Goal: Task Accomplishment & Management: Manage account settings

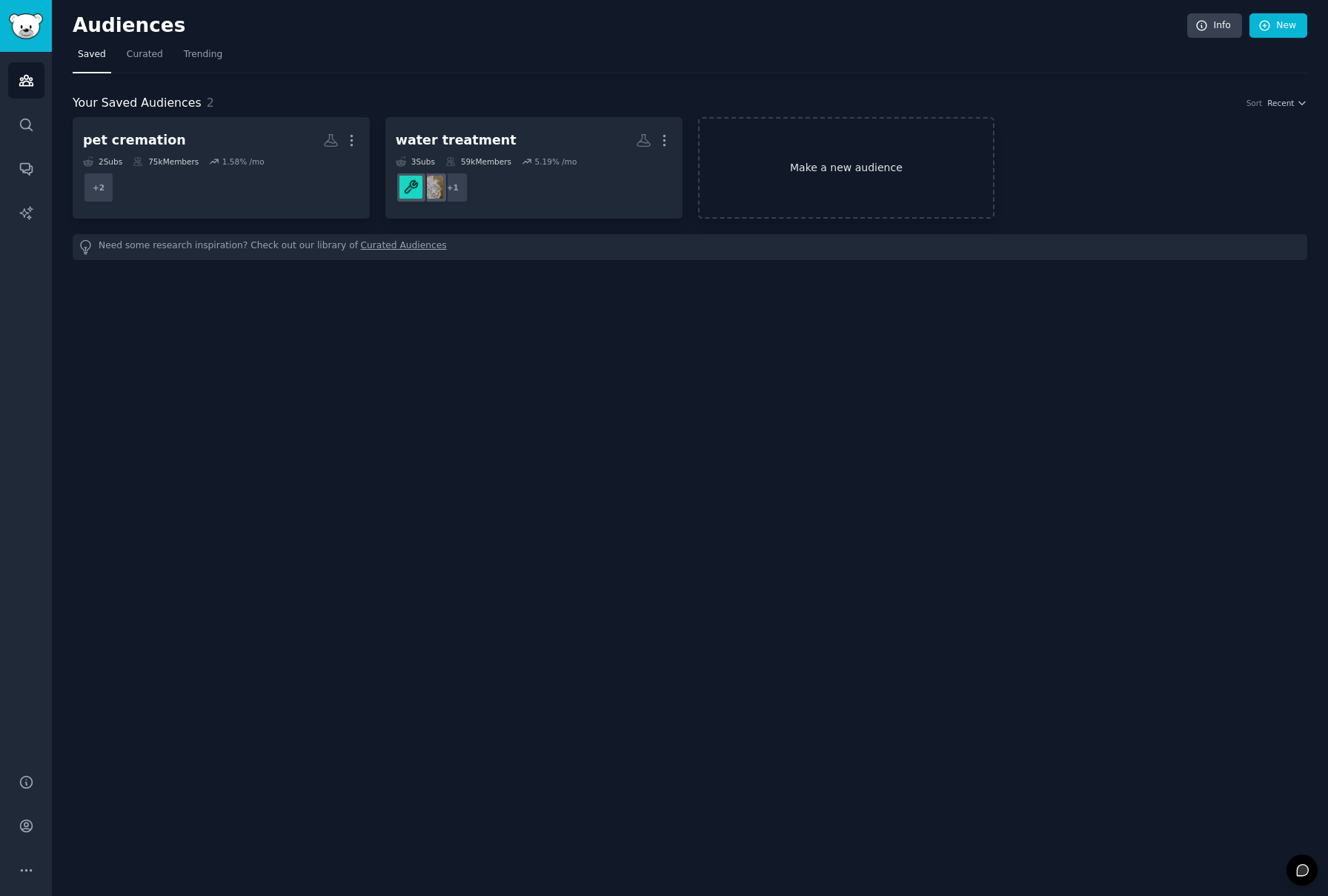
click at [772, 160] on link "Make a new audience" at bounding box center [846, 168] width 297 height 102
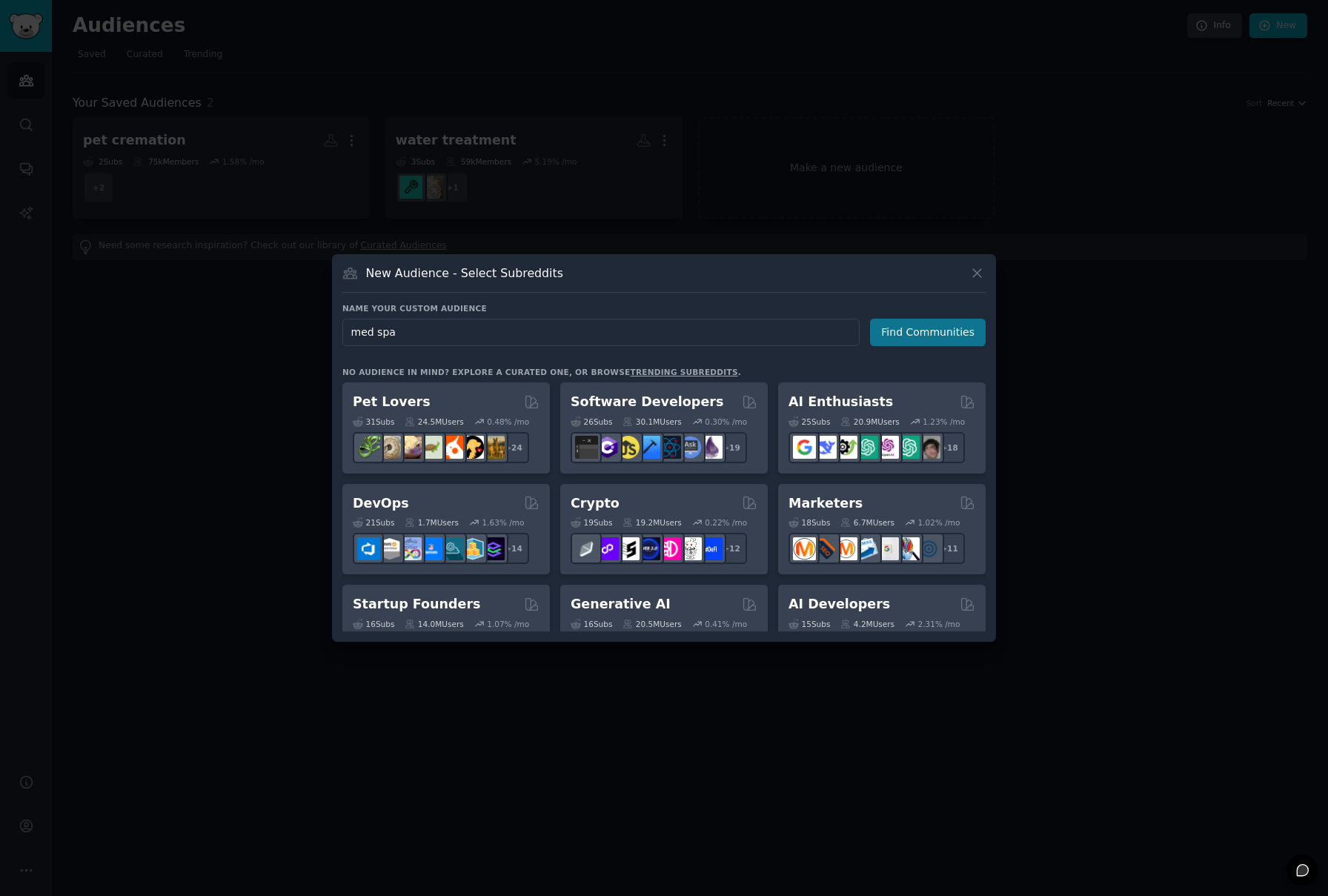
type input "med spa"
click at [909, 339] on button "Find Communities" at bounding box center [928, 332] width 115 height 28
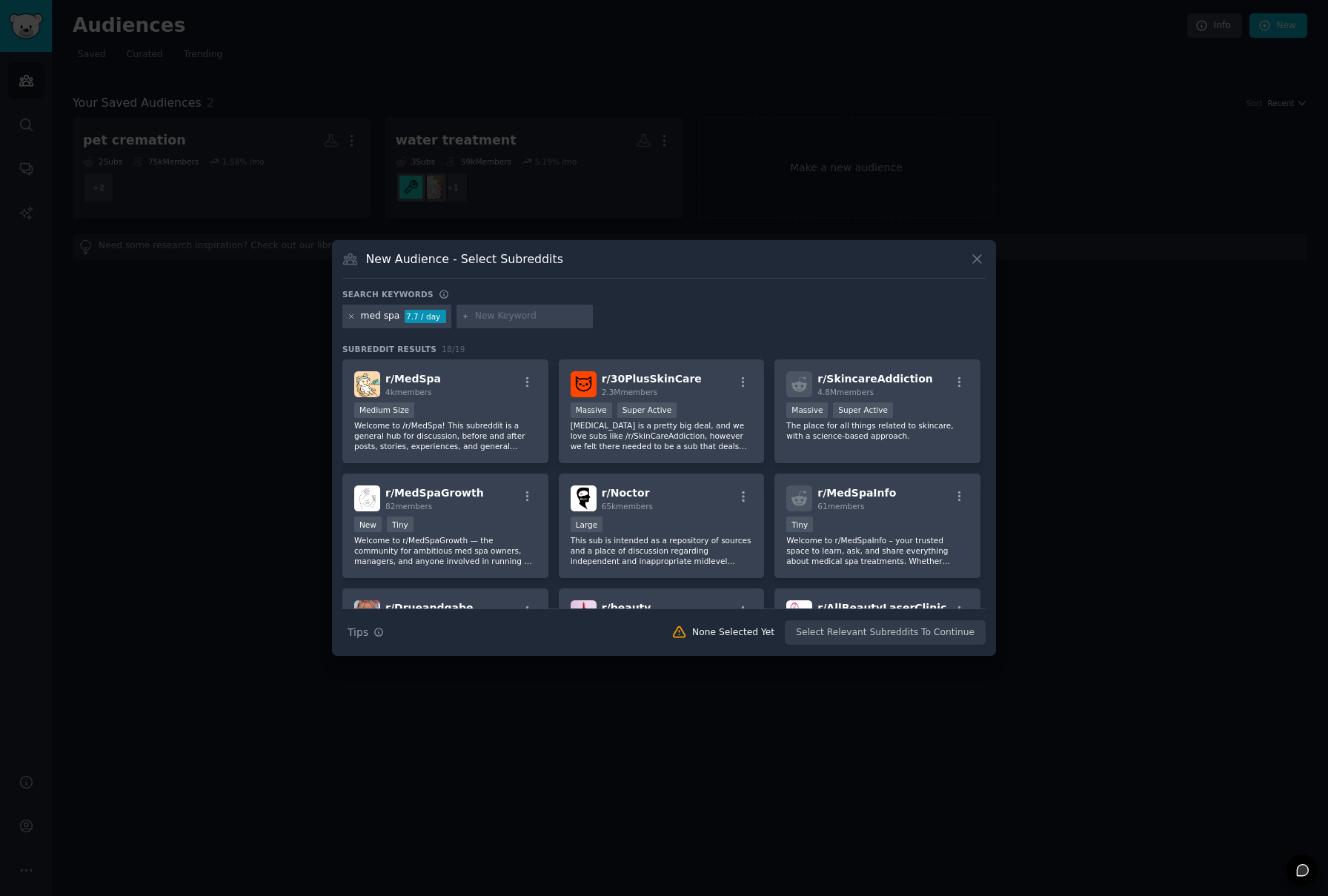
click at [352, 318] on icon at bounding box center [352, 316] width 8 height 8
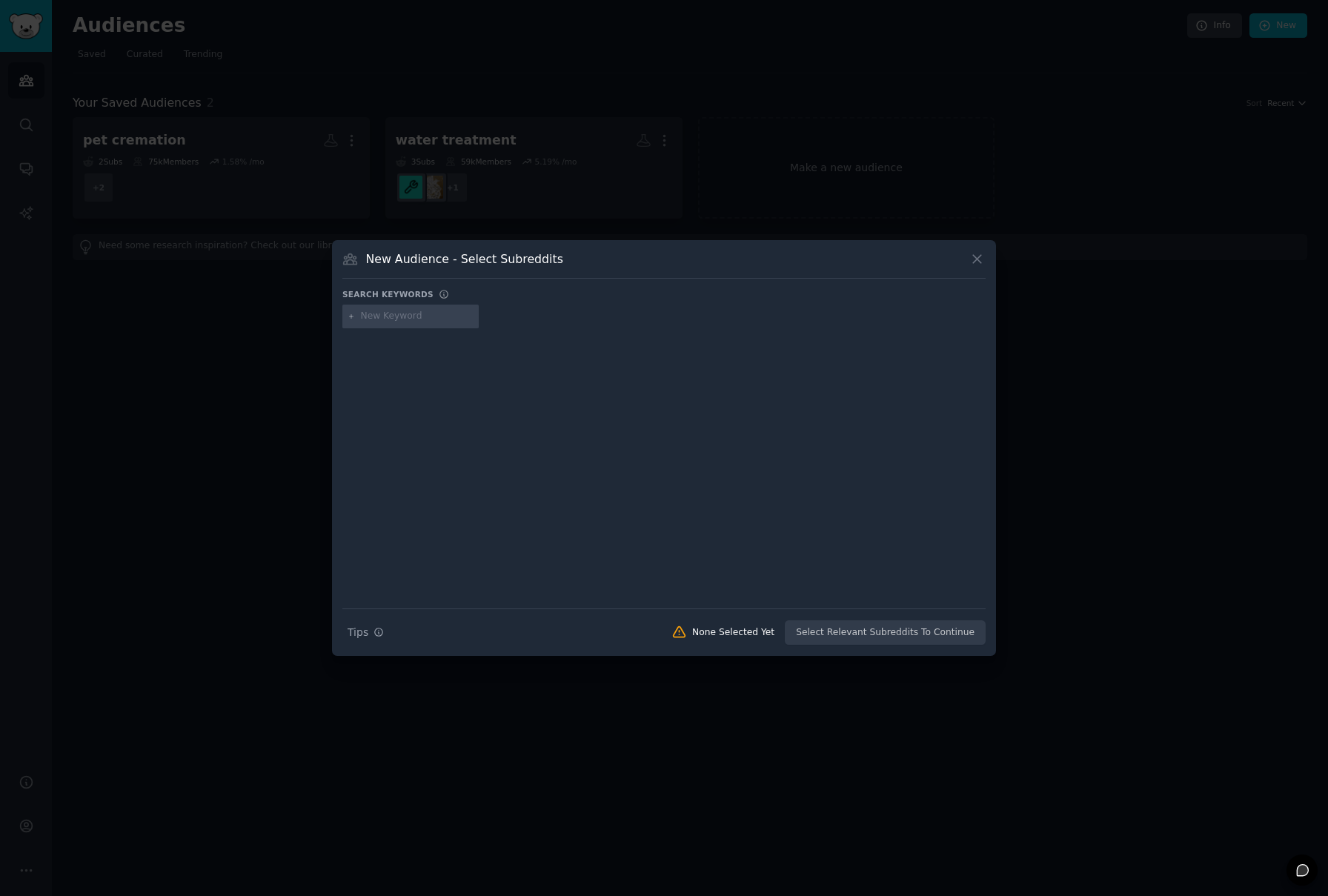
click at [394, 318] on input "text" at bounding box center [417, 316] width 112 height 14
type input "med spa"
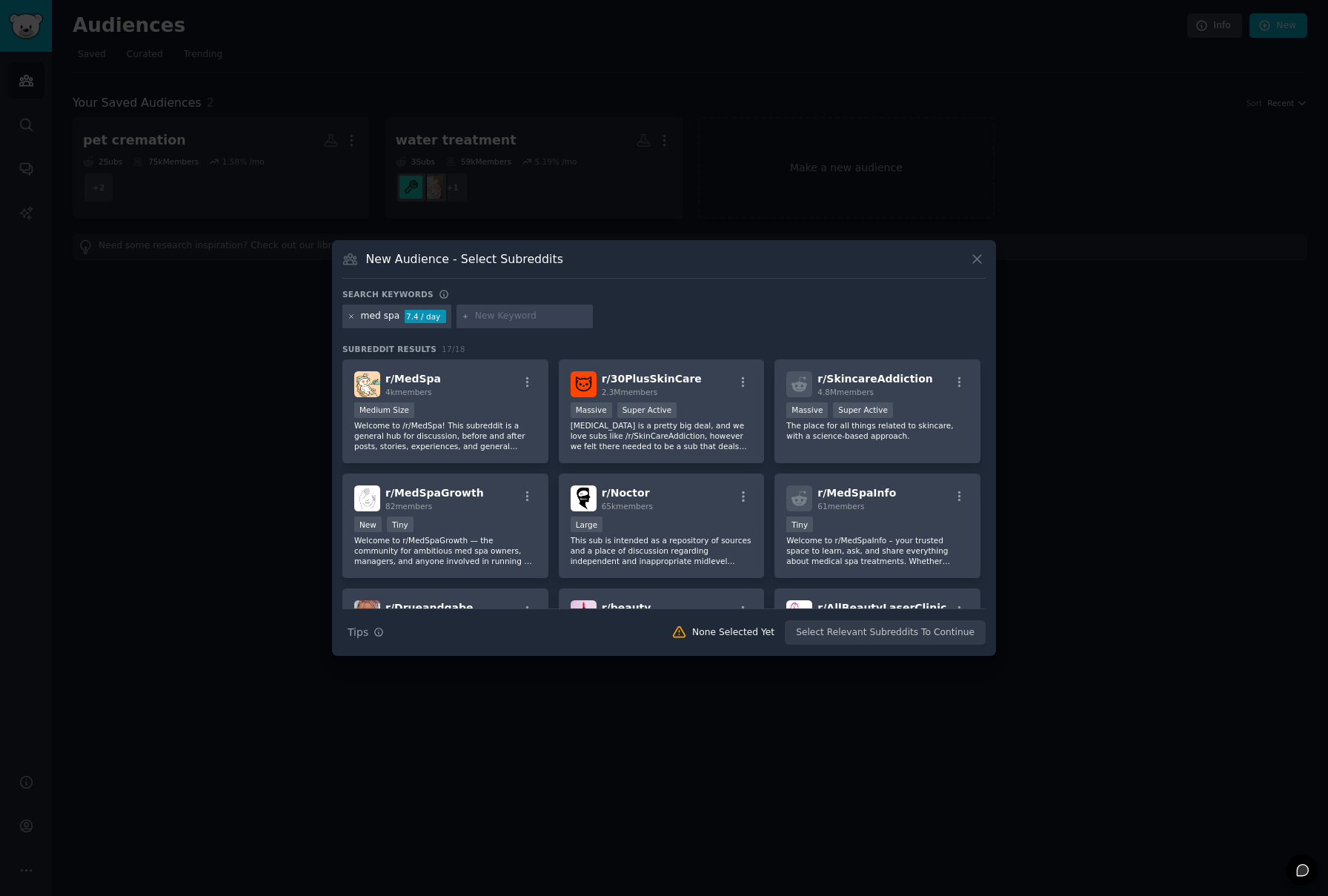
click at [354, 315] on icon at bounding box center [352, 316] width 8 height 8
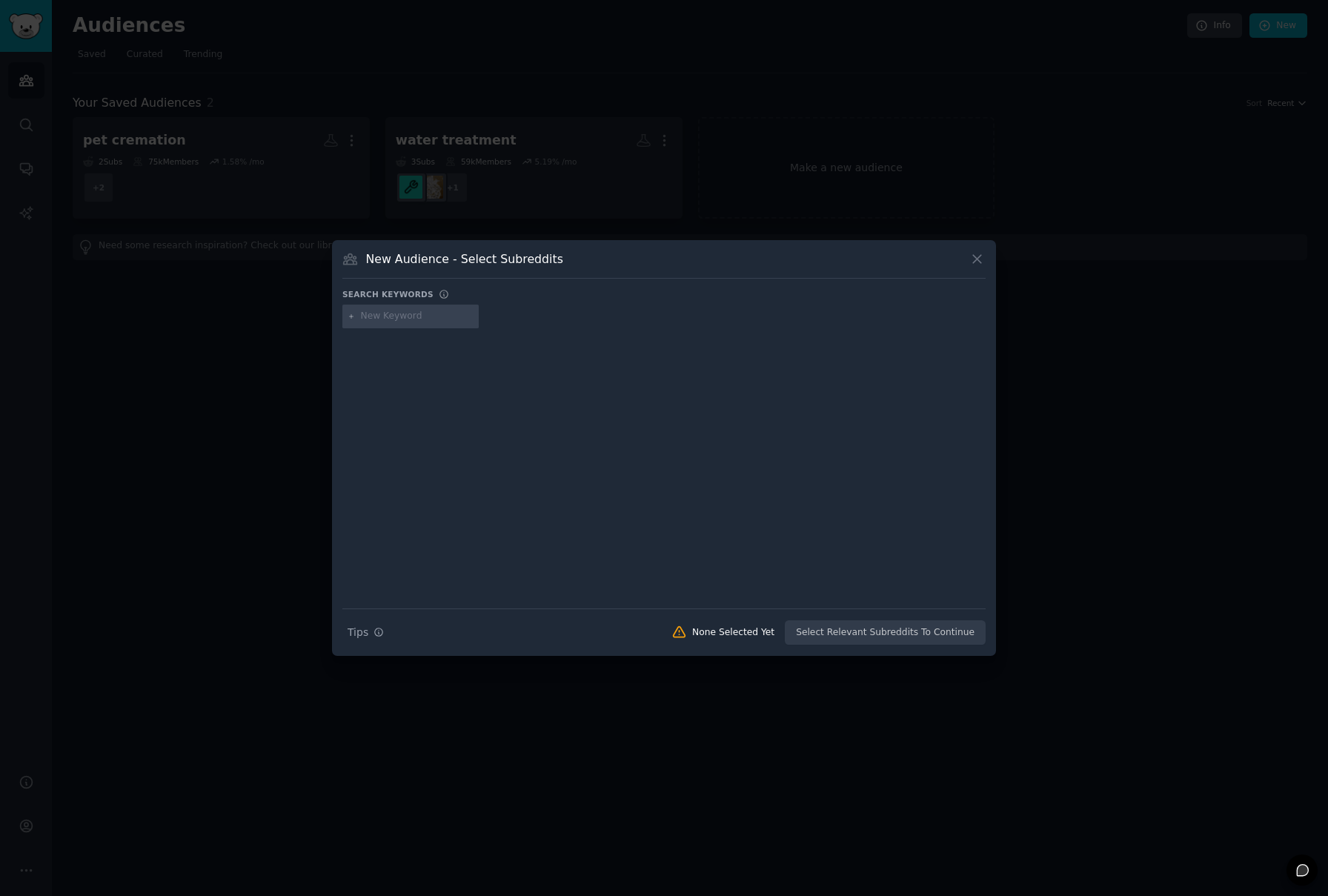
click at [375, 311] on input "text" at bounding box center [417, 316] width 112 height 14
type input "patent"
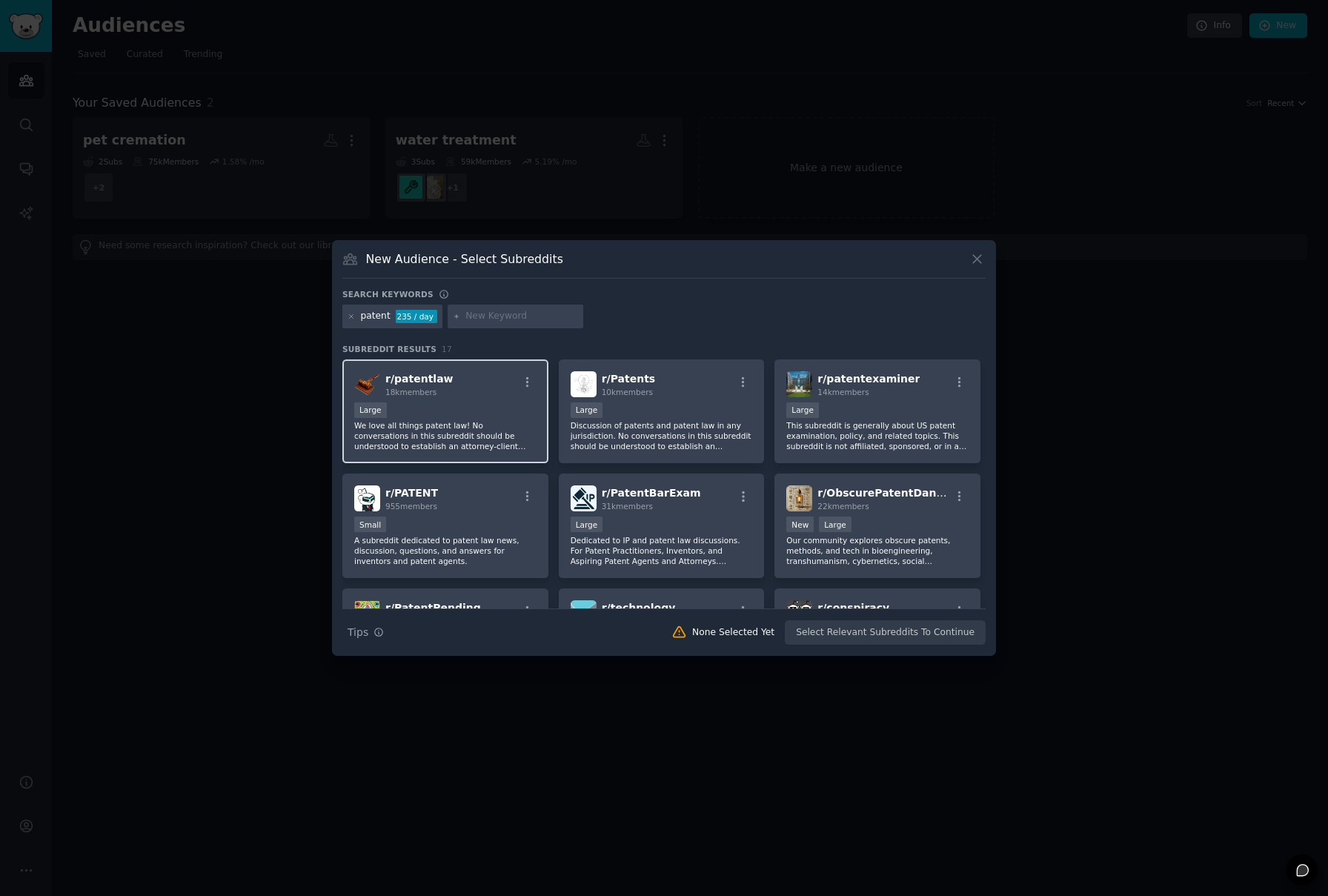
click at [505, 440] on p "We love all things patent law! No conversations in this subreddit should be und…" at bounding box center [445, 436] width 182 height 32
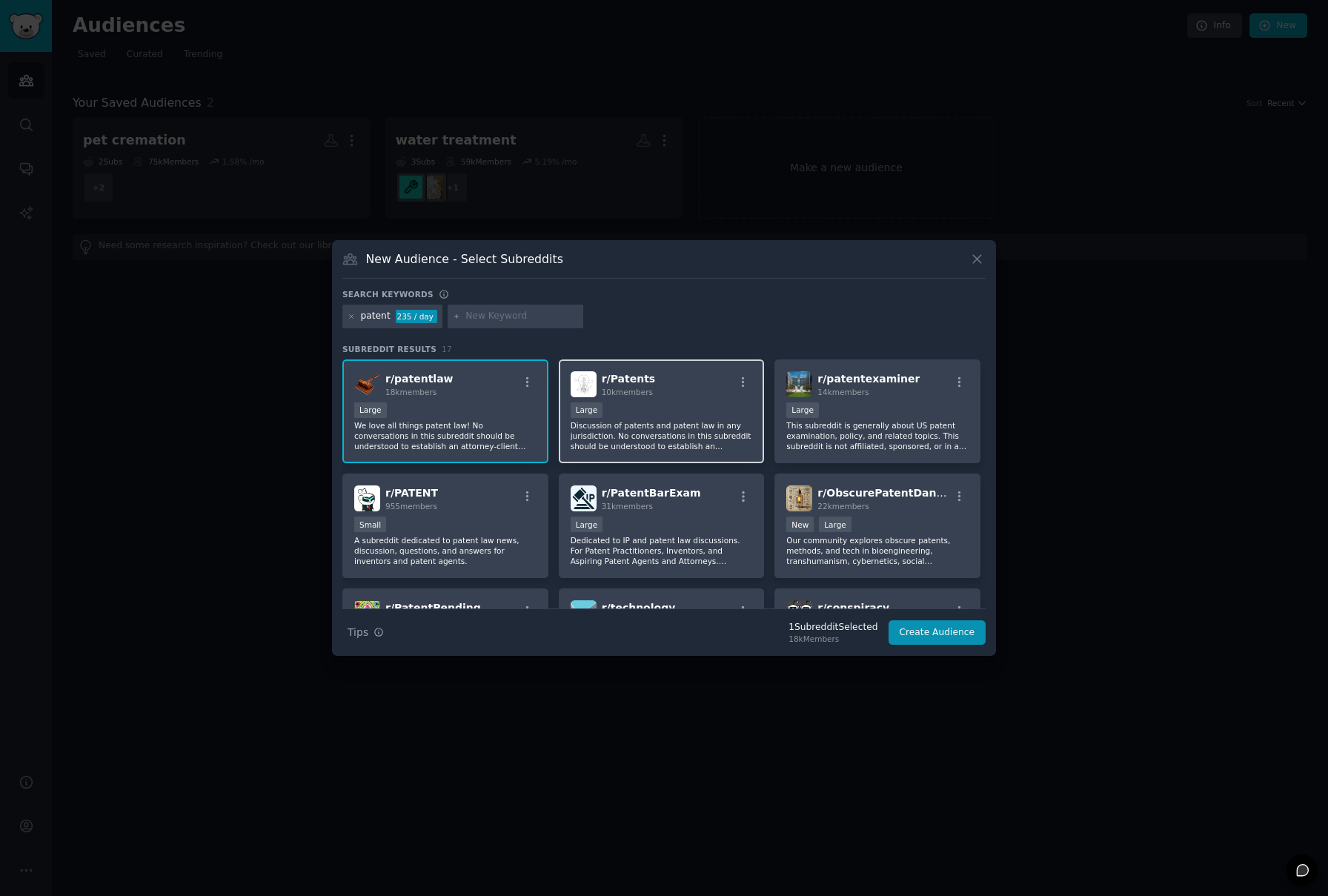
click at [691, 439] on p "Discussion of patents and patent law in any jurisdiction. No conversations in t…" at bounding box center [662, 436] width 182 height 32
click at [850, 432] on p "This subreddit is generally about US patent examination, policy, and related to…" at bounding box center [877, 436] width 182 height 32
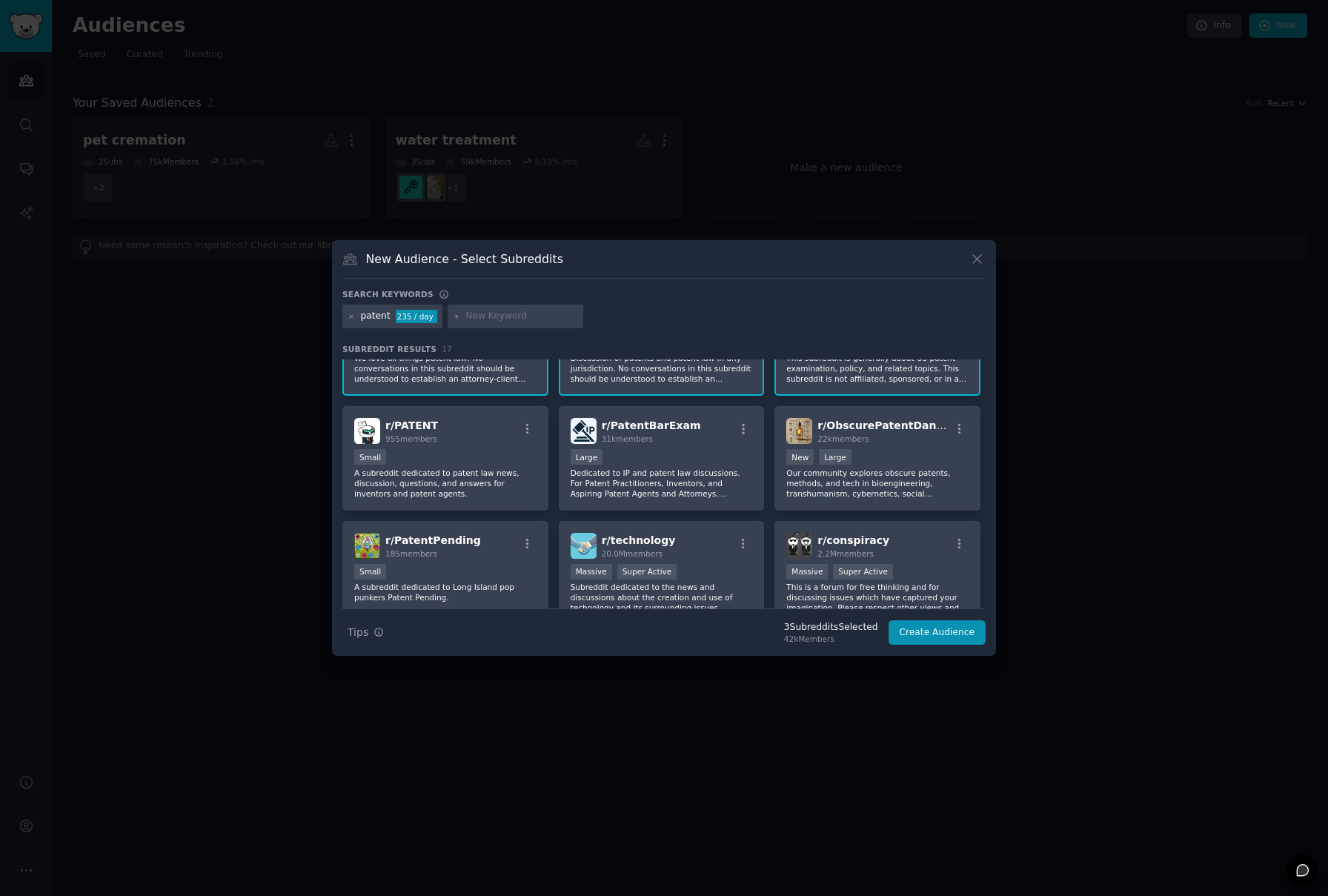
scroll to position [70, 0]
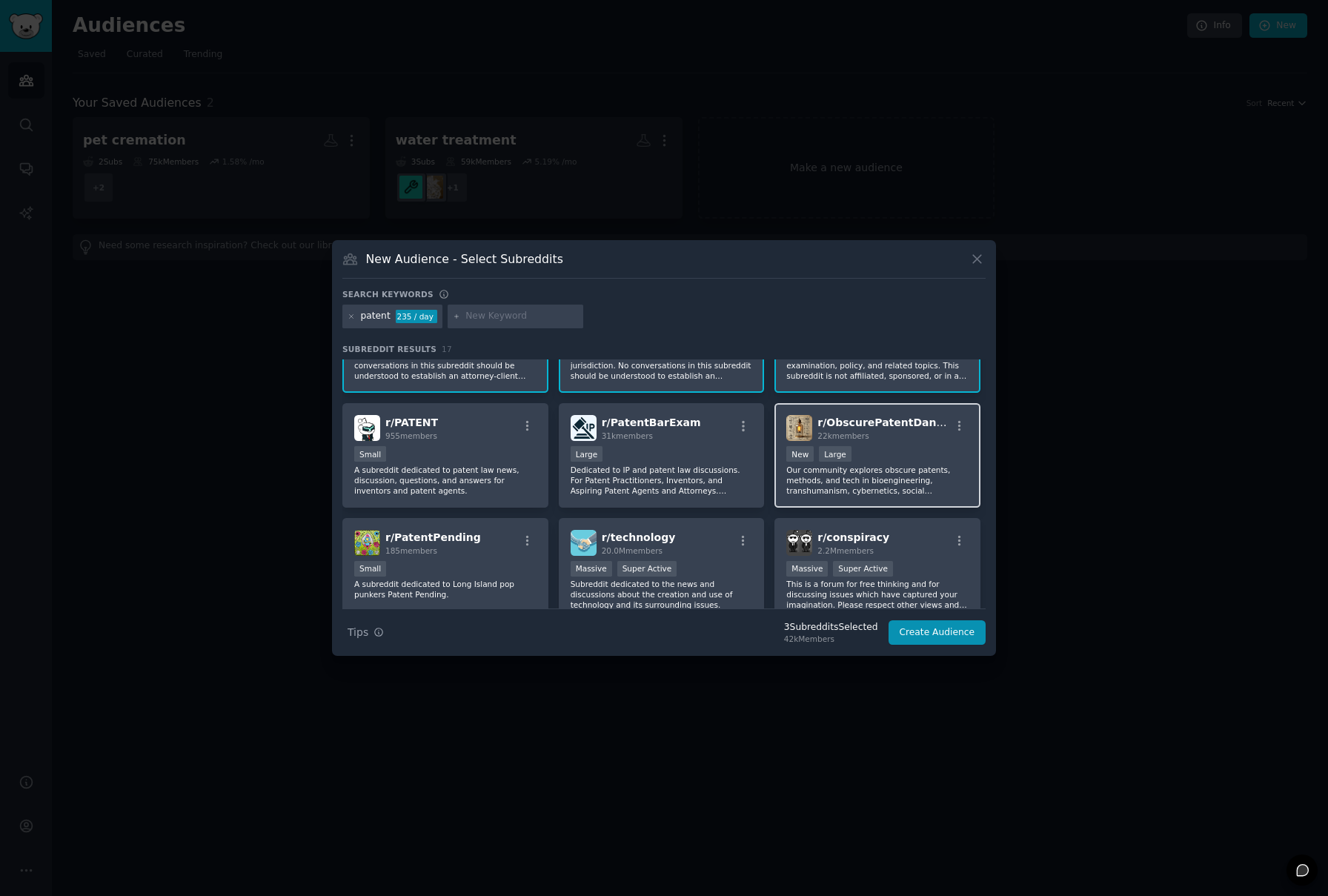
click at [881, 485] on p "Our community explores obscure patents, methods, and tech in bioengineering, tr…" at bounding box center [877, 480] width 182 height 32
click at [477, 493] on p "A subreddit dedicated to patent law news, discussion, questions, and answers fo…" at bounding box center [445, 480] width 182 height 32
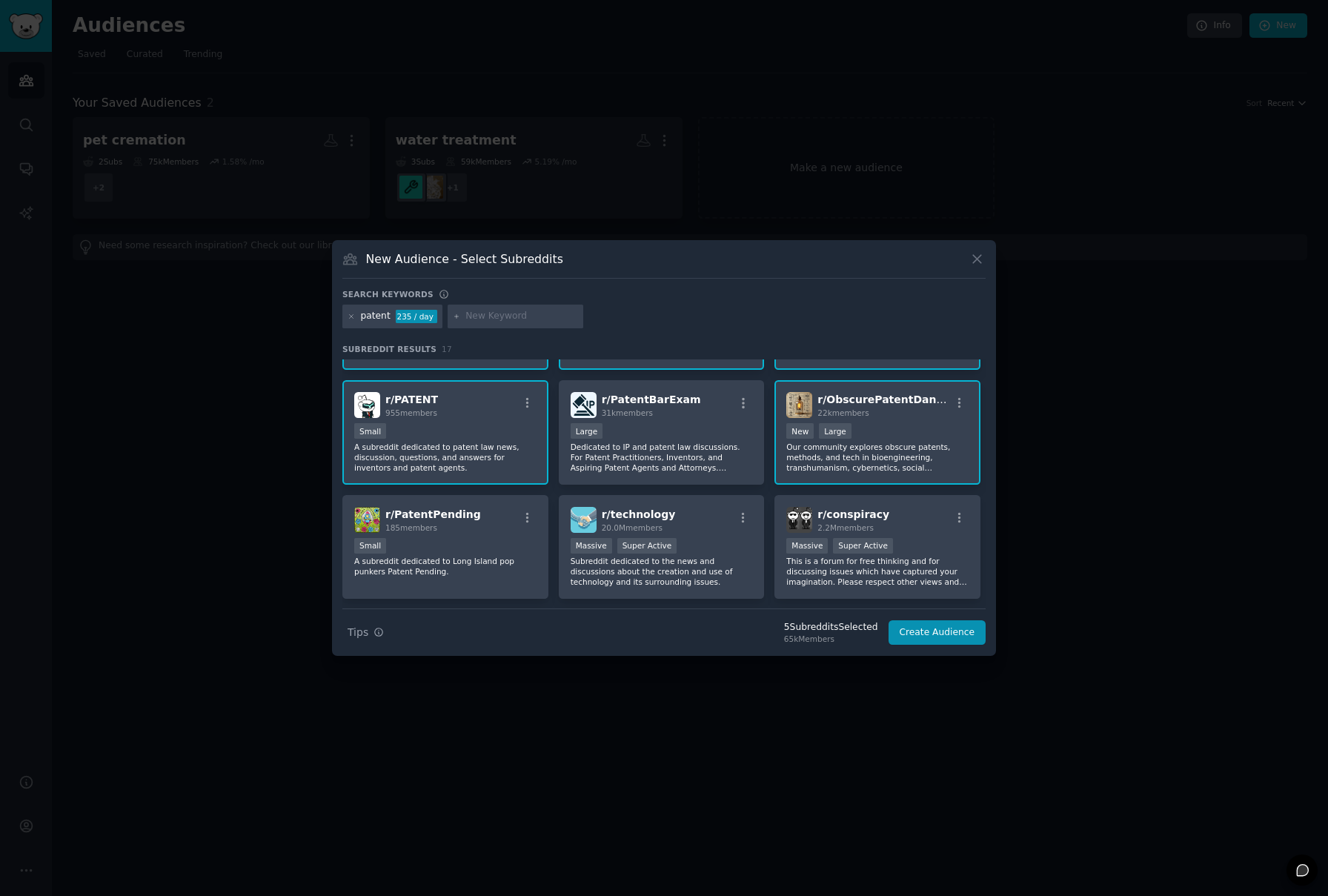
scroll to position [128, 0]
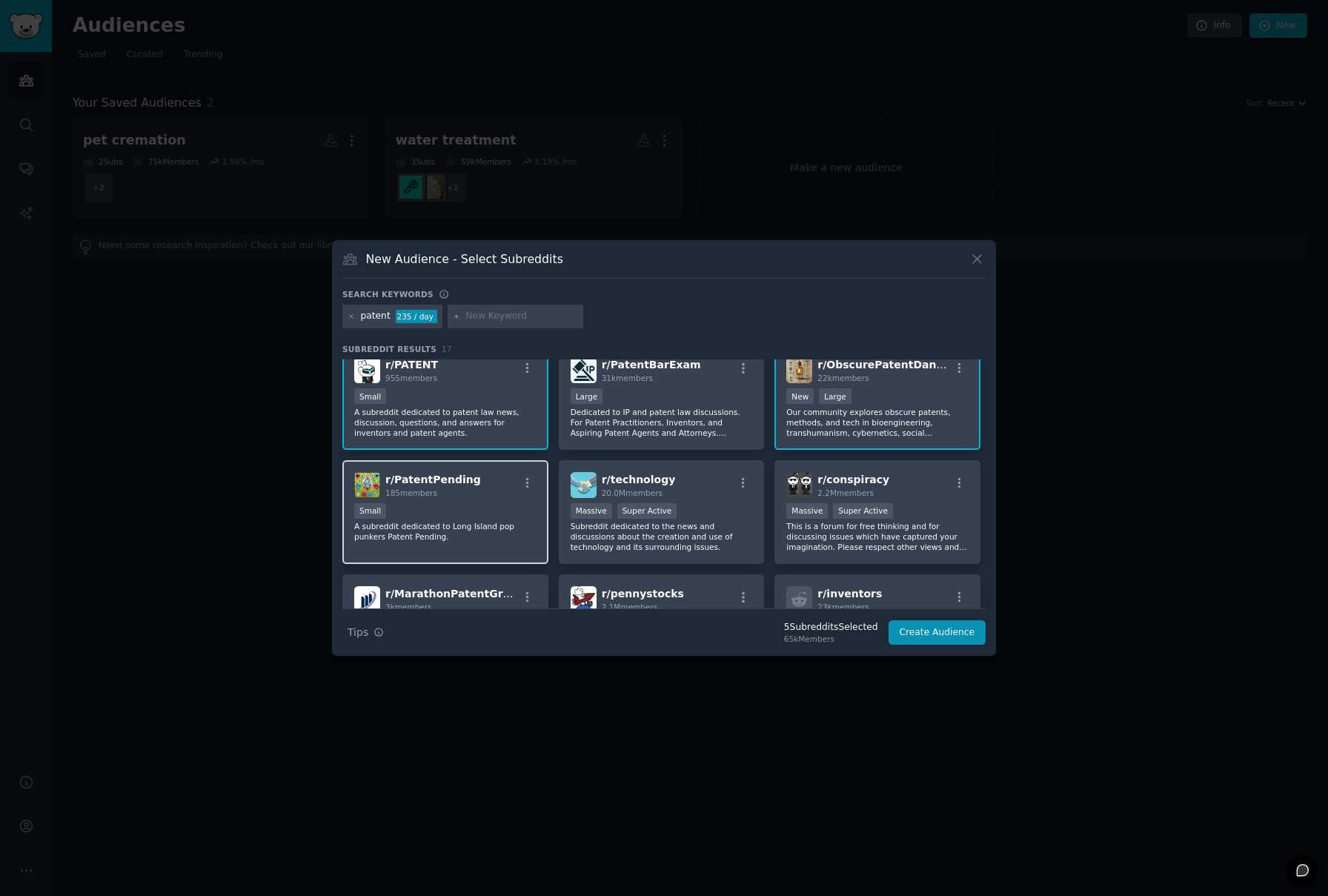
click at [475, 534] on p "A subreddit dedicated to Long Island pop punkers Patent Pending." at bounding box center [445, 530] width 182 height 21
click at [685, 542] on p "Subreddit dedicated to the news and discussions about the creation and use of t…" at bounding box center [662, 536] width 182 height 32
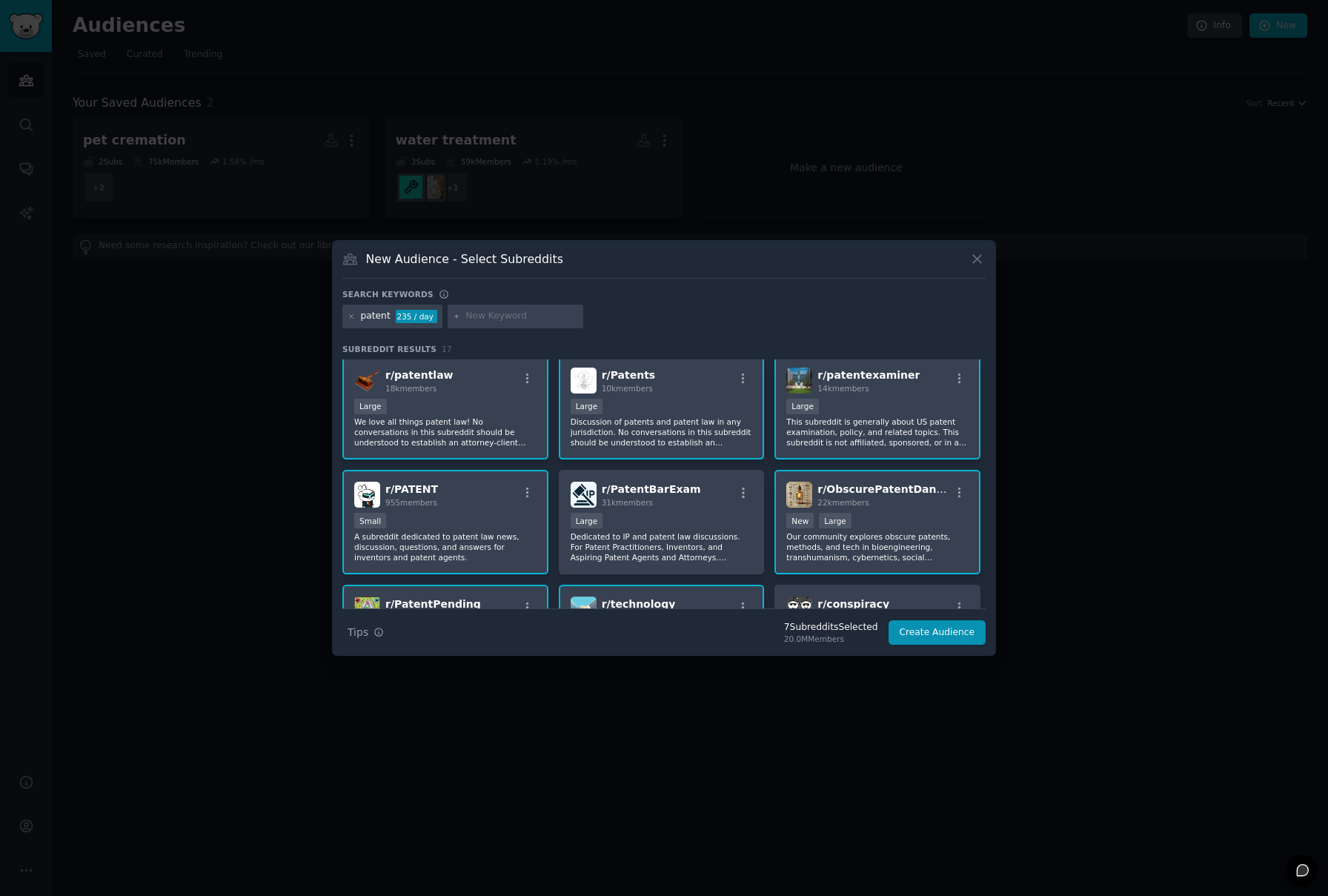
scroll to position [0, 0]
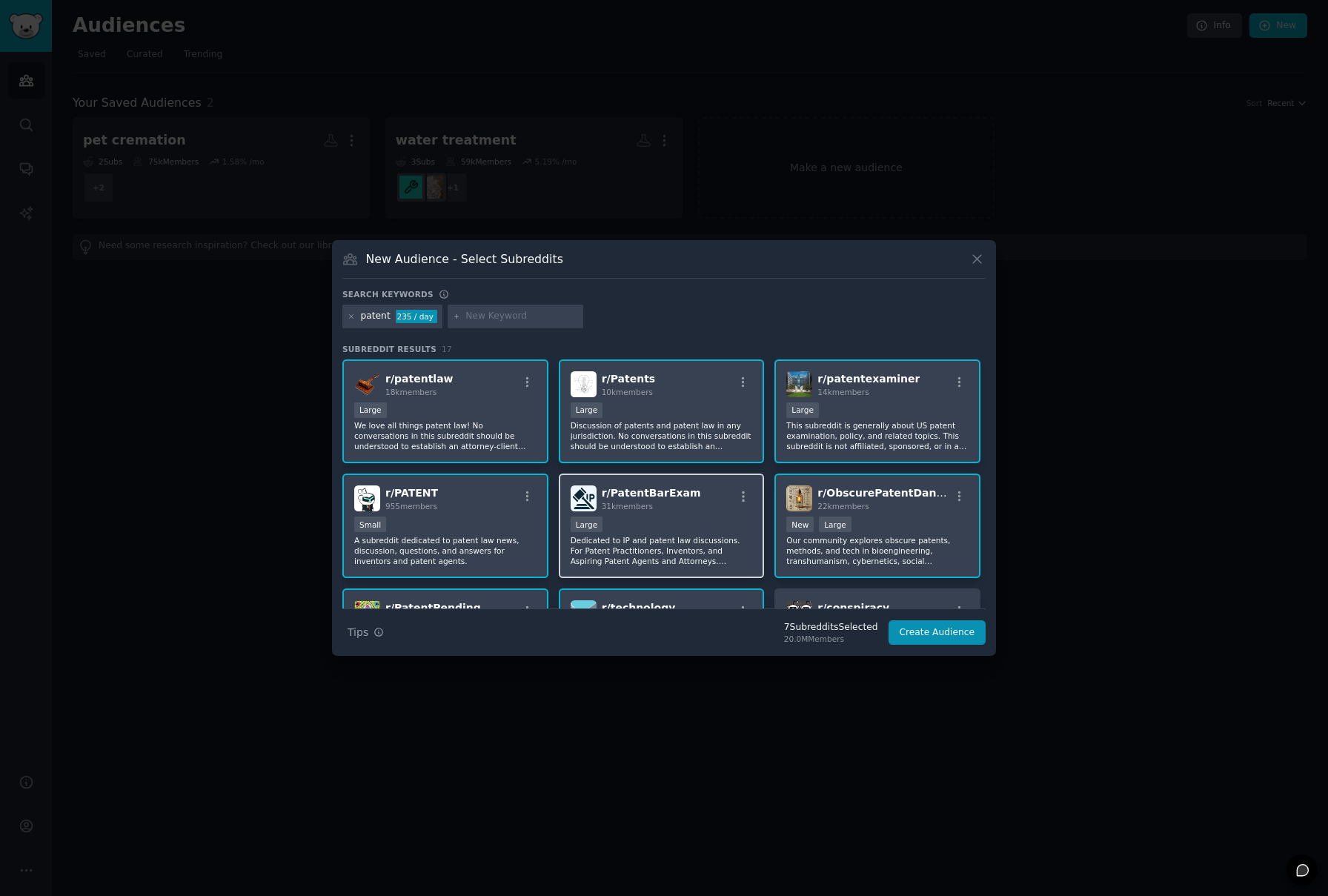
click at [714, 563] on p "Dedicated to IP and patent law discussions. For Patent Practitioners, Inventors…" at bounding box center [662, 551] width 182 height 32
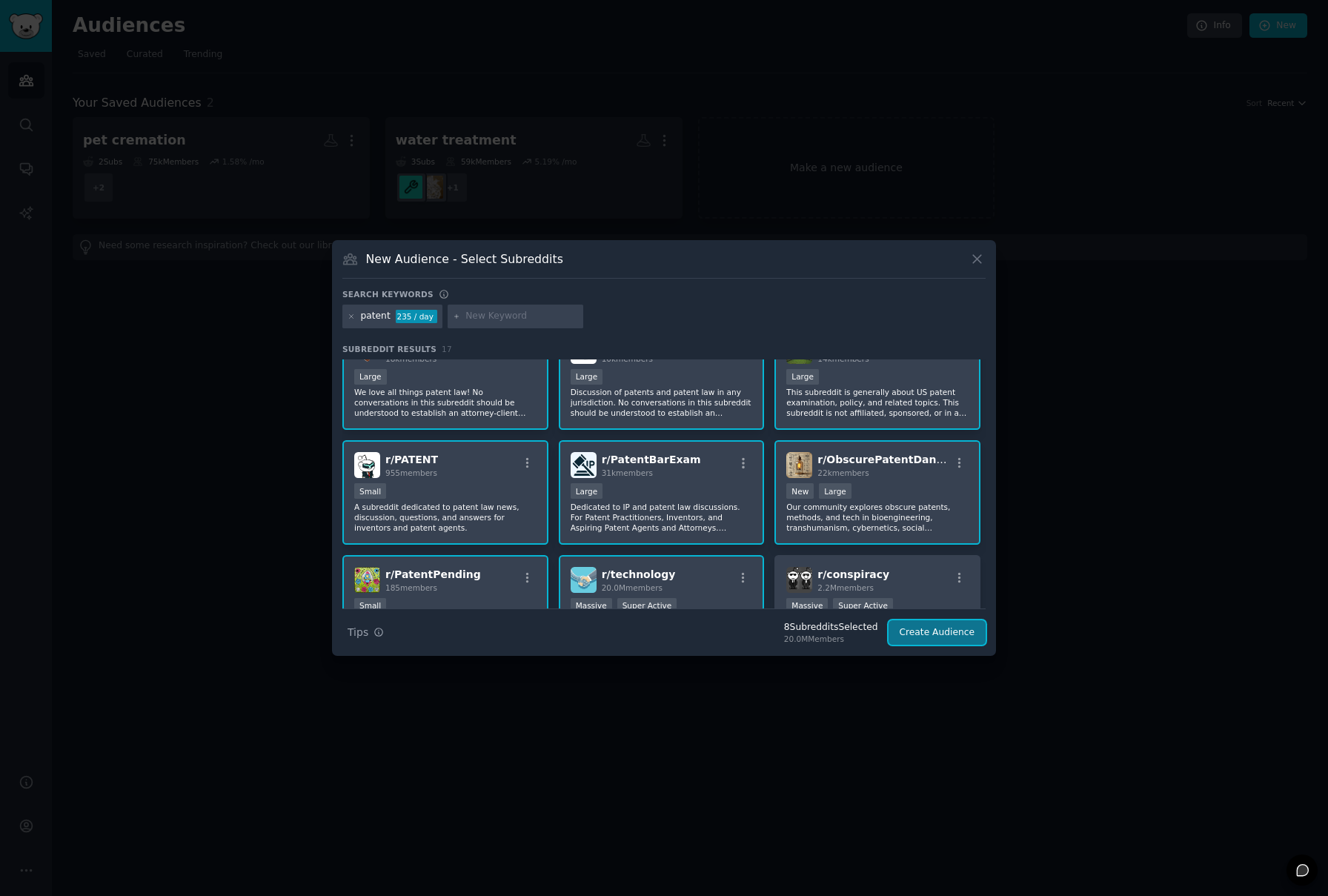
click at [944, 629] on button "Create Audience" at bounding box center [937, 633] width 98 height 26
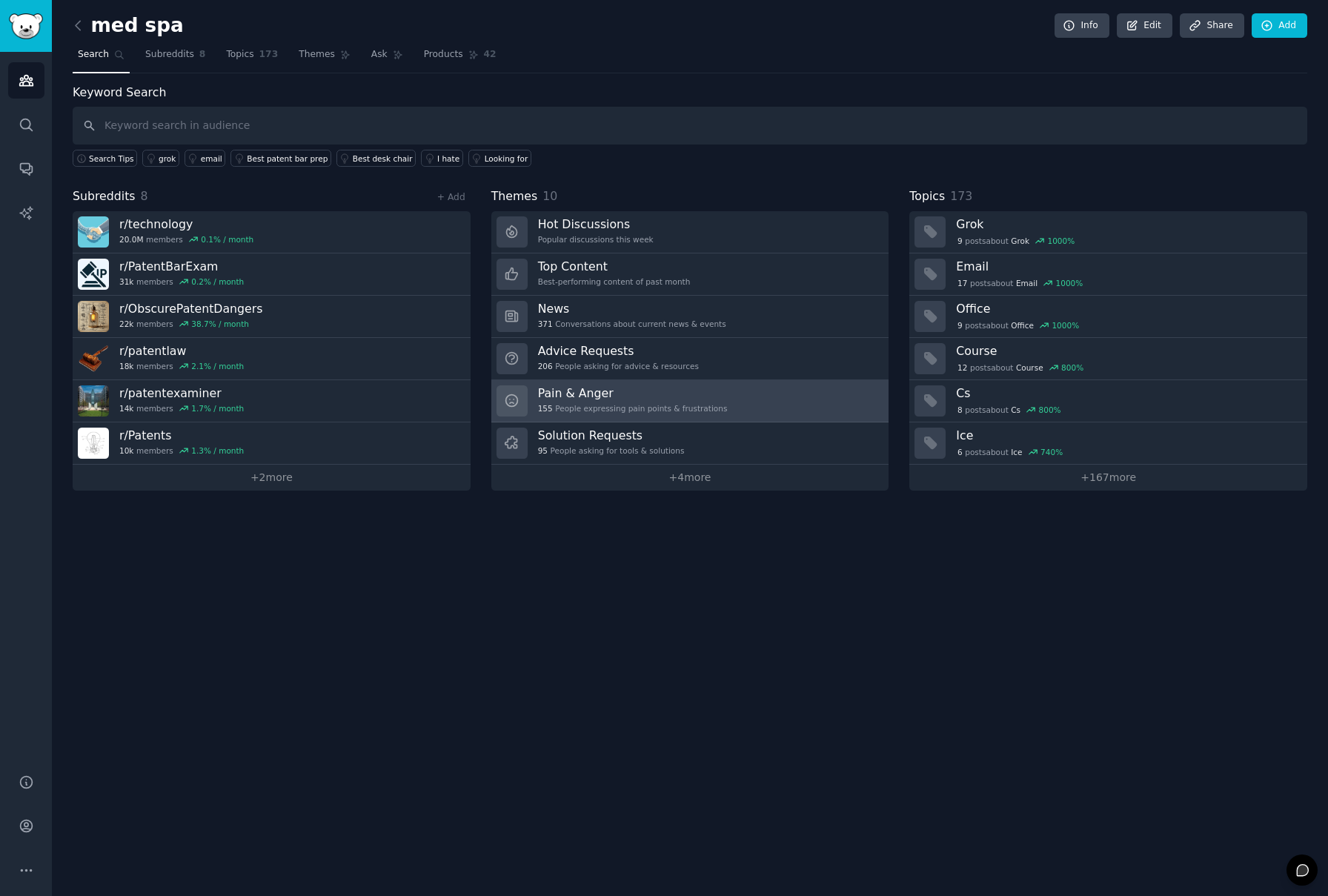
click at [723, 405] on link "Pain & Anger 155 People expressing pain points & frustrations" at bounding box center [690, 401] width 398 height 42
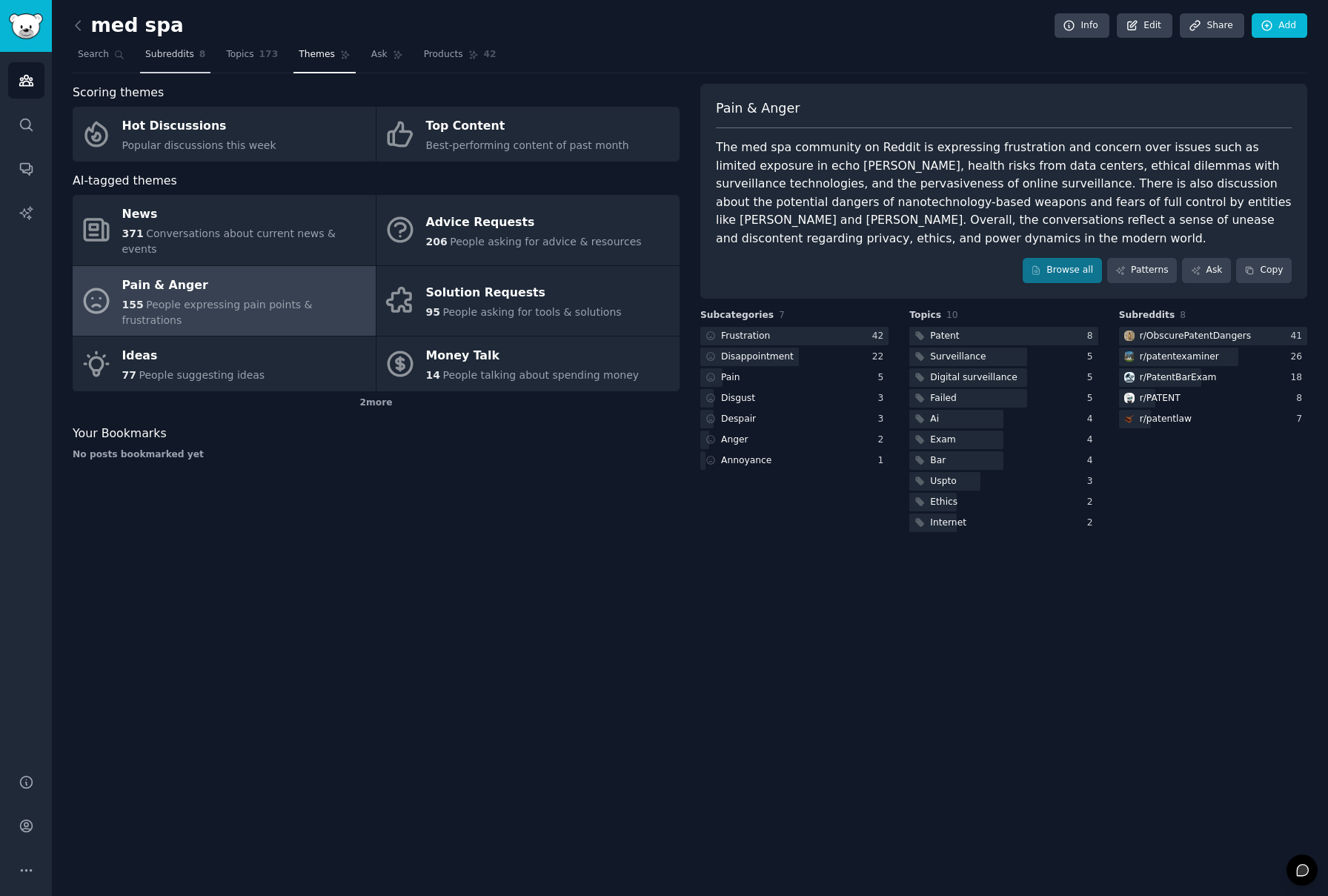
click at [189, 61] on span "Subreddits" at bounding box center [170, 55] width 49 height 14
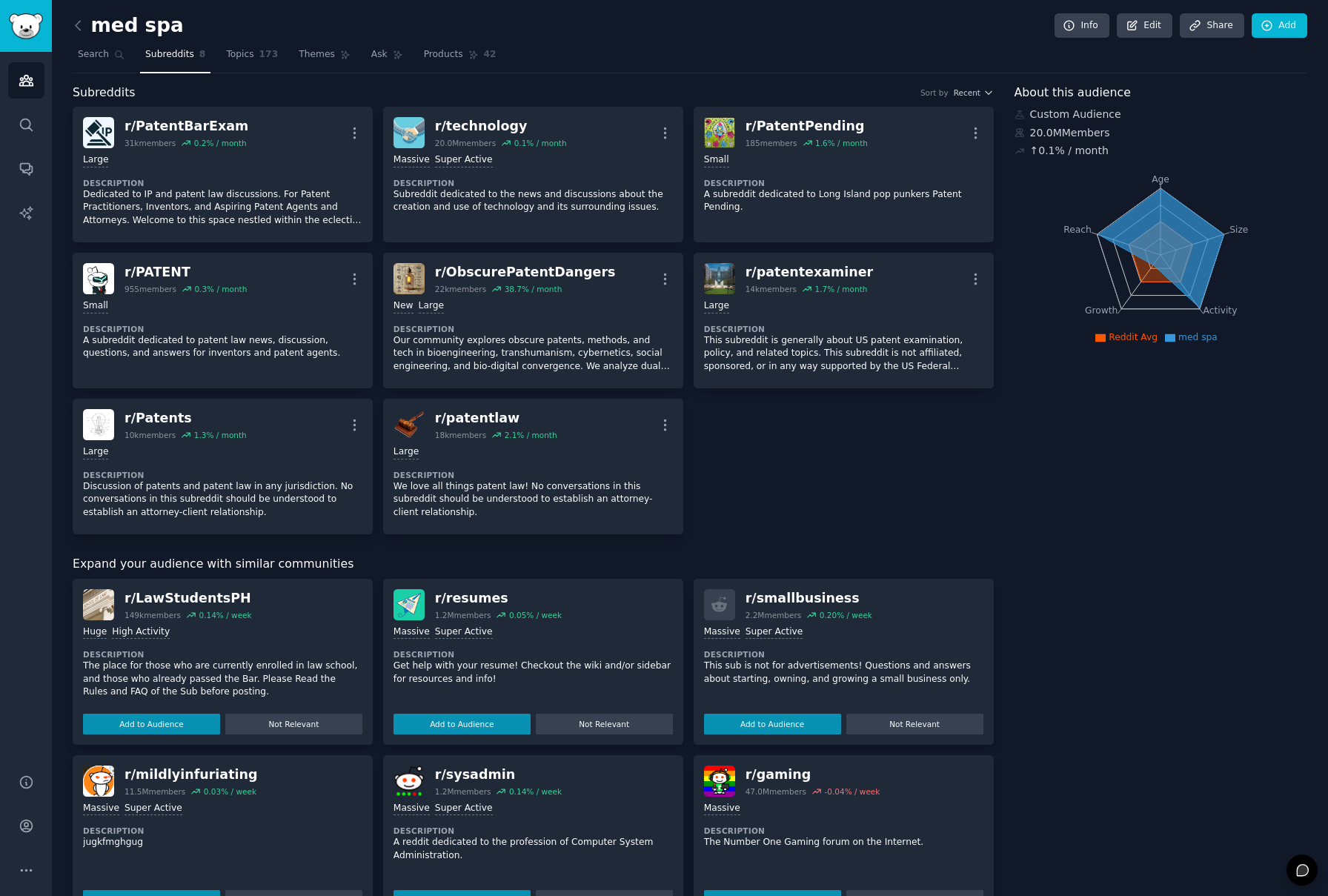
click at [163, 28] on h2 "med spa" at bounding box center [128, 26] width 111 height 24
click at [85, 25] on icon at bounding box center [78, 26] width 16 height 16
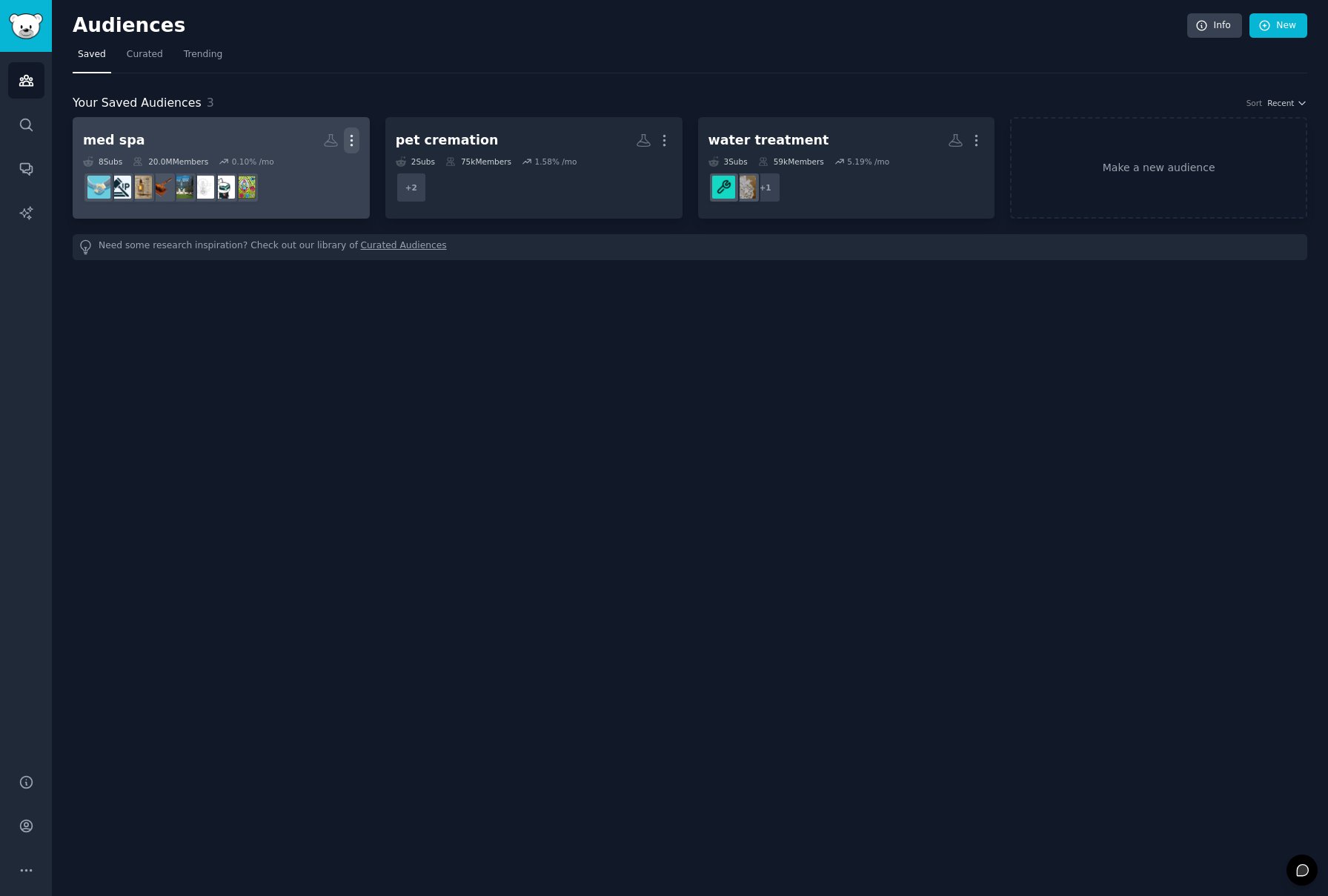
click at [351, 136] on icon "button" at bounding box center [352, 141] width 2 height 11
click at [145, 127] on h2 "med spa More View Delete" at bounding box center [221, 140] width 276 height 26
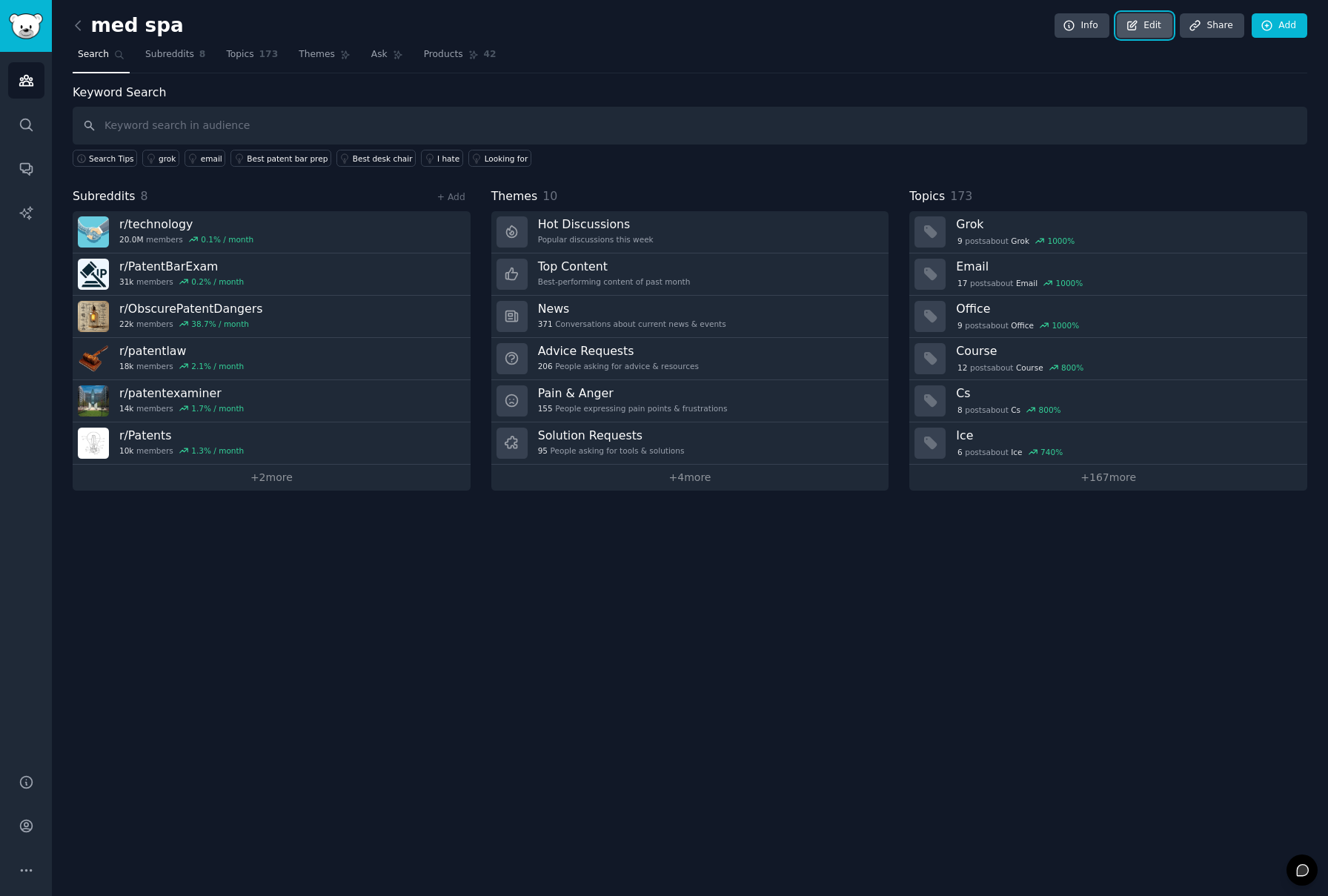
click at [1150, 22] on link "Edit" at bounding box center [1145, 27] width 55 height 26
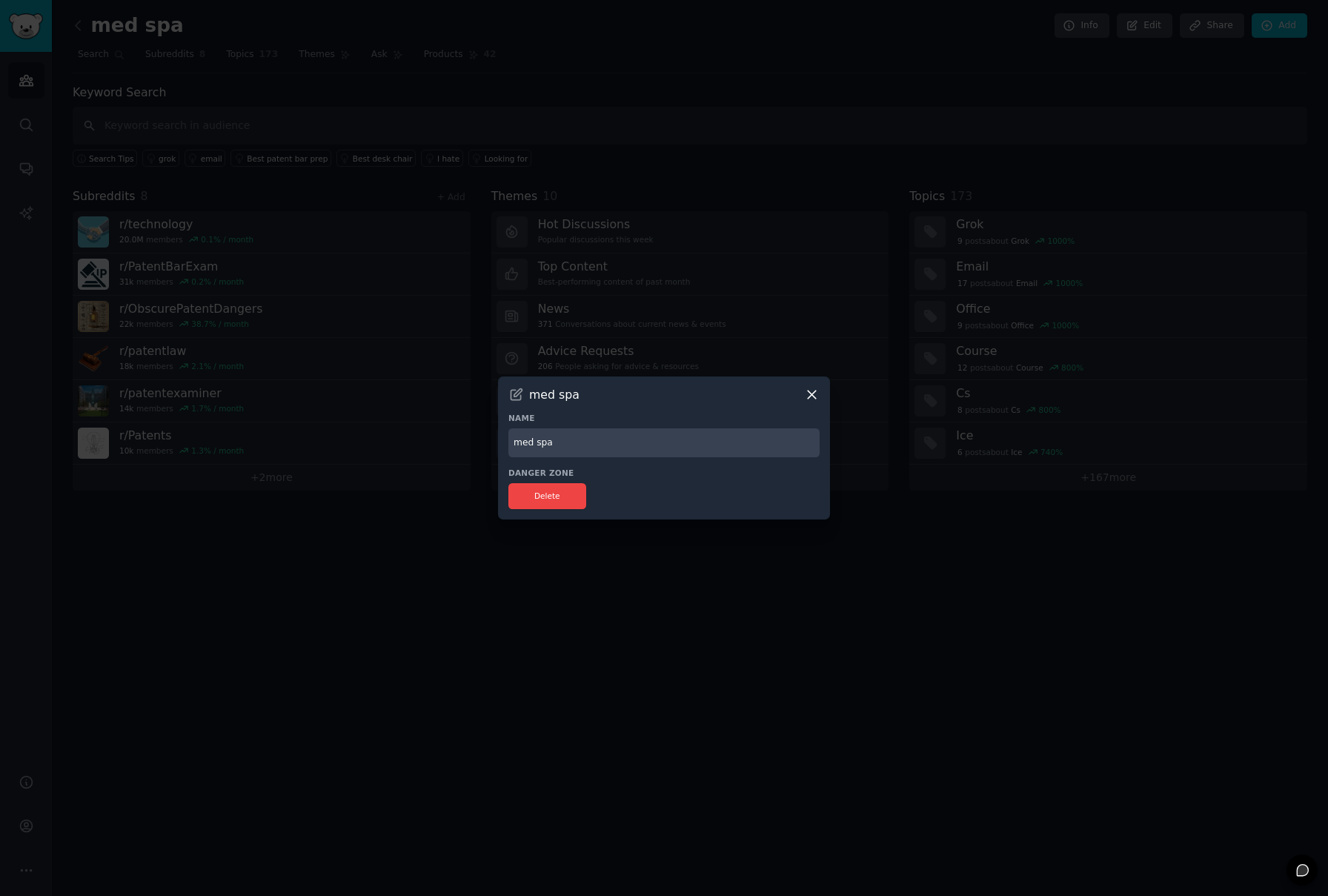
drag, startPoint x: 524, startPoint y: 444, endPoint x: 460, endPoint y: 441, distance: 64.1
click at [460, 441] on div "​ med spa Name med spa Danger Zone Delete" at bounding box center [664, 448] width 1318 height 896
type input "PAtent"
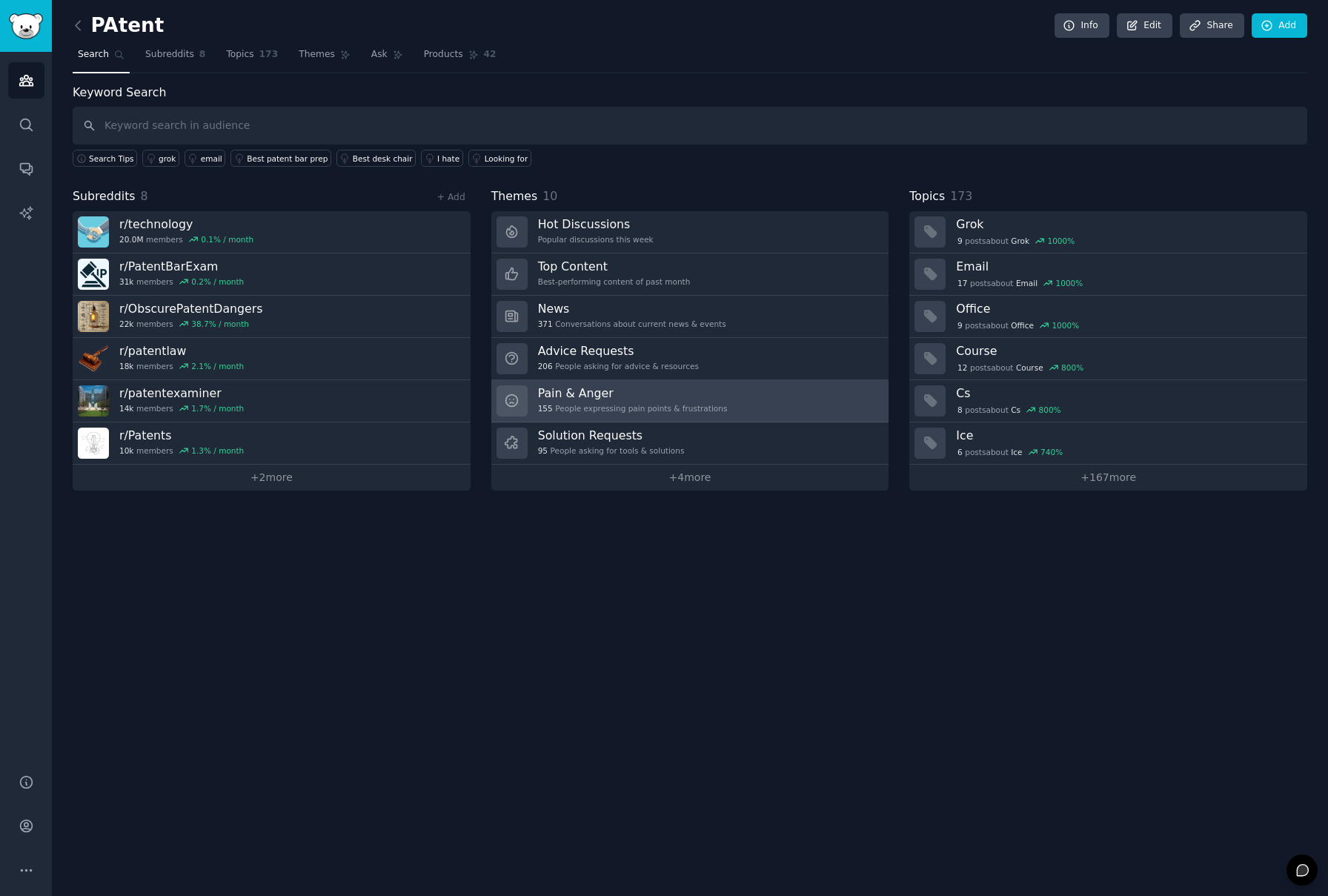
click at [647, 386] on h3 "Pain & Anger" at bounding box center [633, 393] width 189 height 16
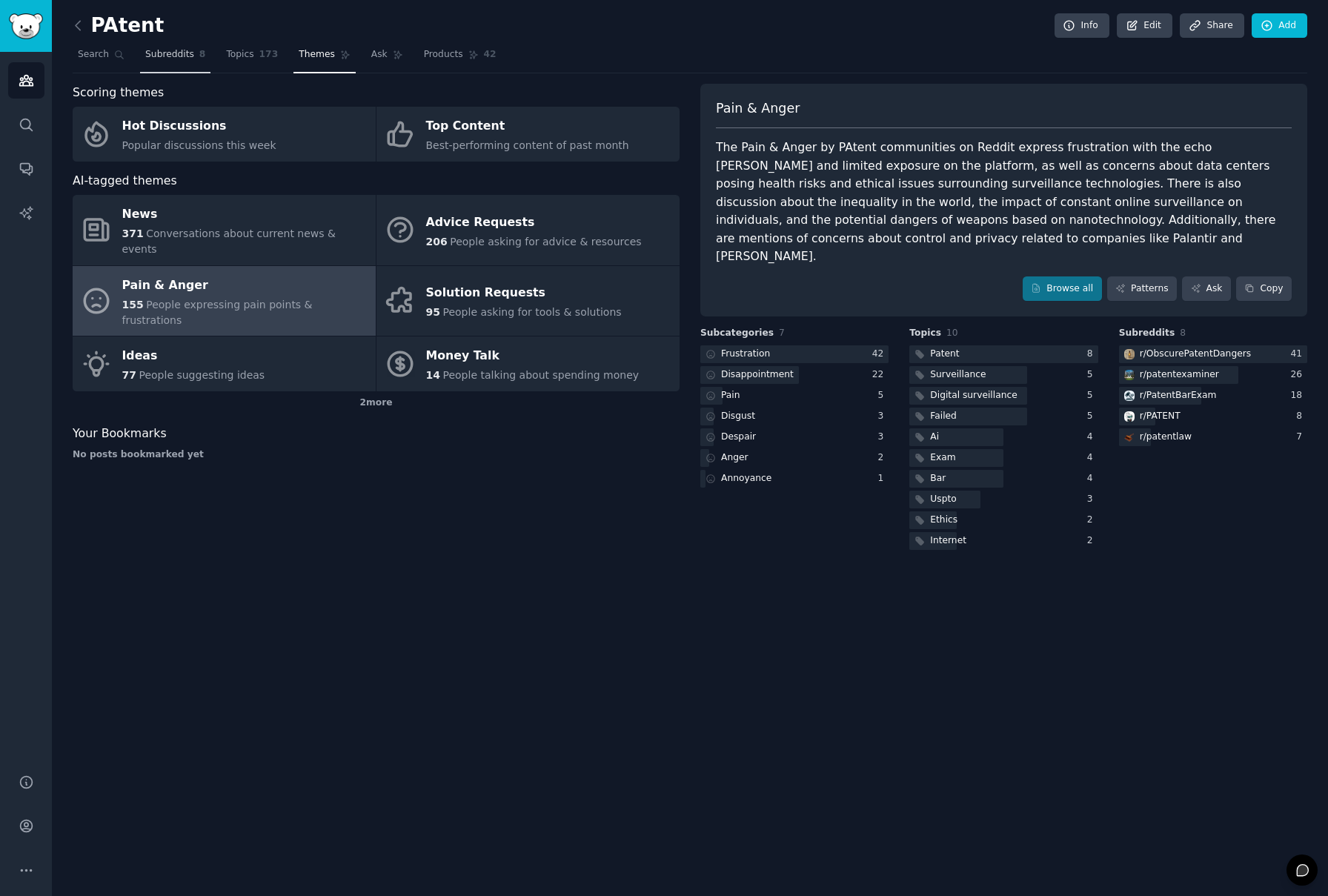
click at [158, 52] on span "Subreddits" at bounding box center [170, 55] width 49 height 14
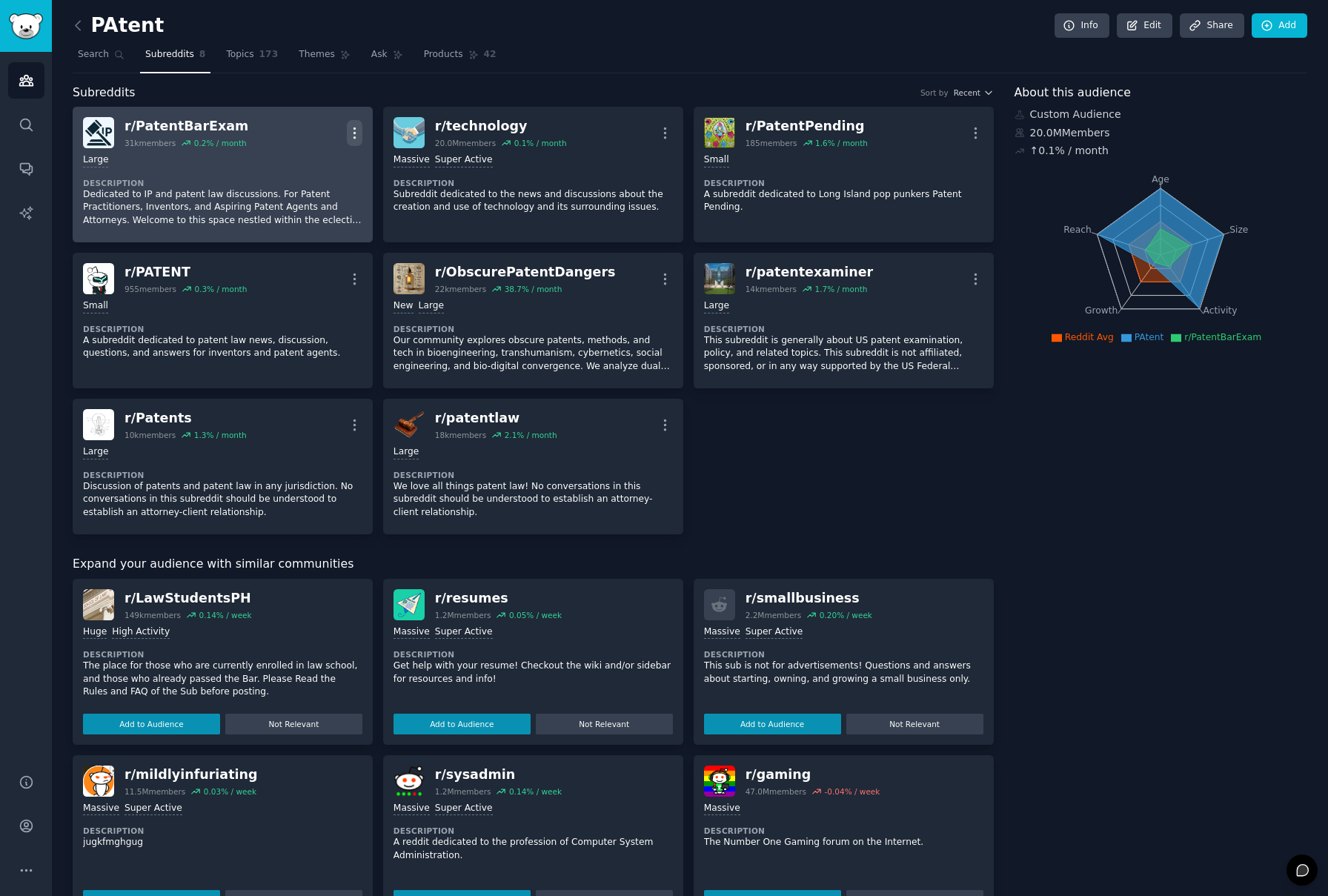
click at [357, 133] on icon "button" at bounding box center [355, 133] width 16 height 16
click at [310, 187] on div "Delete" at bounding box center [294, 190] width 88 height 32
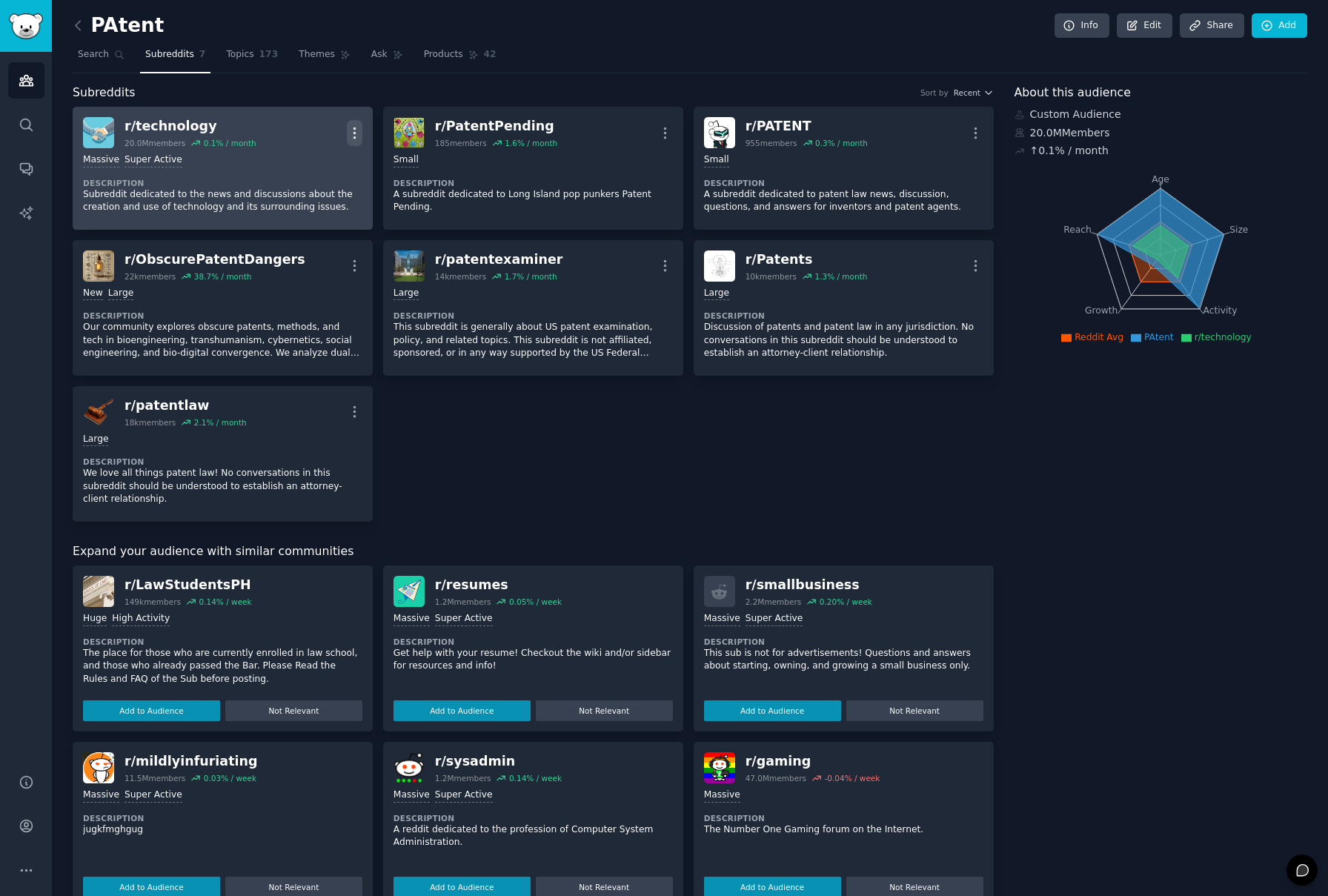
click at [351, 135] on icon "button" at bounding box center [355, 133] width 16 height 16
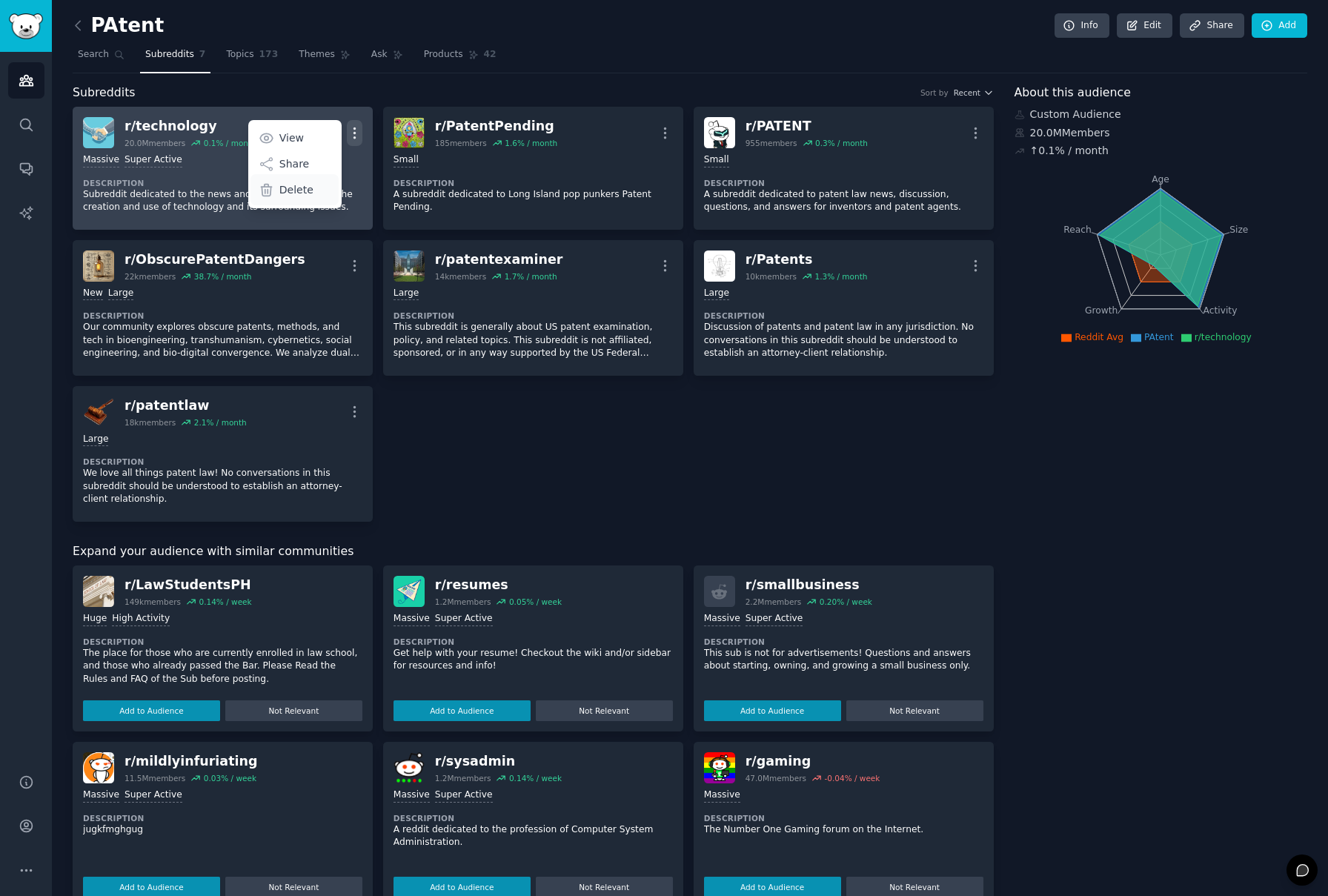
click at [320, 195] on div "Delete" at bounding box center [294, 190] width 88 height 32
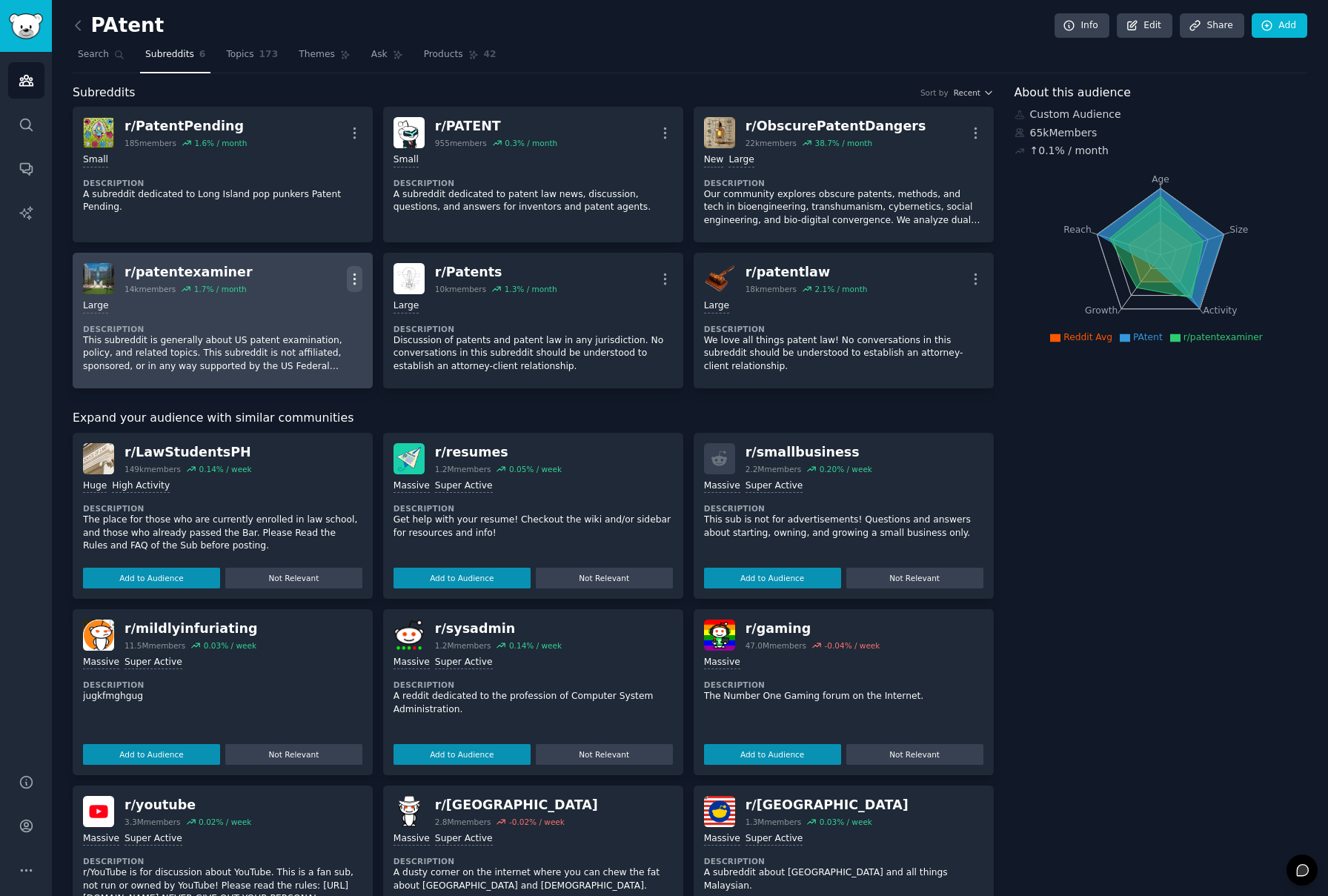
click at [351, 279] on icon "button" at bounding box center [355, 279] width 16 height 16
click at [327, 335] on div "Delete" at bounding box center [294, 336] width 88 height 32
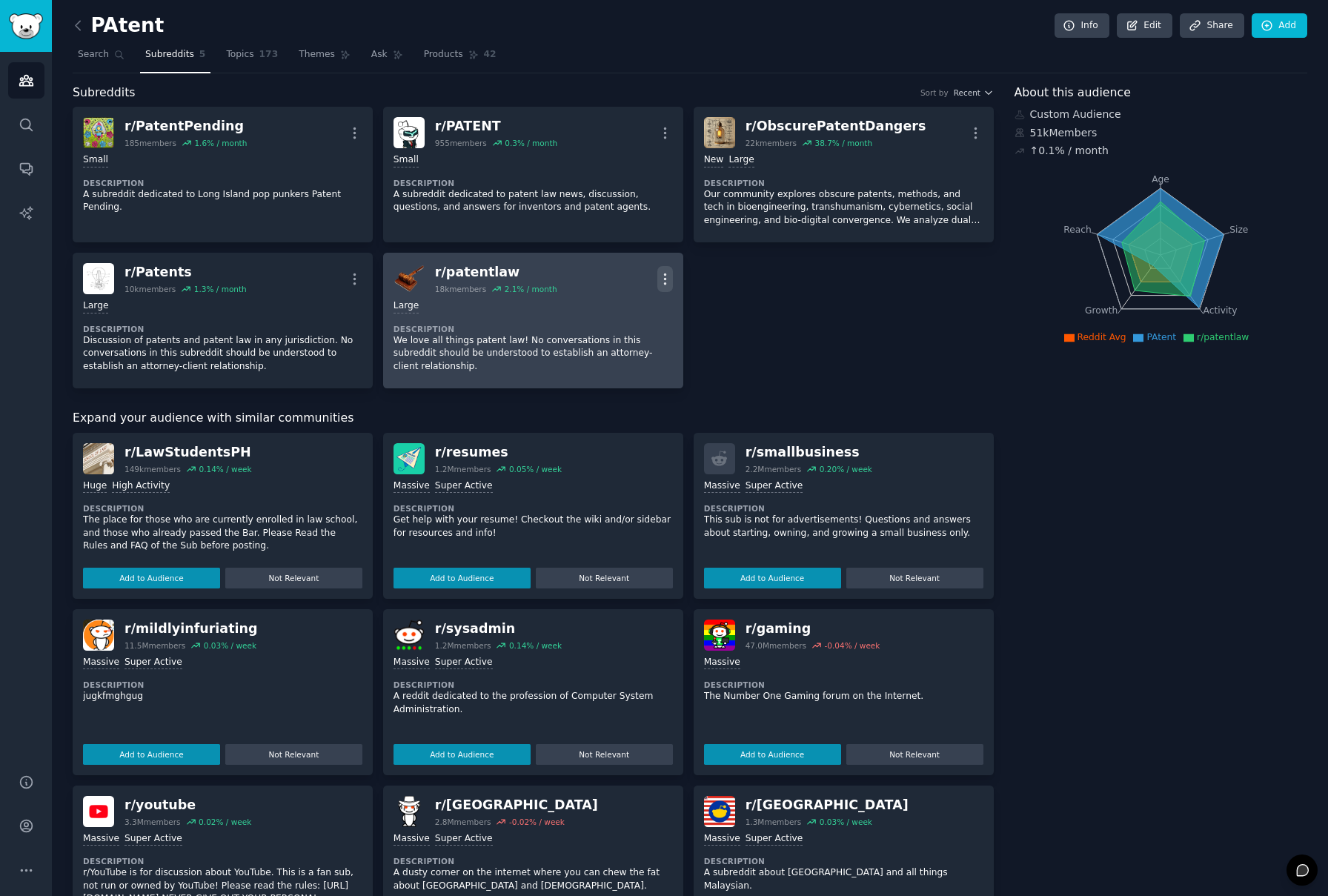
click at [662, 279] on icon "button" at bounding box center [665, 279] width 16 height 16
click at [628, 331] on div "Delete" at bounding box center [604, 336] width 88 height 32
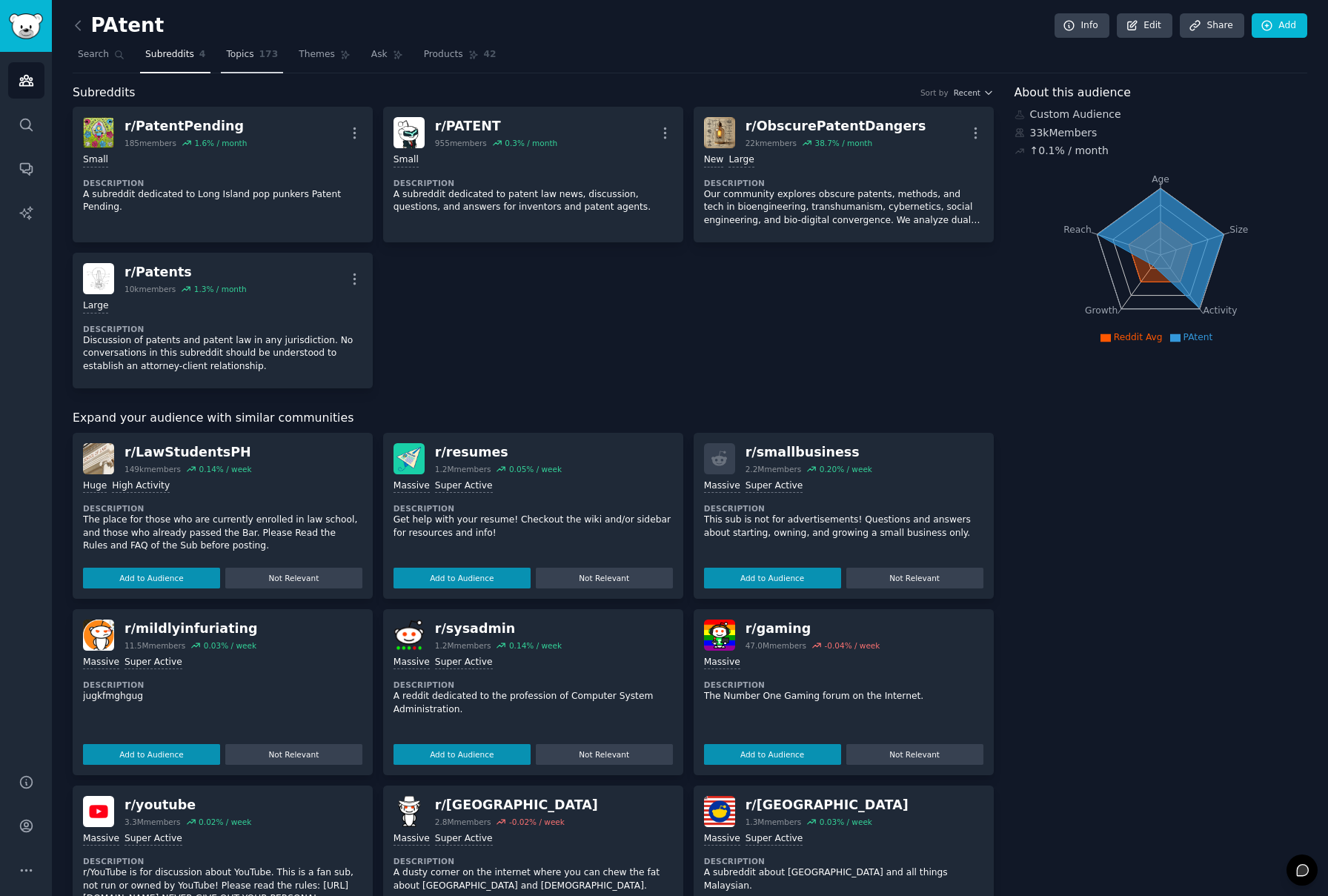
click at [253, 59] on link "Topics 173" at bounding box center [251, 58] width 62 height 31
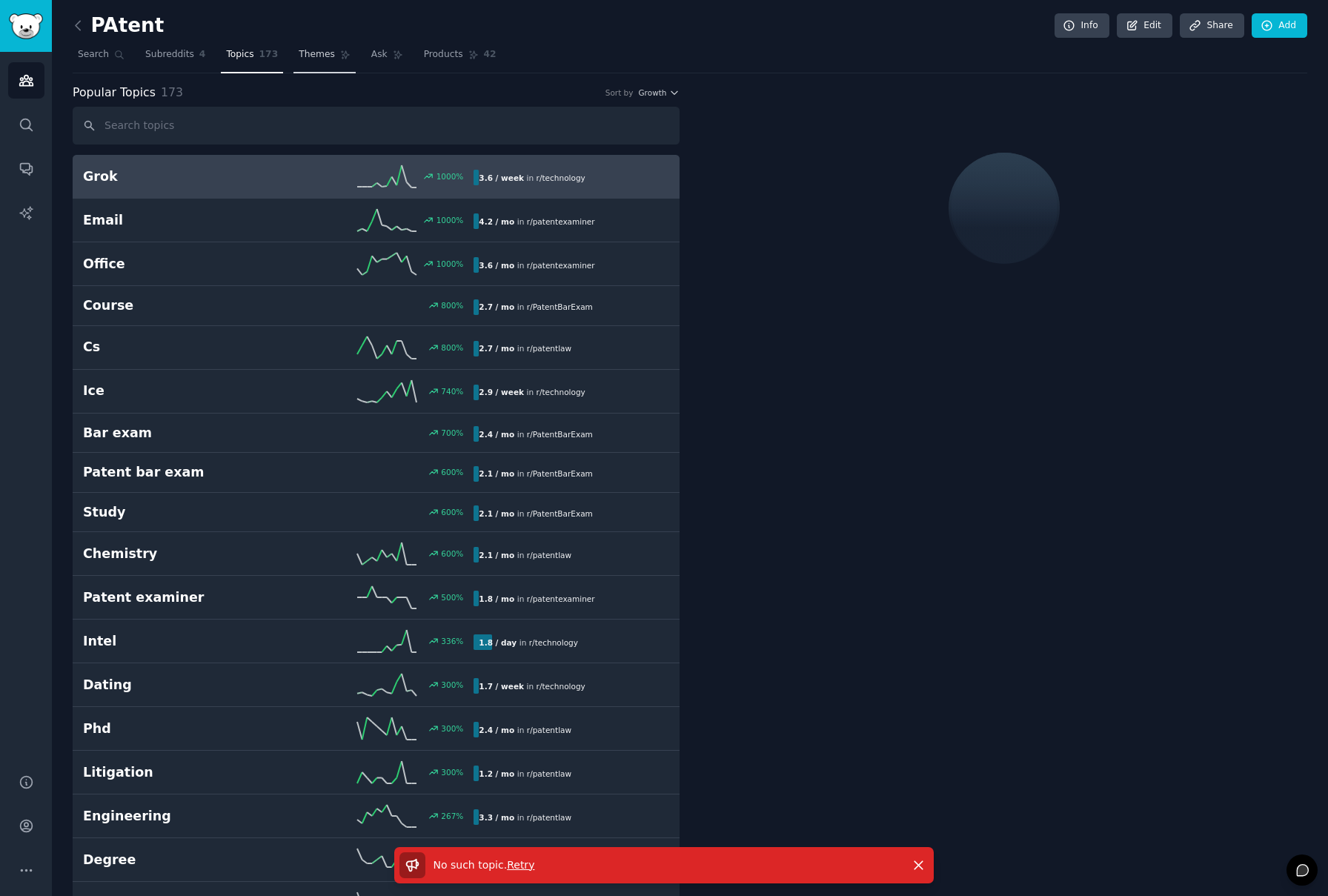
click at [320, 55] on span "Themes" at bounding box center [316, 55] width 36 height 14
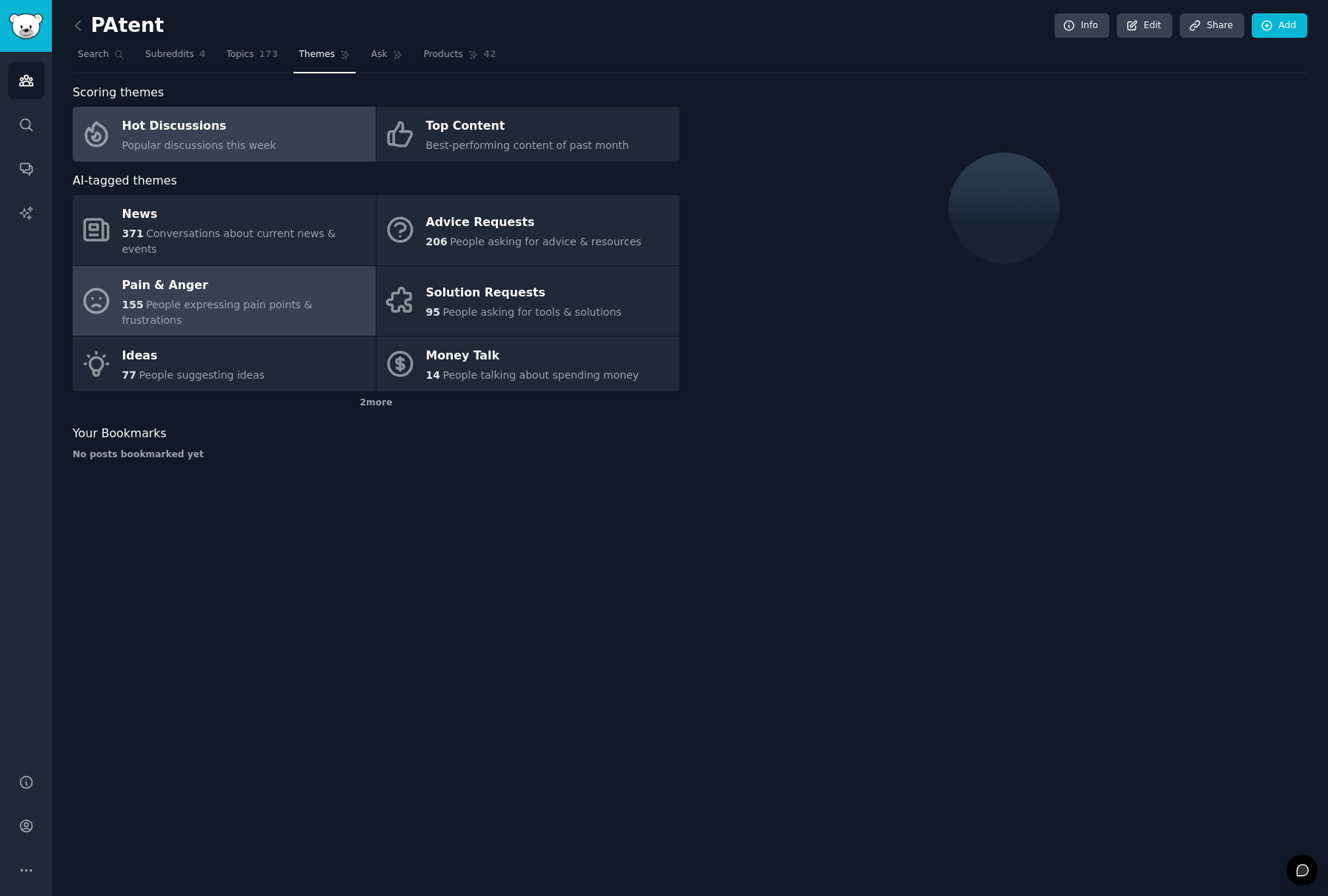
click at [211, 299] on span "People expressing pain points & frustrations" at bounding box center [217, 312] width 190 height 28
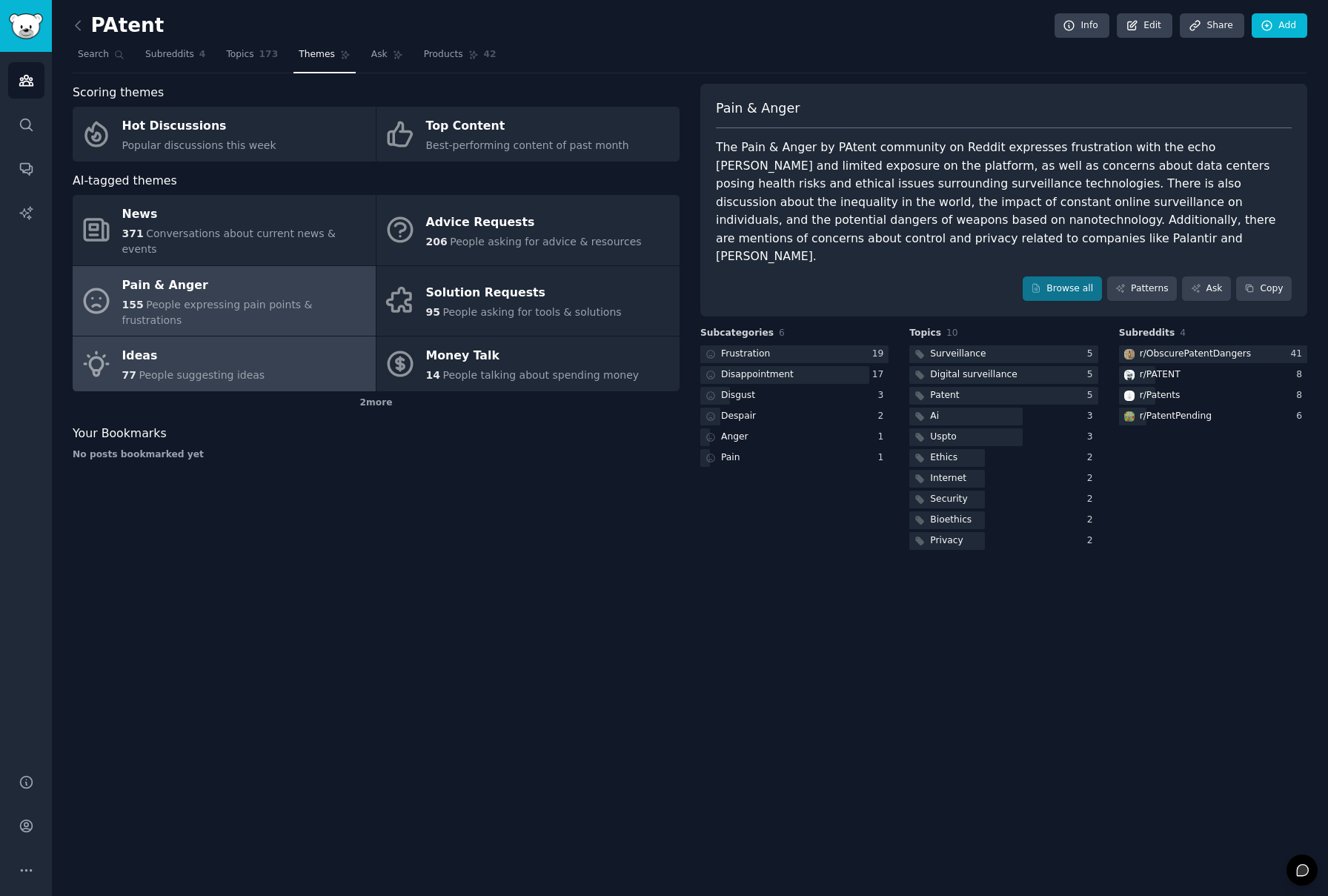
click at [224, 345] on div "Ideas" at bounding box center [193, 357] width 143 height 24
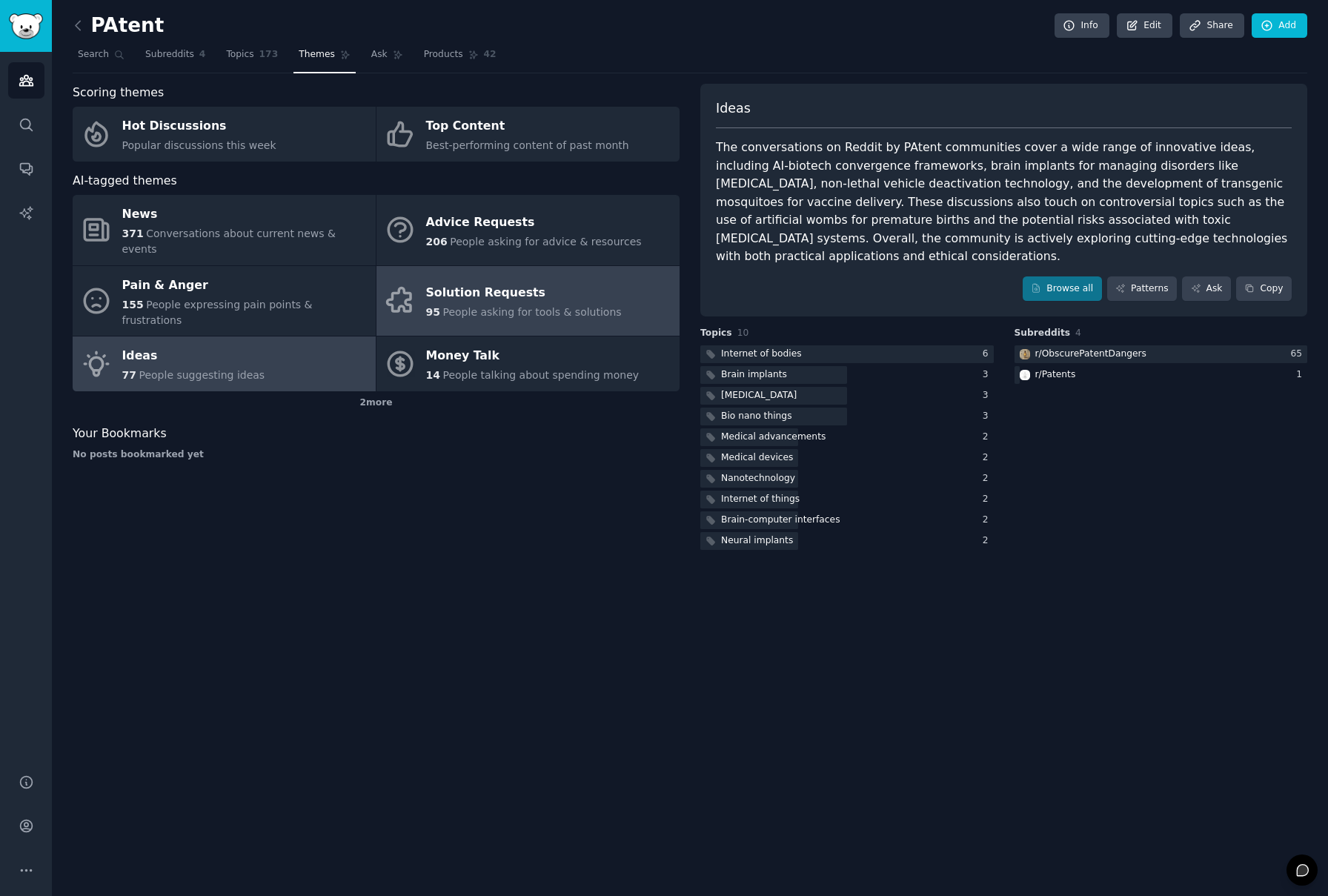
click at [543, 306] on span "People asking for tools & solutions" at bounding box center [531, 311] width 178 height 12
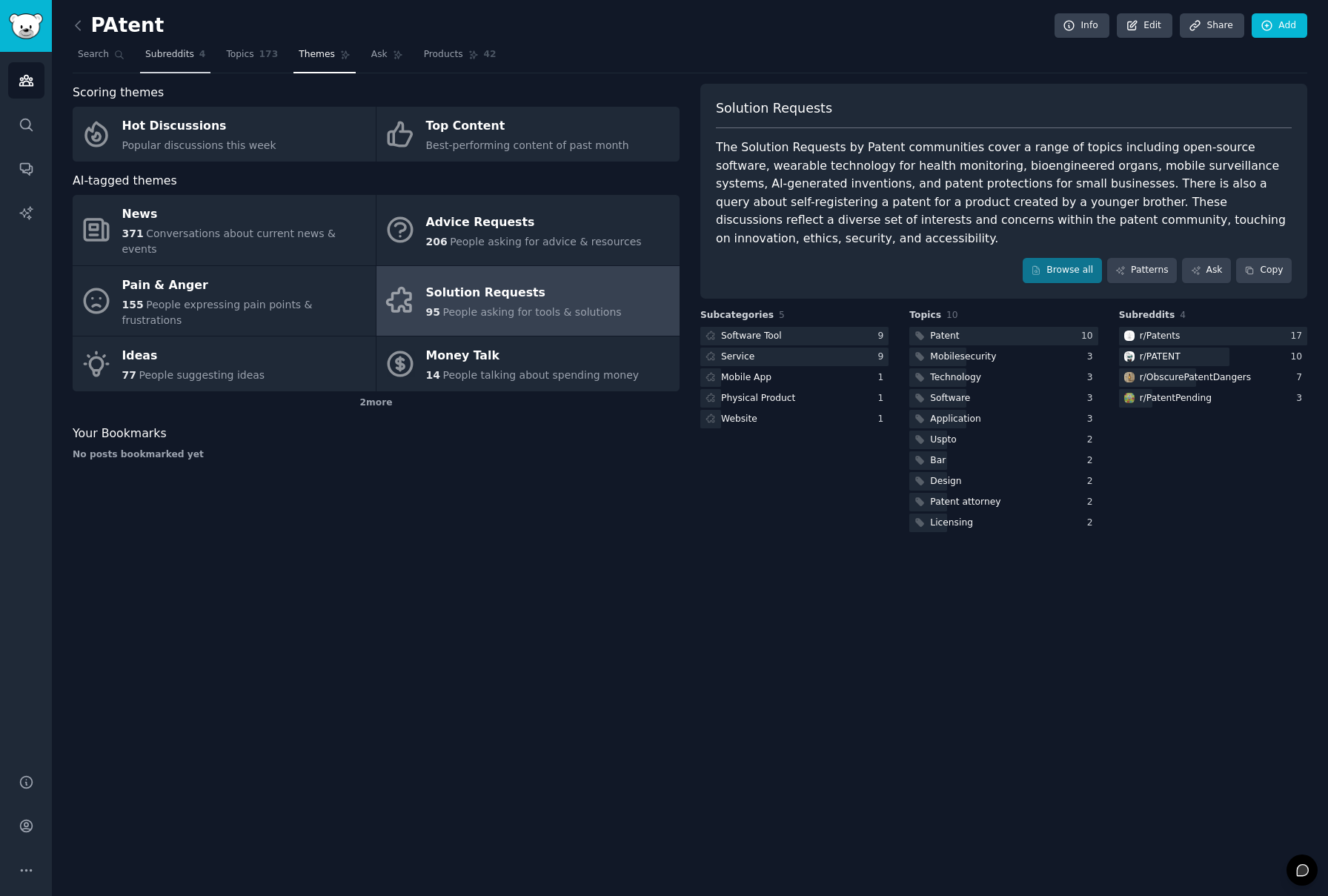
click at [155, 52] on span "Subreddits" at bounding box center [170, 55] width 49 height 14
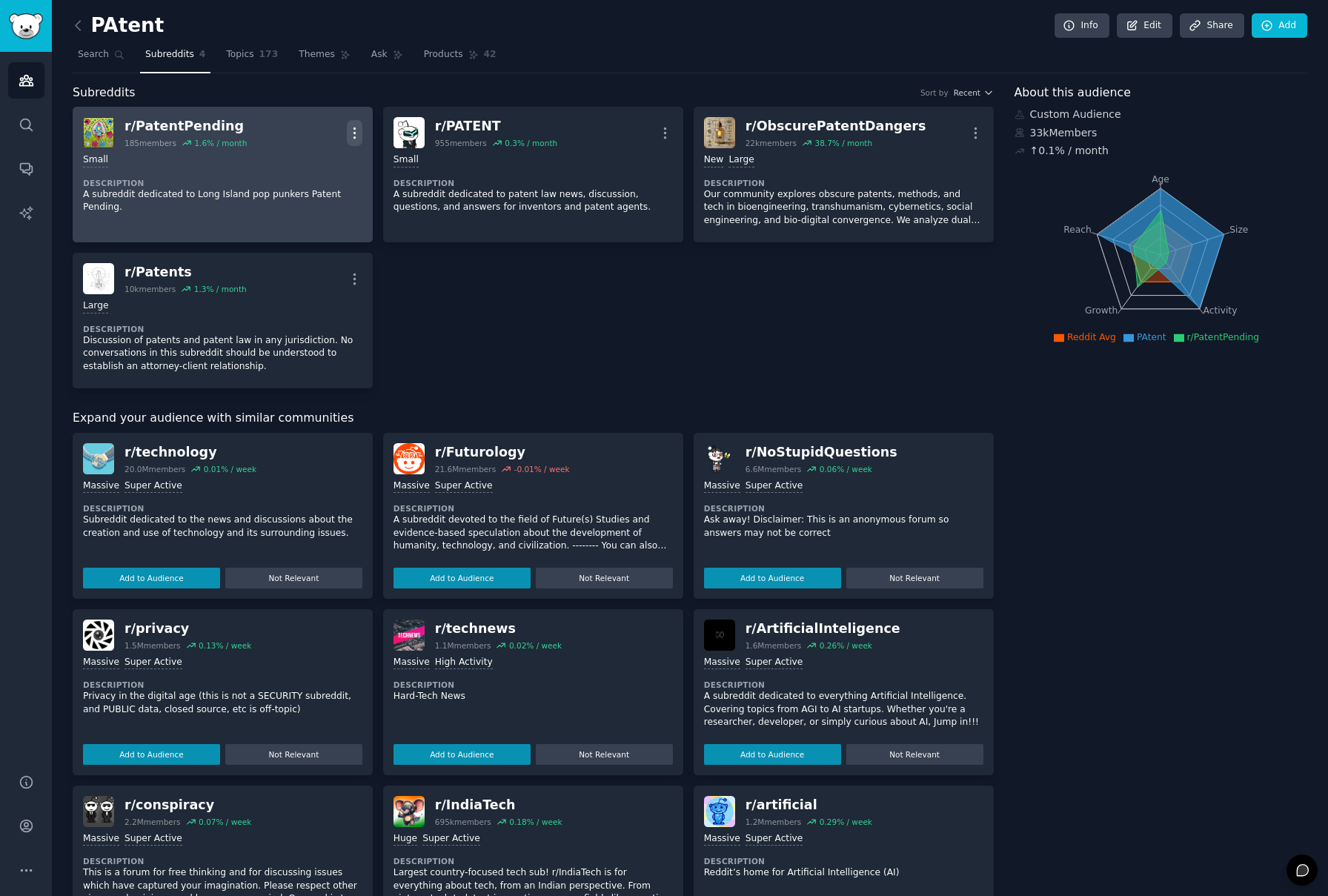
click at [358, 136] on icon "button" at bounding box center [355, 133] width 16 height 16
click at [308, 193] on p "Delete" at bounding box center [296, 190] width 35 height 16
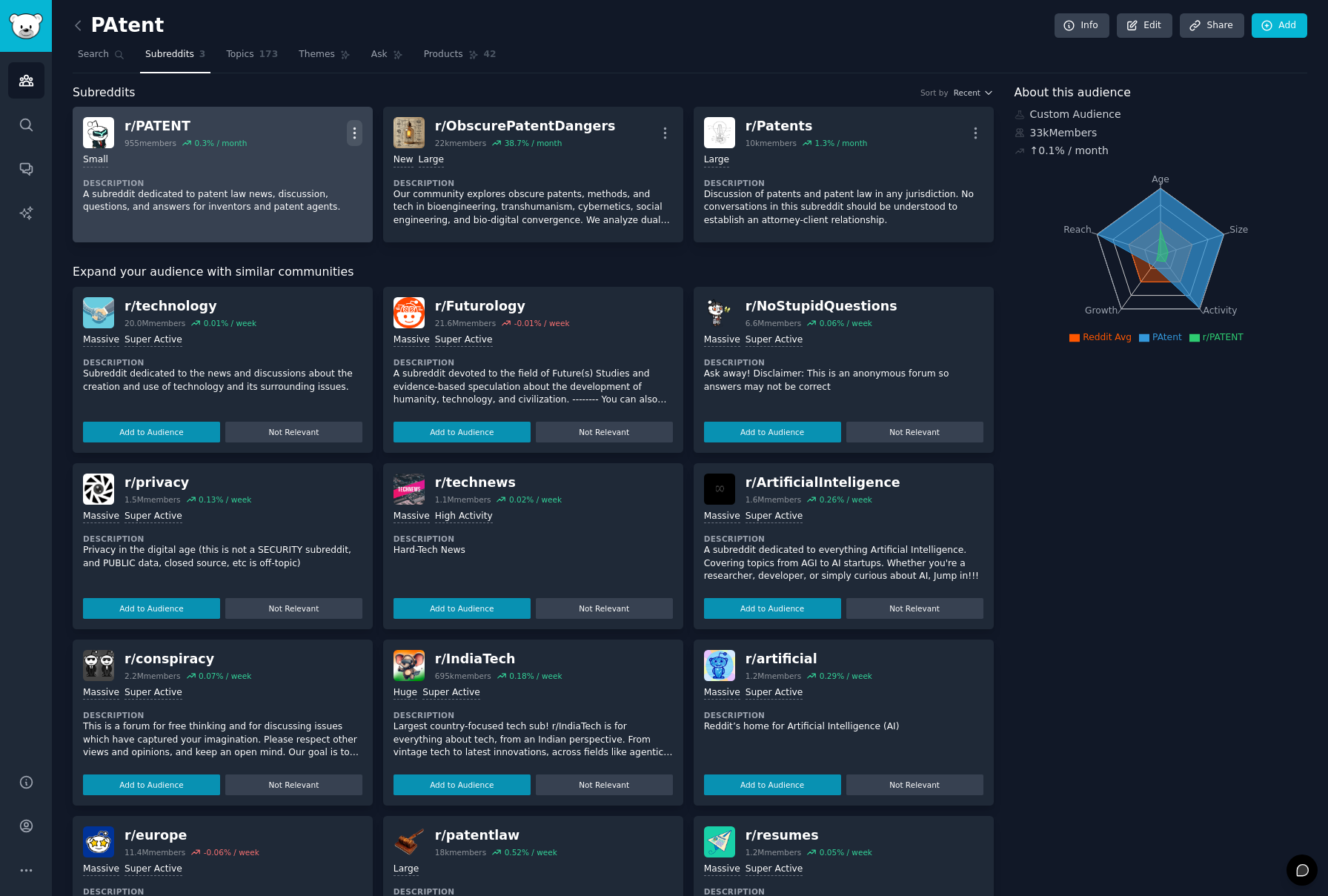
click at [354, 129] on icon "button" at bounding box center [355, 132] width 2 height 11
click at [309, 186] on p "Delete" at bounding box center [296, 190] width 35 height 16
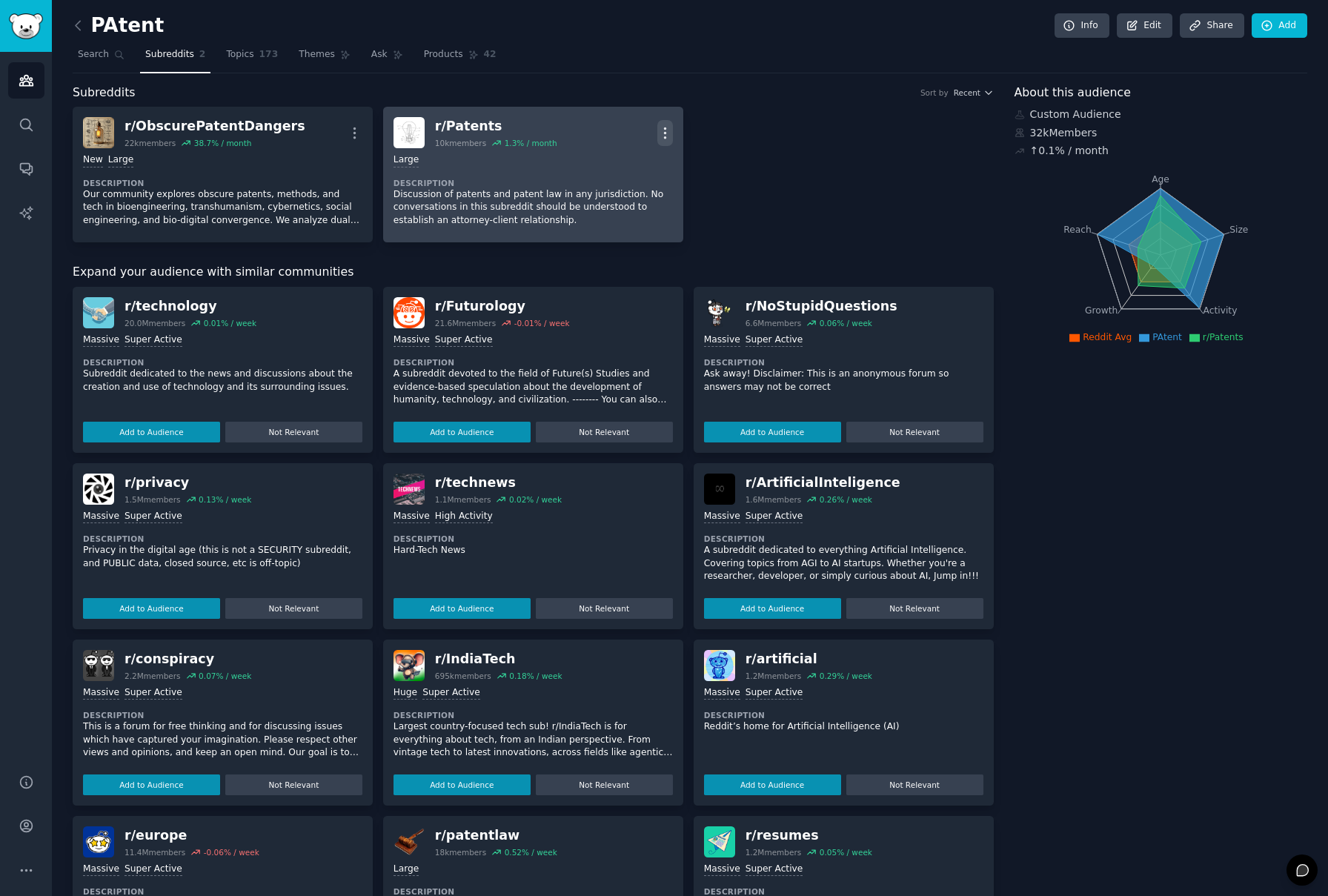
click at [664, 130] on icon "button" at bounding box center [665, 133] width 16 height 16
click at [608, 185] on p "Delete" at bounding box center [606, 190] width 35 height 16
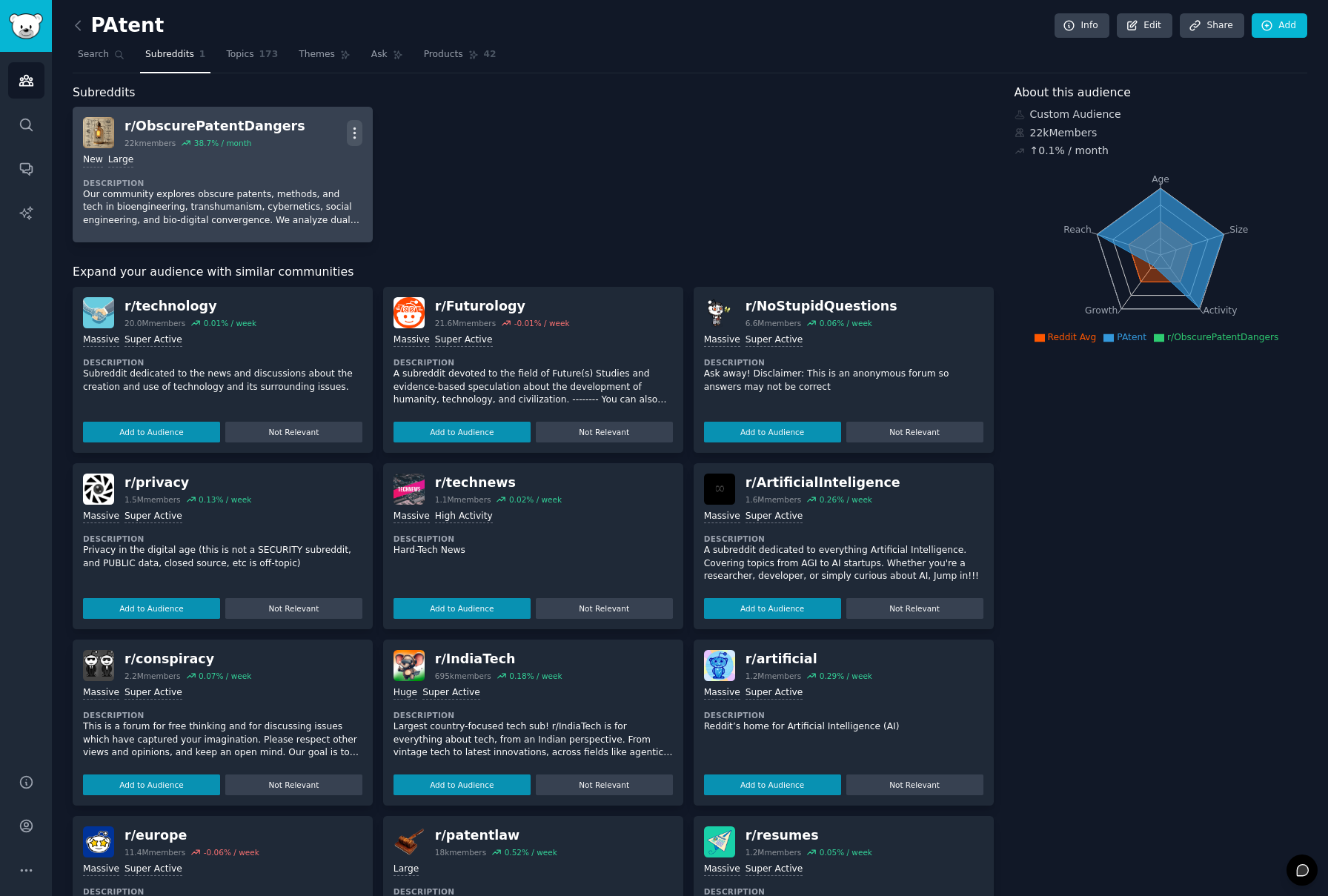
click at [354, 128] on icon "button" at bounding box center [355, 132] width 2 height 11
click at [285, 194] on p "Delete" at bounding box center [296, 190] width 35 height 16
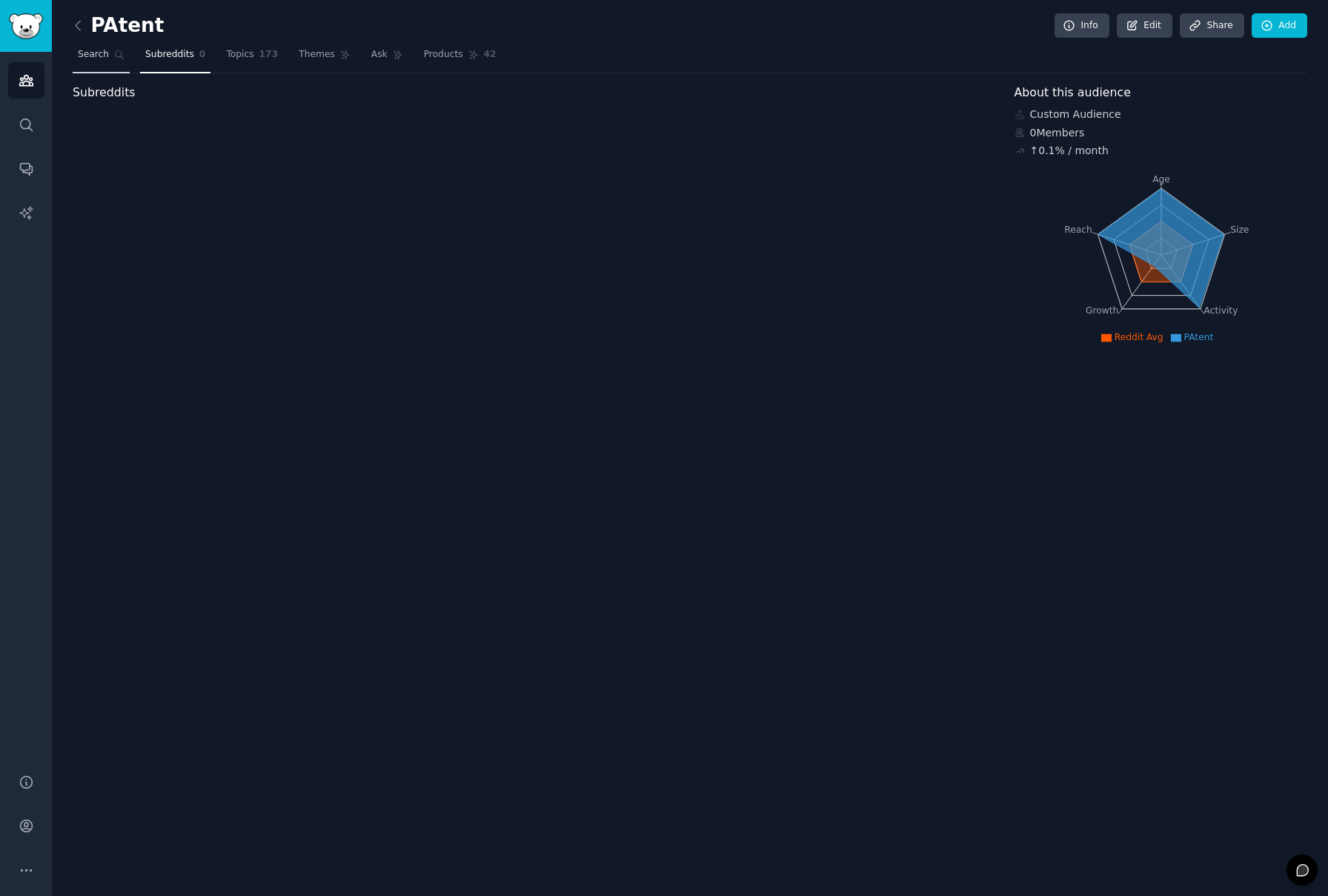
click at [101, 59] on span "Search" at bounding box center [94, 55] width 32 height 14
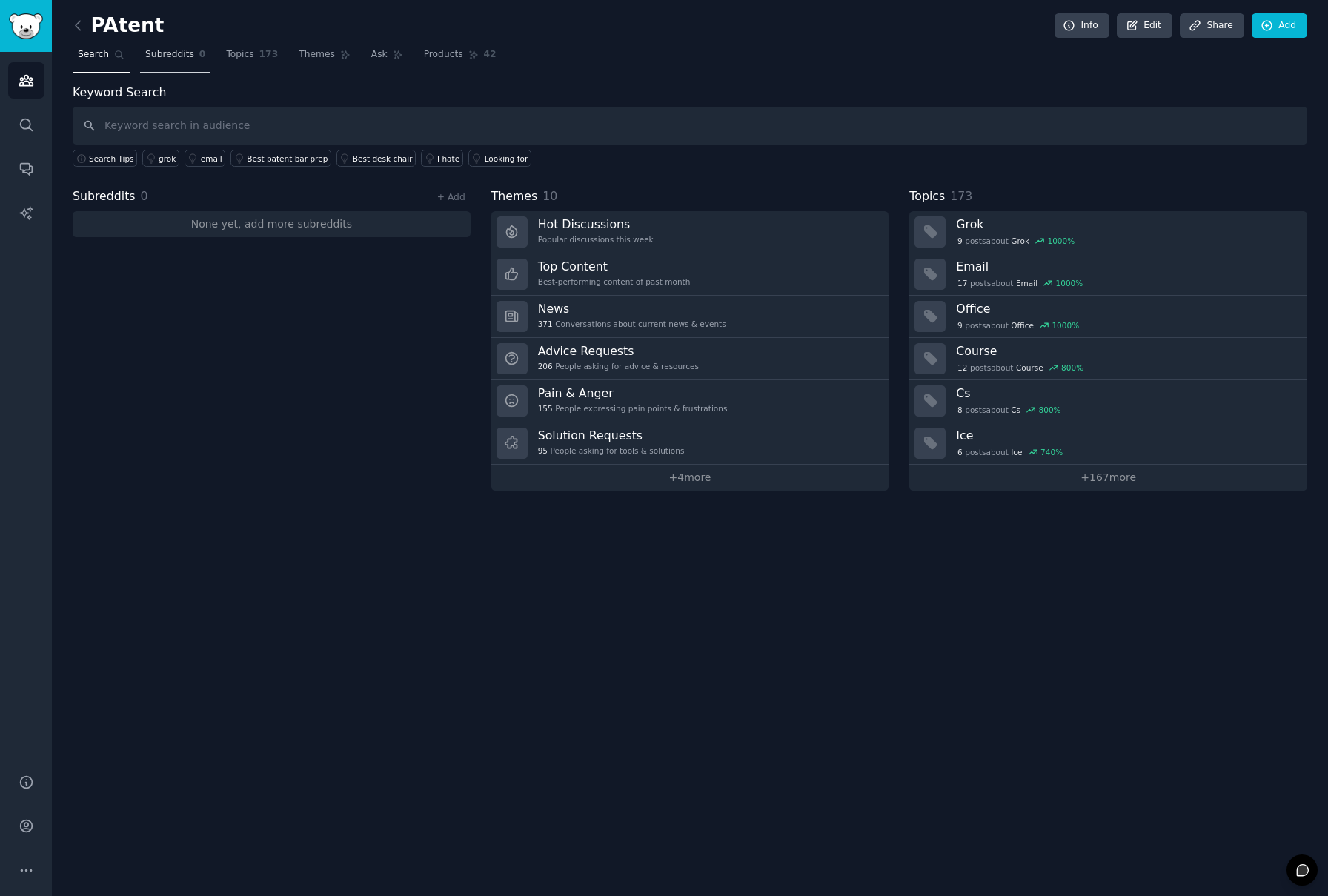
click at [175, 58] on span "Subreddits" at bounding box center [170, 55] width 49 height 14
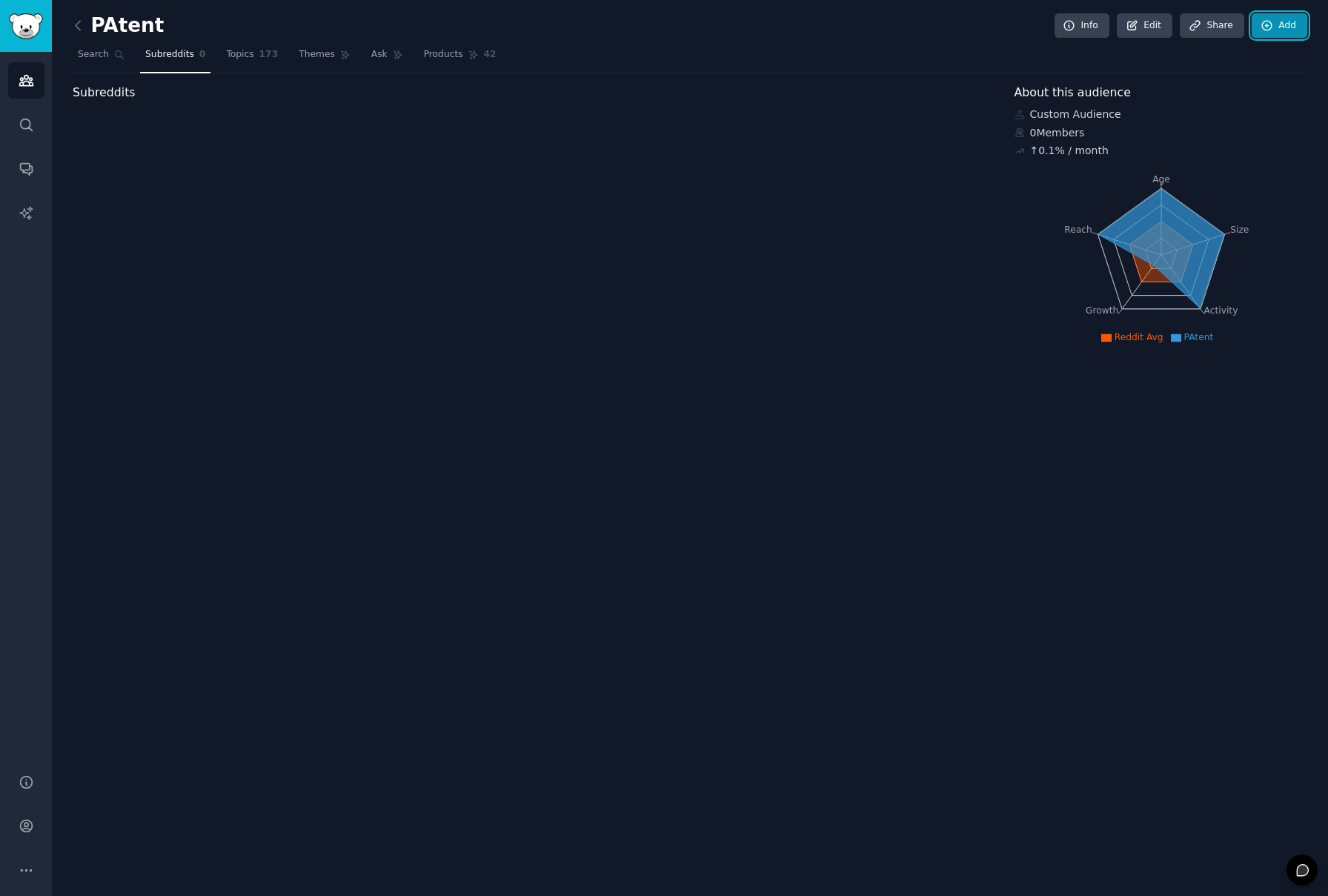
click at [1297, 32] on link "Add" at bounding box center [1280, 27] width 55 height 26
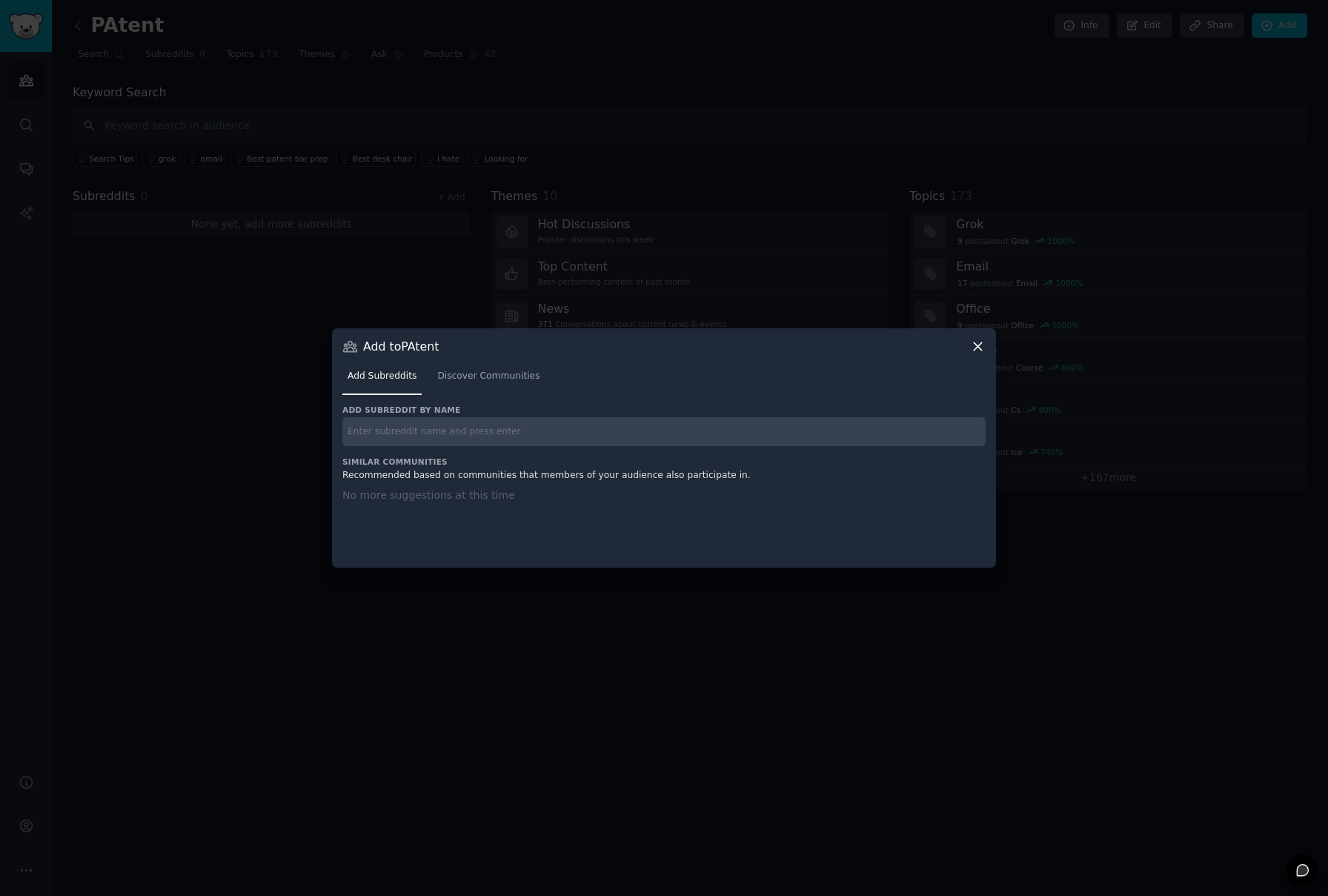
click at [450, 434] on input "text" at bounding box center [664, 431] width 644 height 29
type input "medtech"
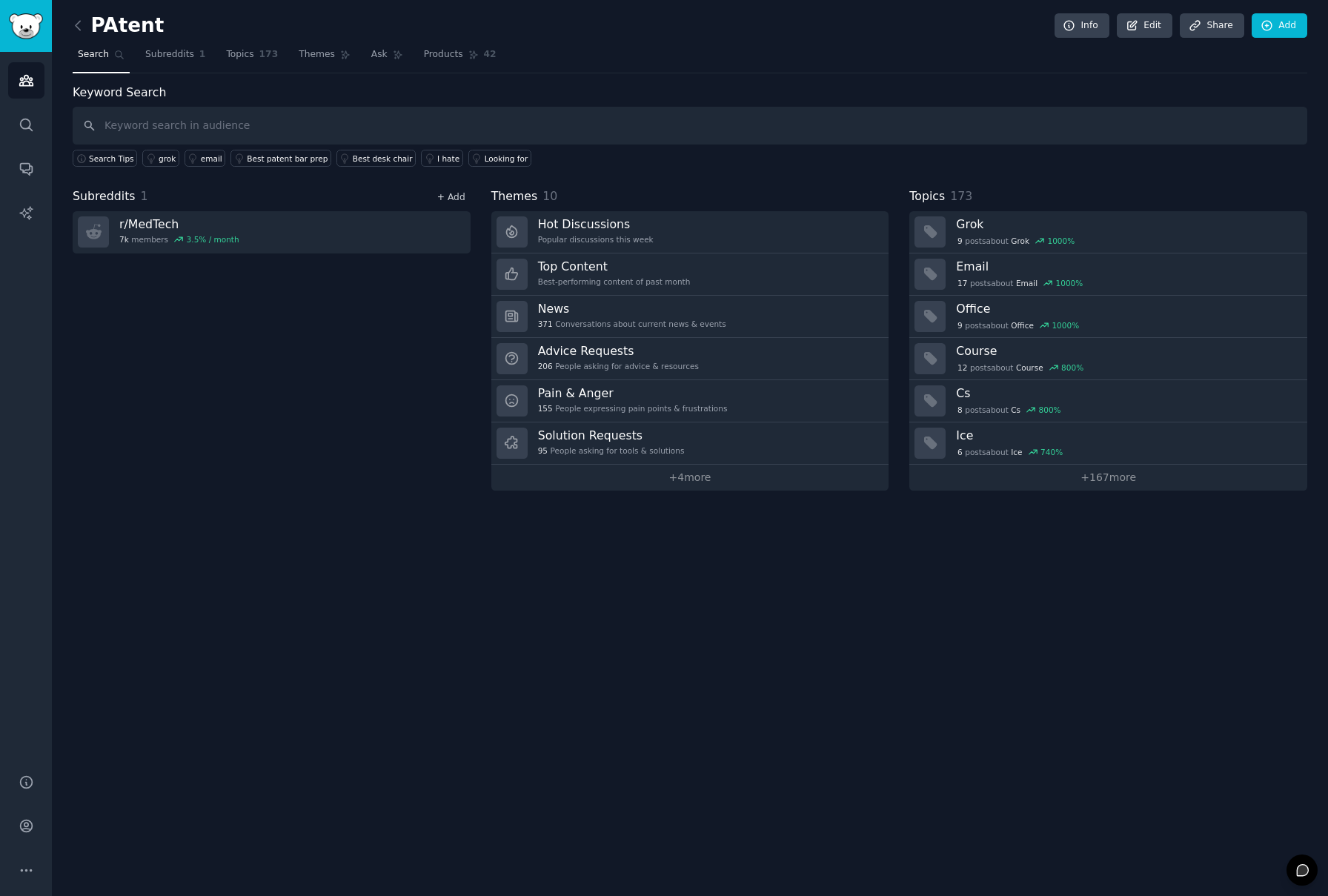
click at [447, 197] on link "+ Add" at bounding box center [452, 197] width 29 height 11
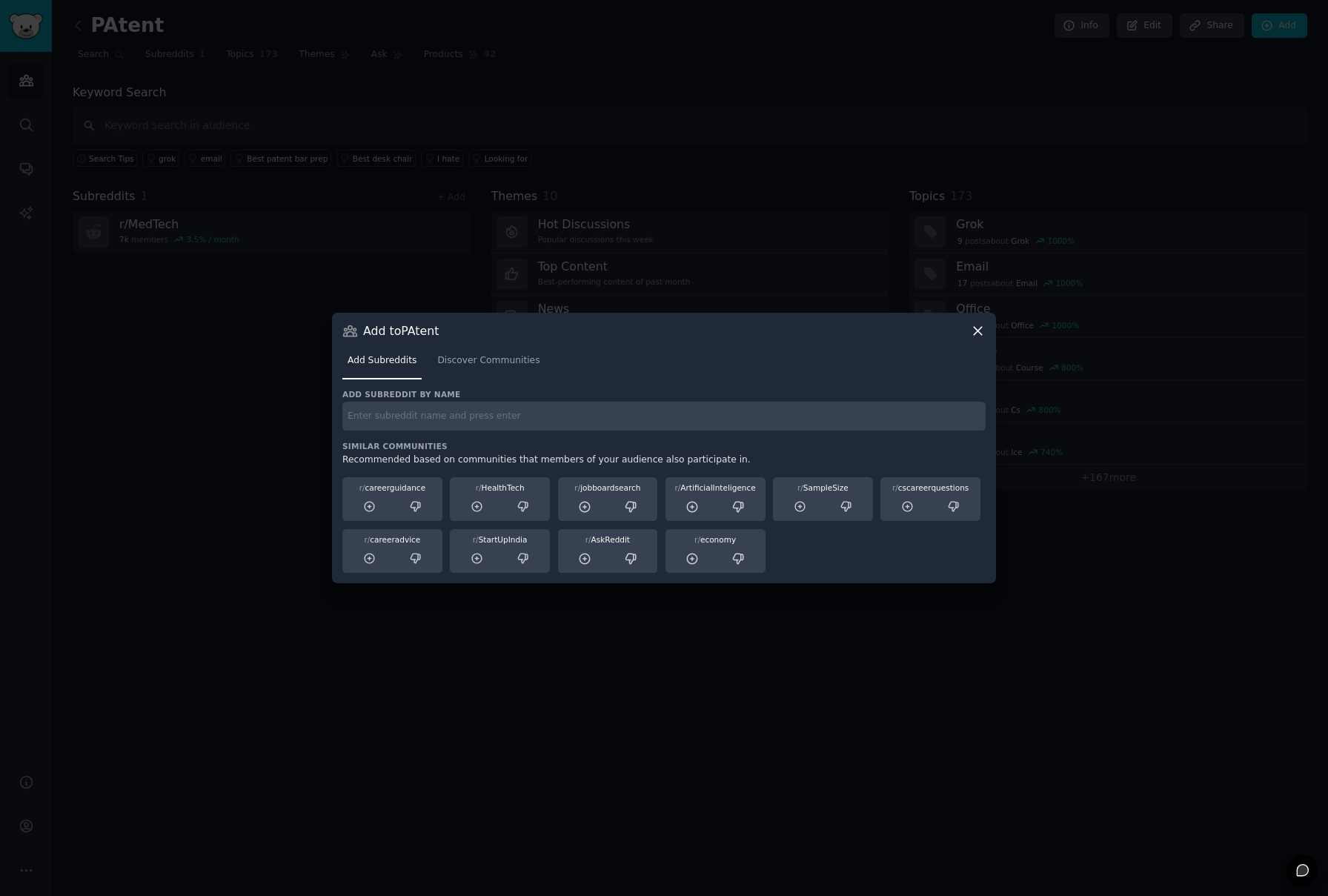
click at [444, 423] on input "text" at bounding box center [664, 415] width 644 height 29
type input "medtech"
click at [486, 350] on link "Discover Communities" at bounding box center [488, 364] width 112 height 31
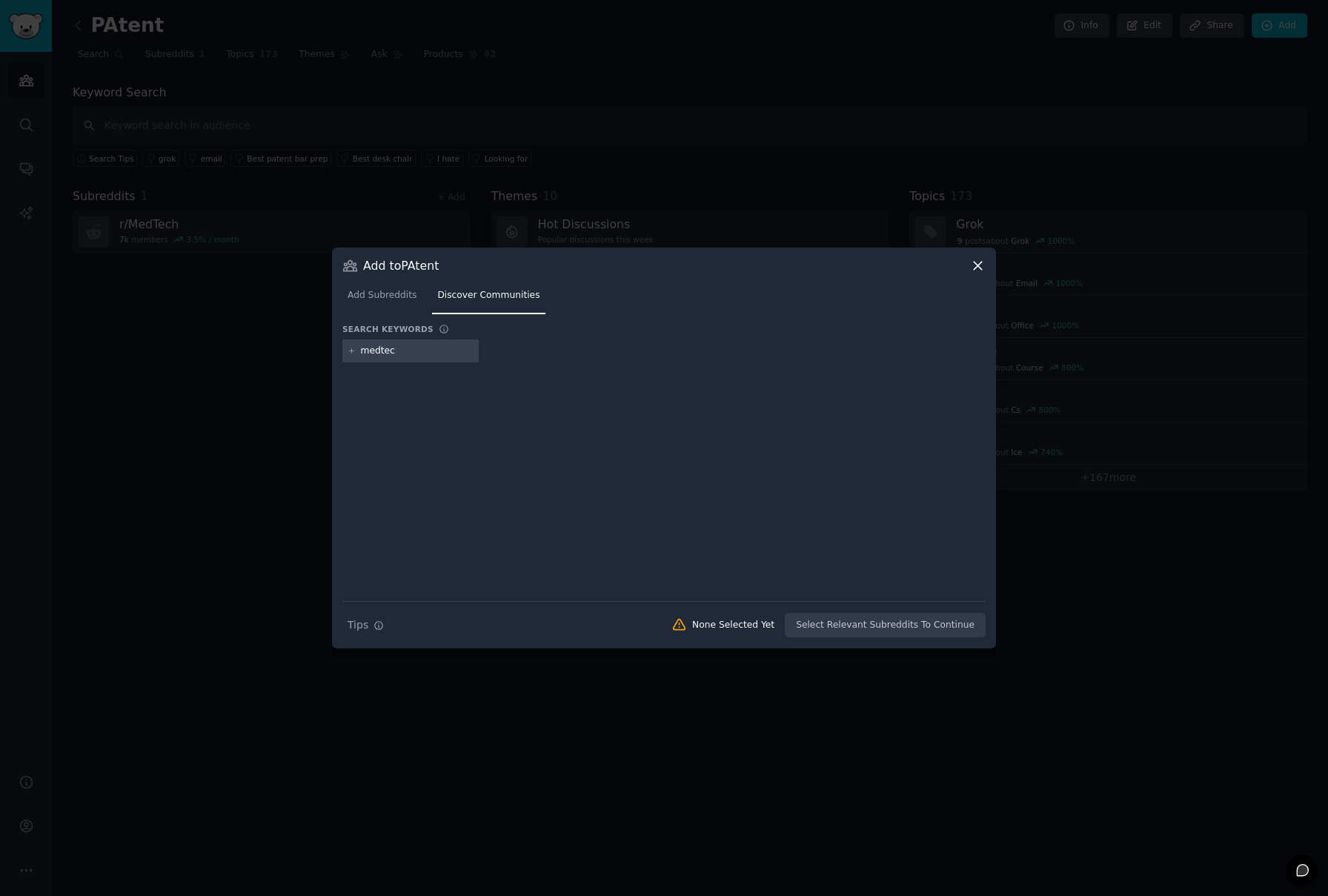
type input "medtech"
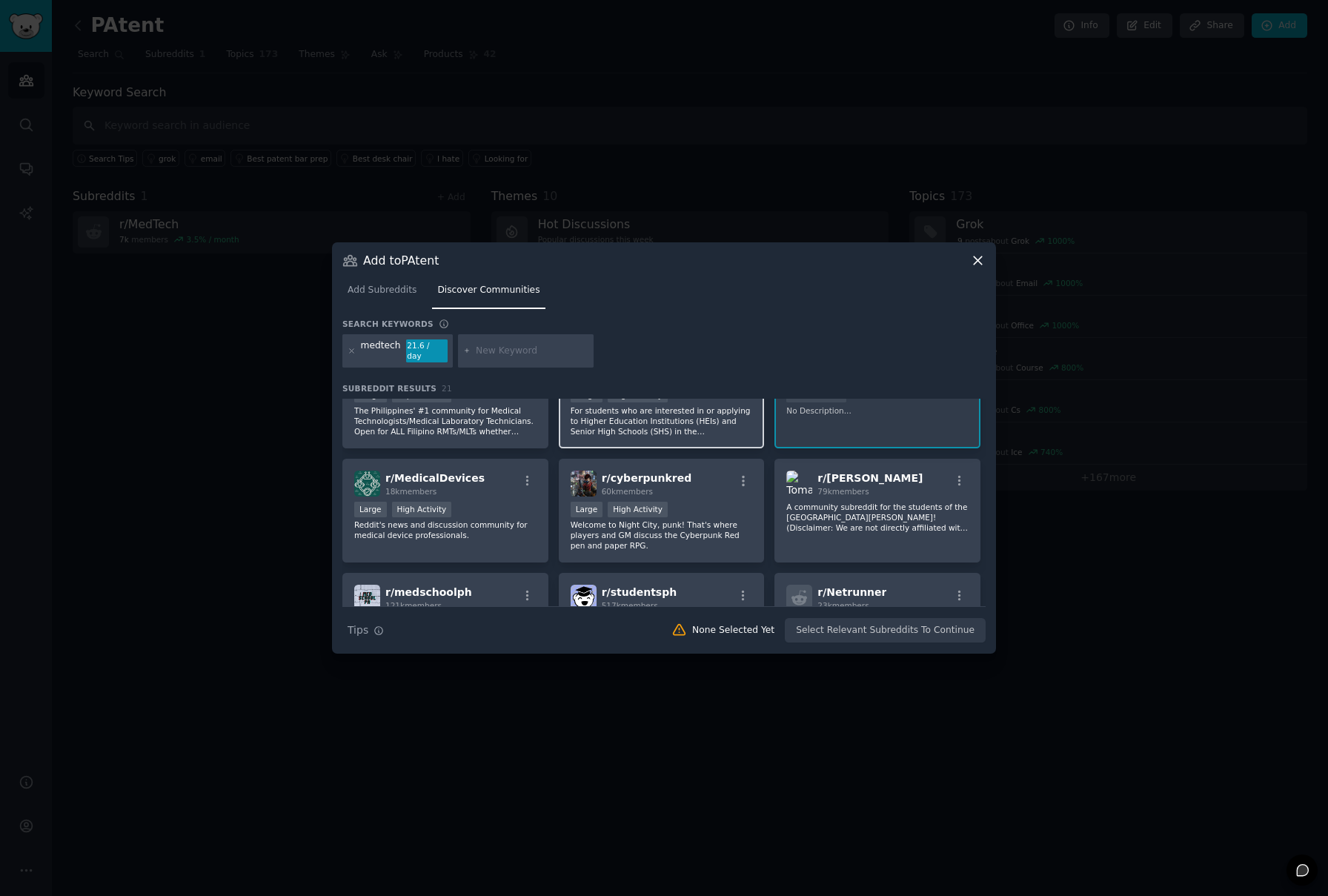
scroll to position [67, 0]
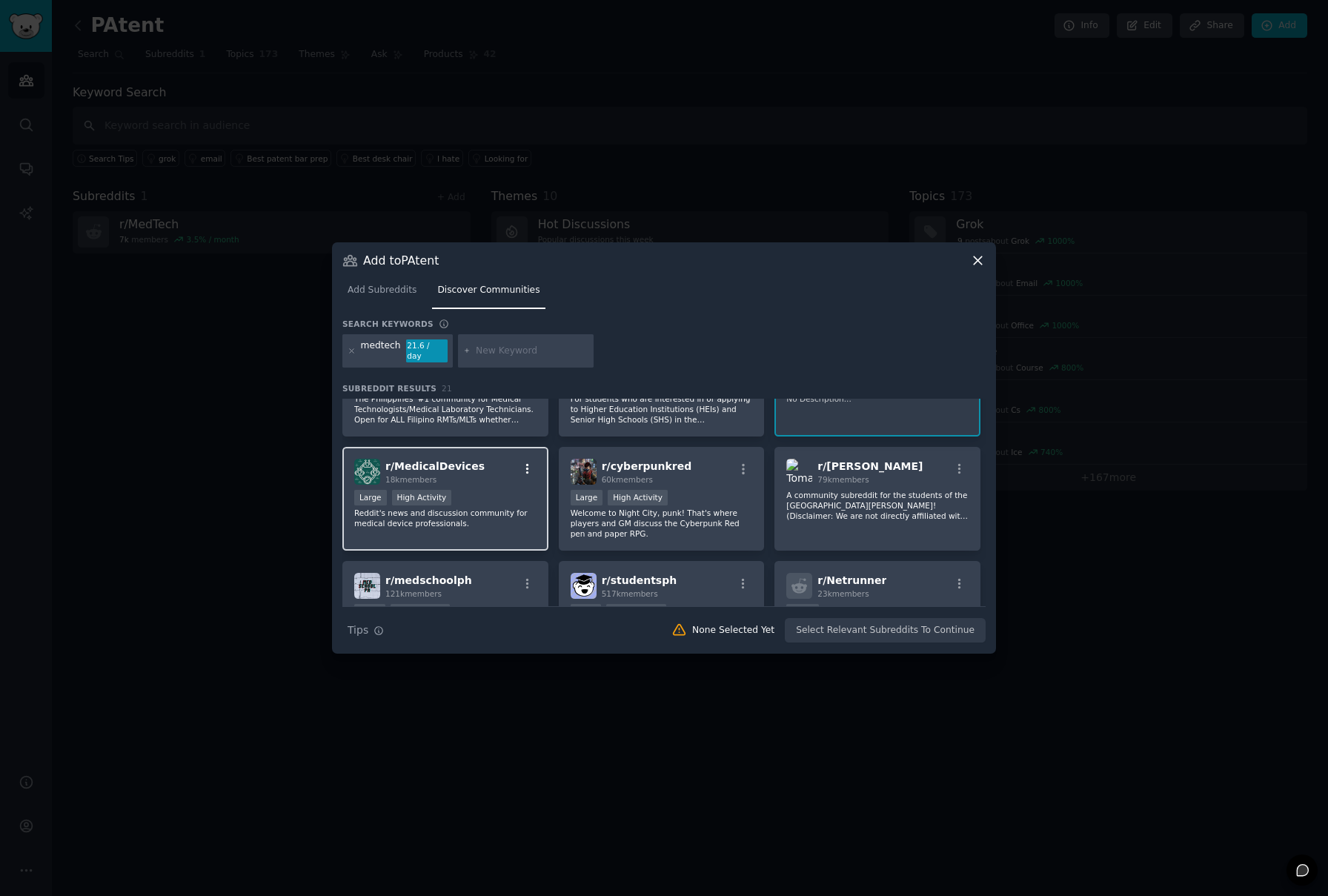
click at [526, 464] on icon "button" at bounding box center [527, 469] width 3 height 11
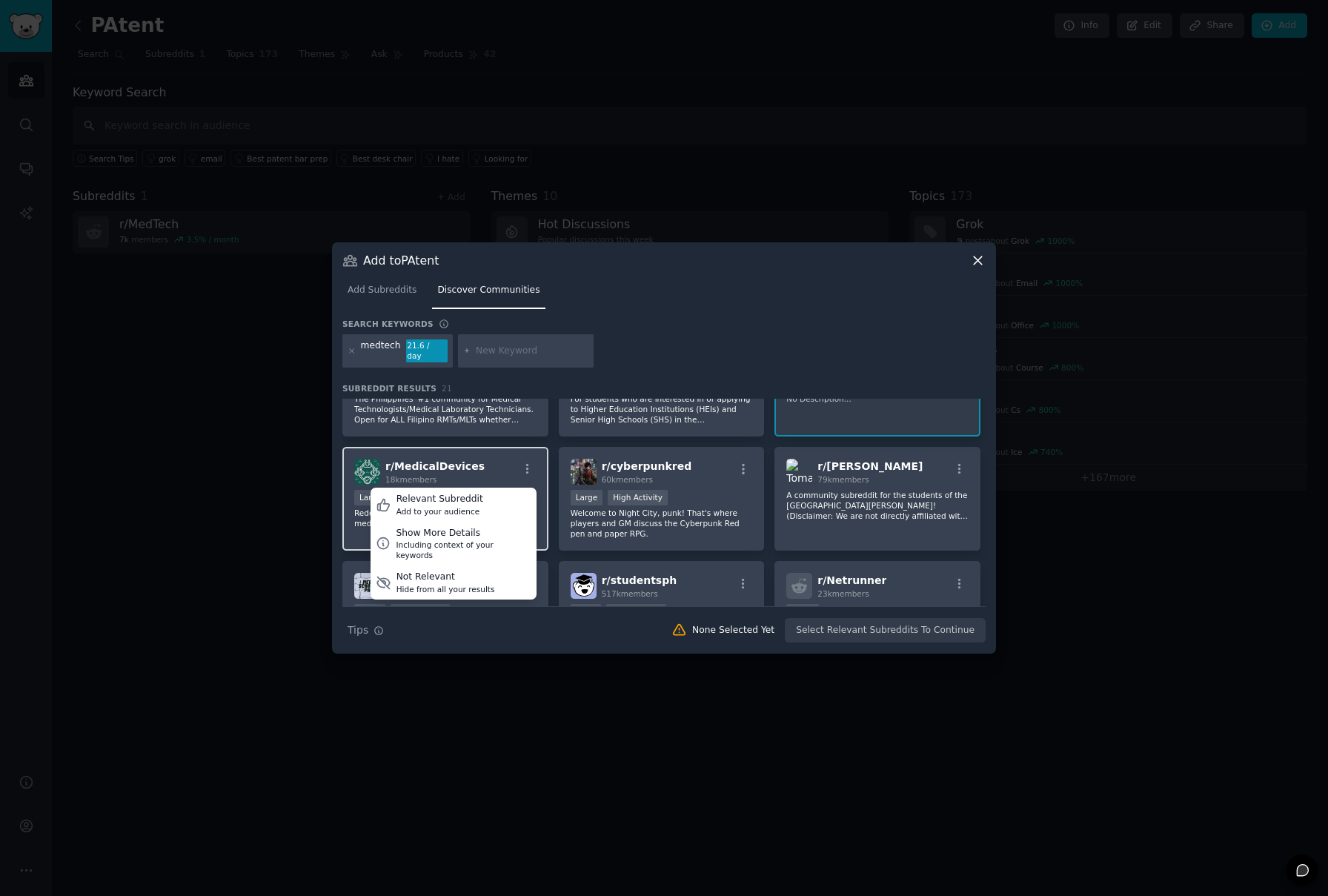
click at [494, 458] on div "r/ MedicalDevices 18k members Relevant Subreddit Add to your audience Show More…" at bounding box center [445, 471] width 182 height 26
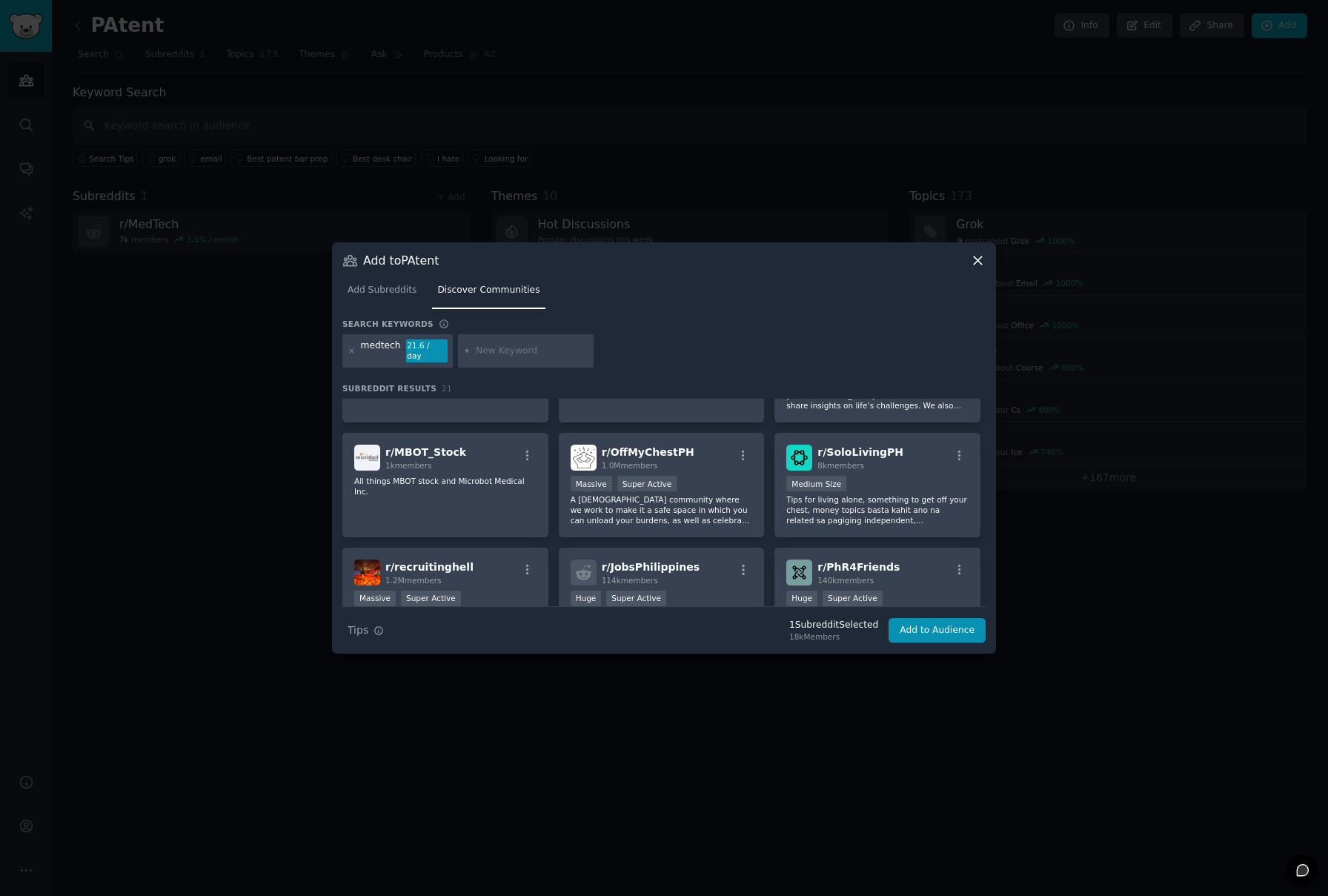
scroll to position [438, 0]
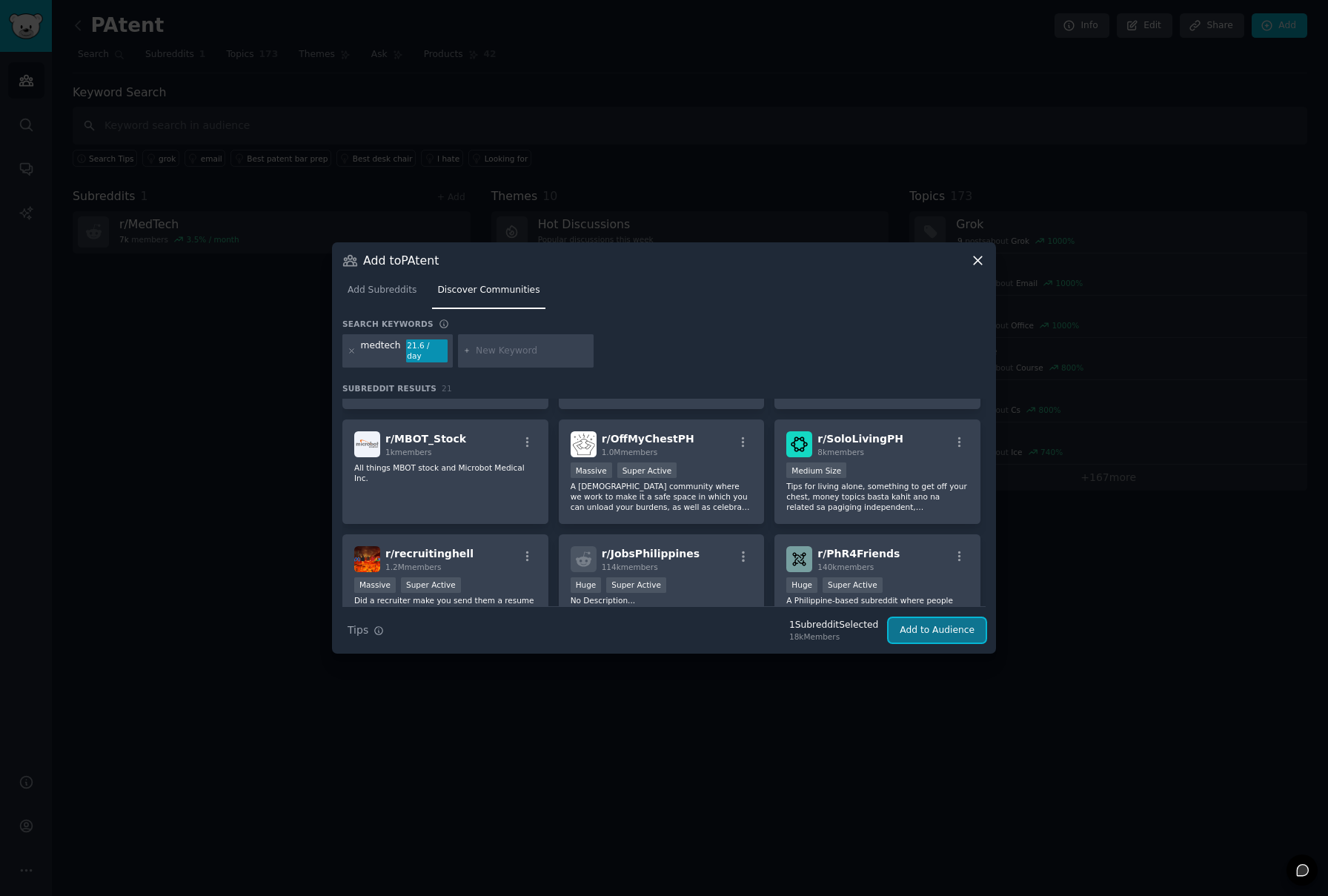
click at [958, 628] on button "Add to Audience" at bounding box center [937, 631] width 97 height 26
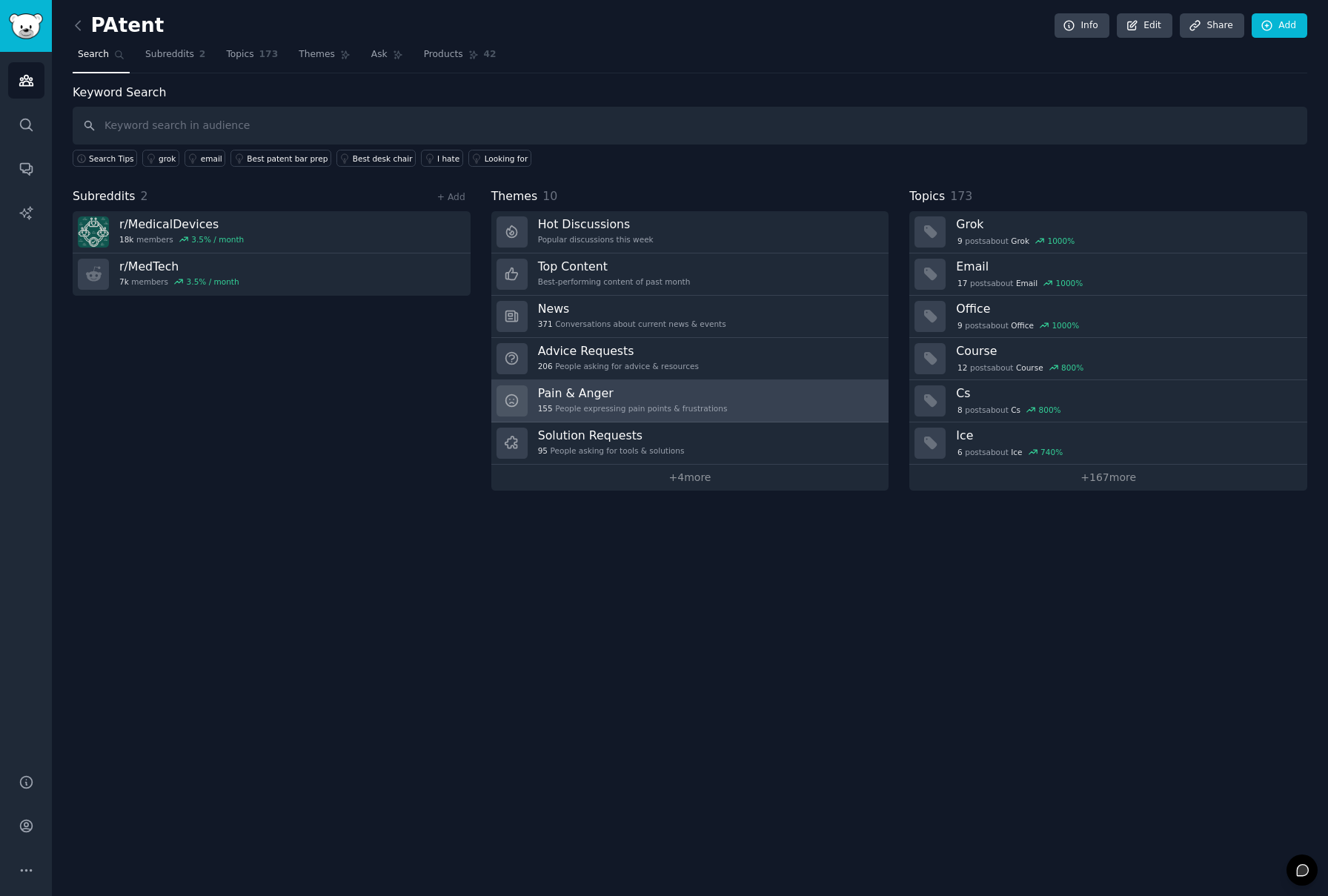
click at [611, 400] on h3 "Pain & Anger" at bounding box center [633, 393] width 189 height 16
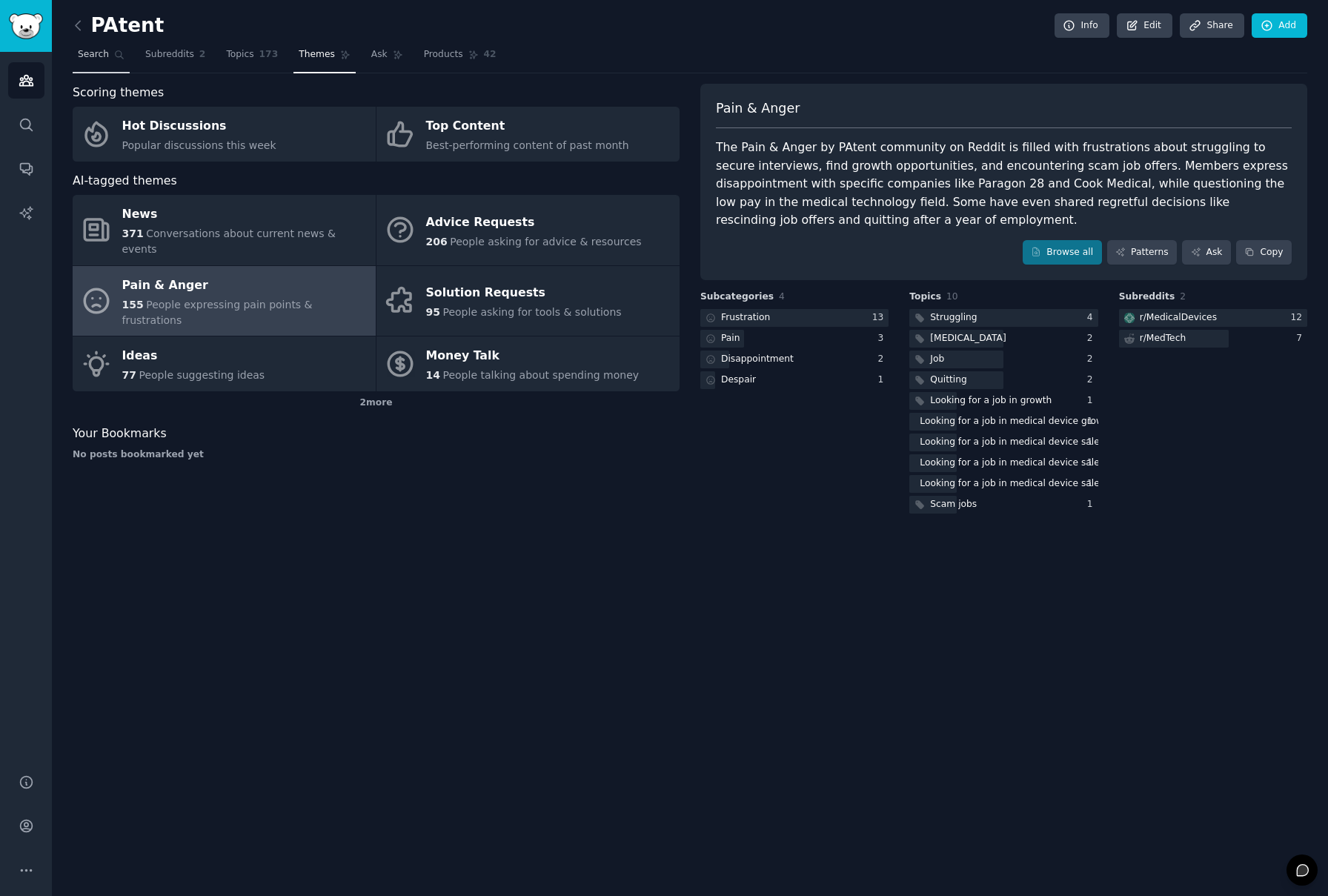
click at [103, 56] on span "Search" at bounding box center [94, 55] width 32 height 14
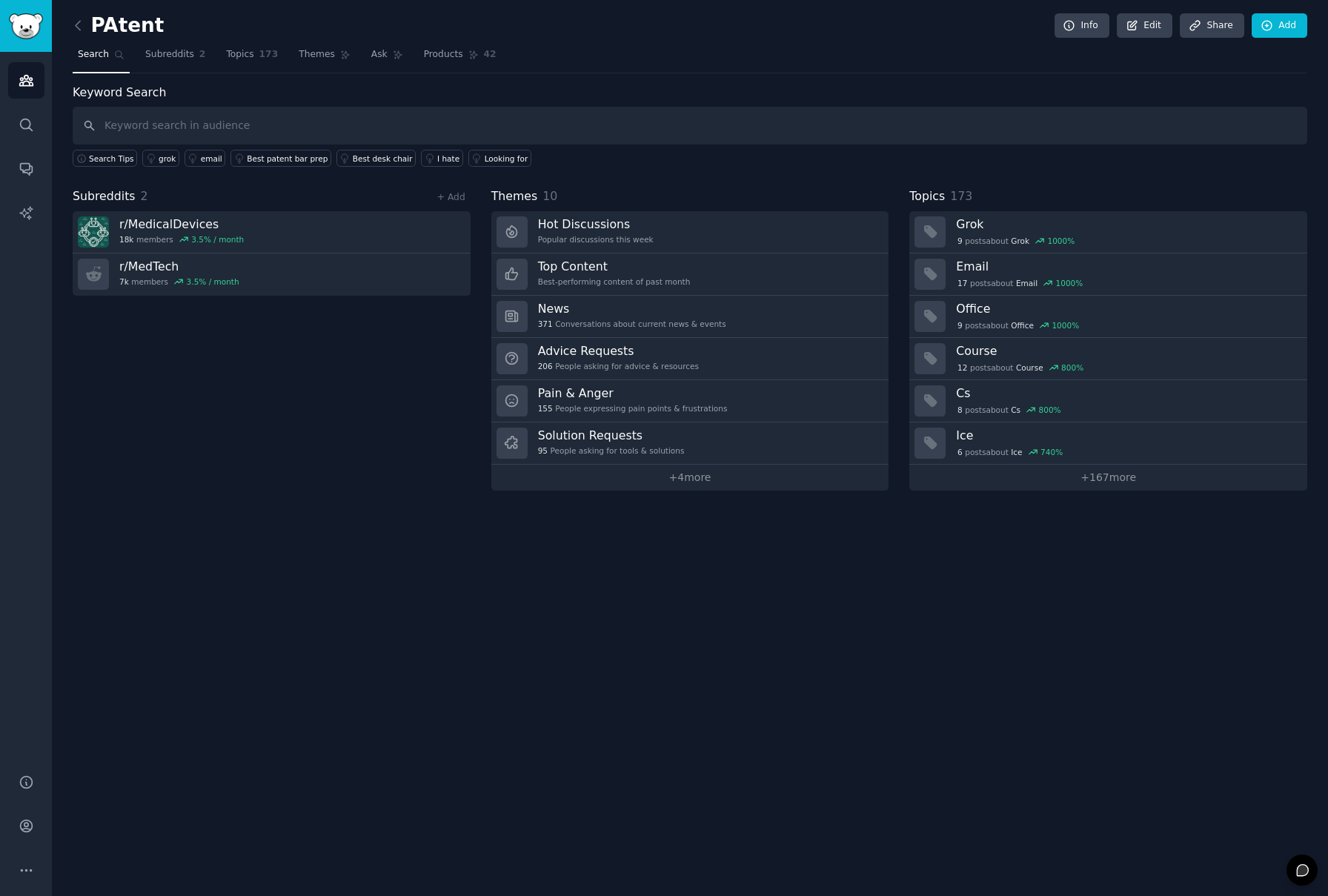
click at [178, 136] on input "text" at bounding box center [690, 125] width 1234 height 37
type input "patent"
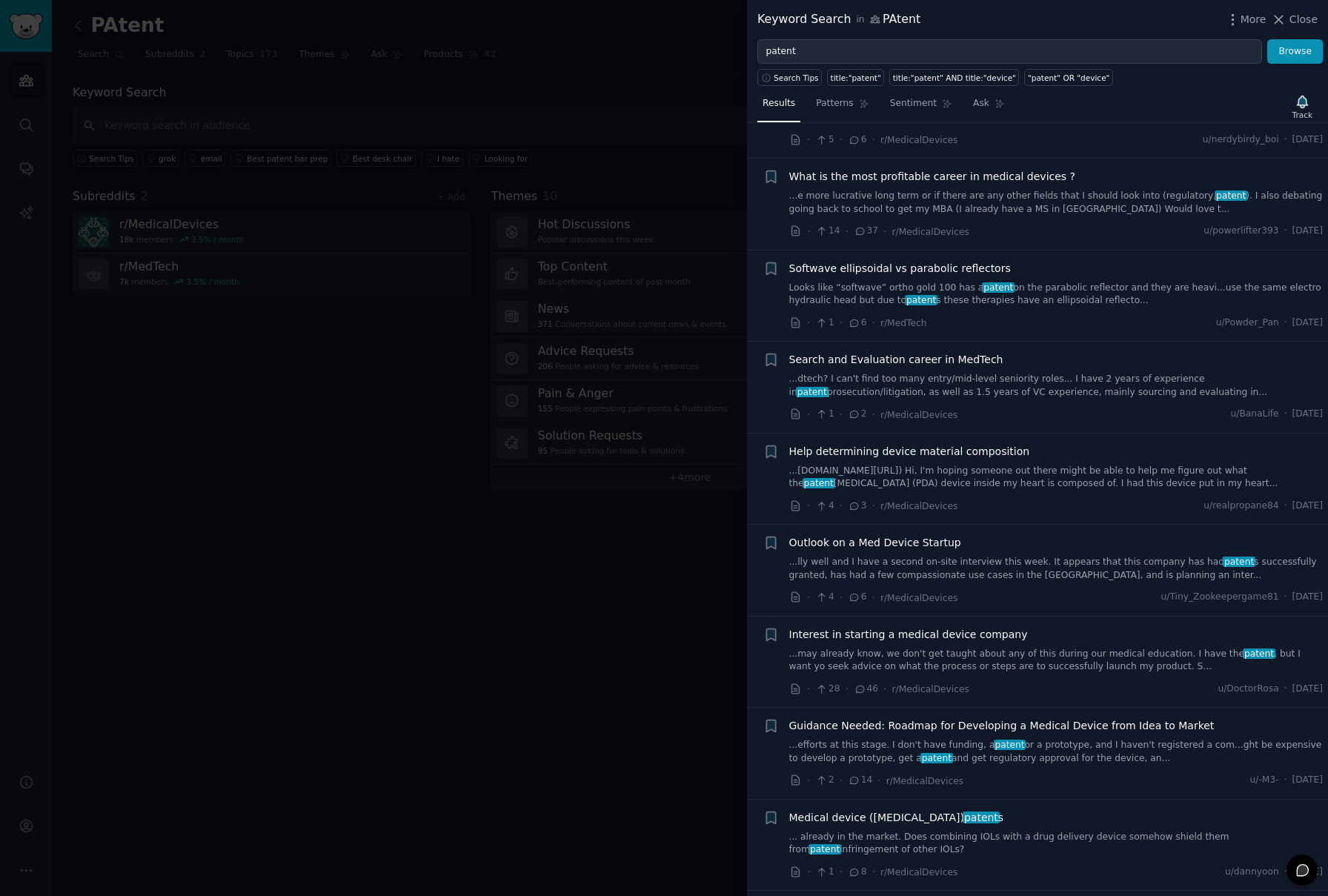
scroll to position [447, 0]
drag, startPoint x: 869, startPoint y: 51, endPoint x: 730, endPoint y: 46, distance: 139.1
click at [730, 46] on div "Keyword Search in PAtent More Close patent Browse Search Tips title:"patent" ti…" at bounding box center [664, 448] width 1328 height 896
type input "annoying"
click at [1268, 39] on button "Browse" at bounding box center [1295, 52] width 55 height 26
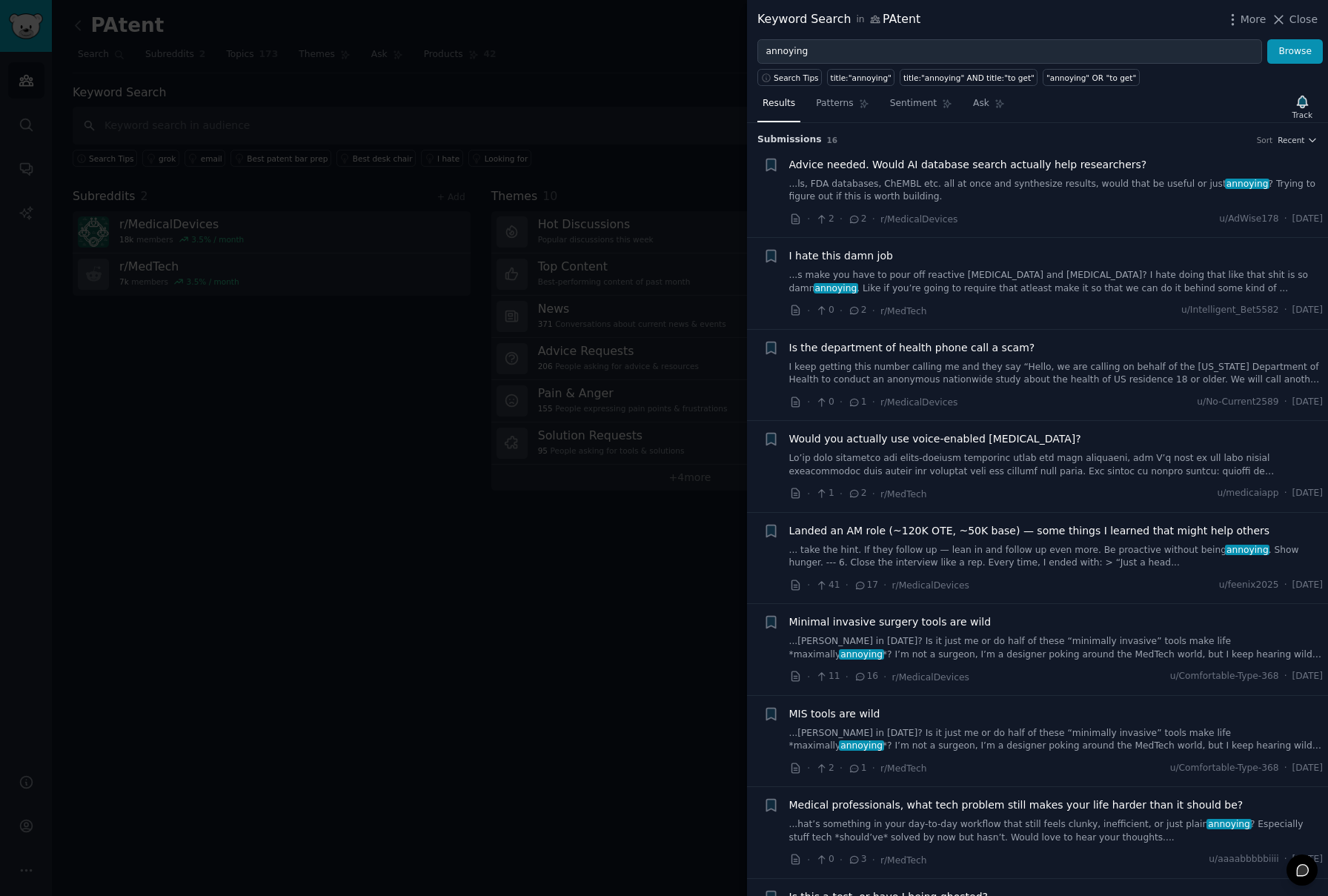
click at [611, 67] on div at bounding box center [664, 448] width 1328 height 896
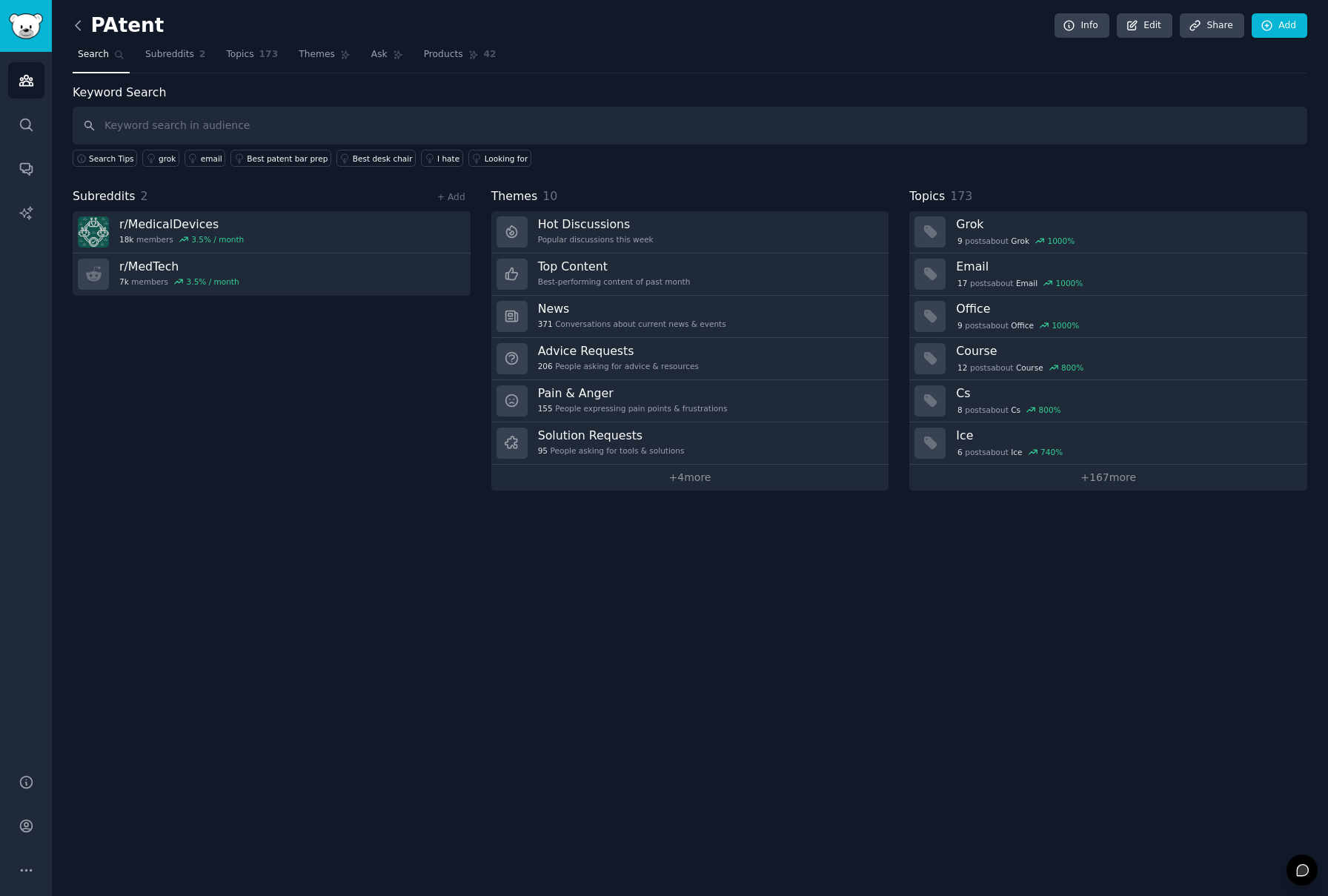
click at [80, 20] on icon at bounding box center [78, 26] width 16 height 16
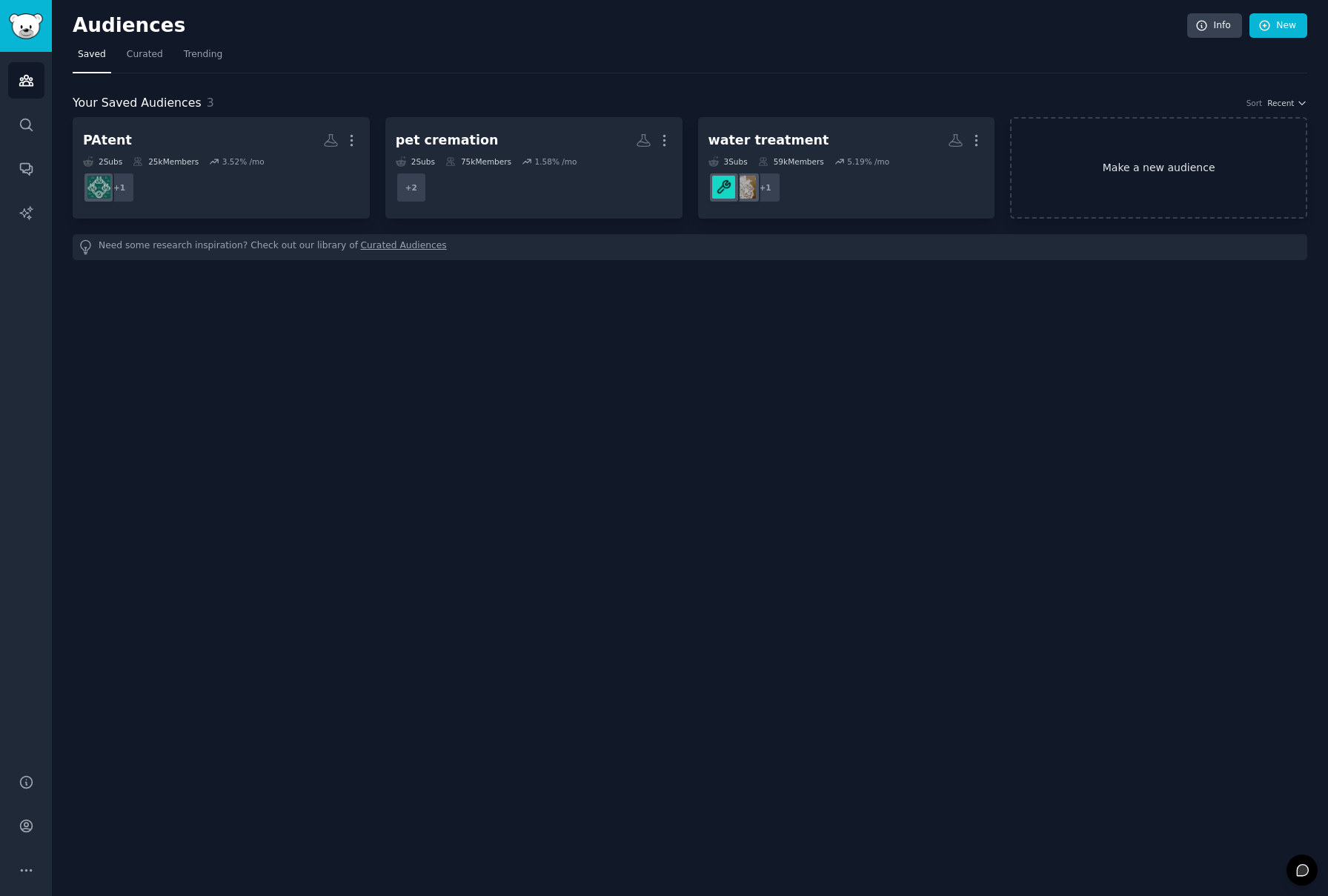
click at [1124, 176] on link "Make a new audience" at bounding box center [1158, 168] width 297 height 102
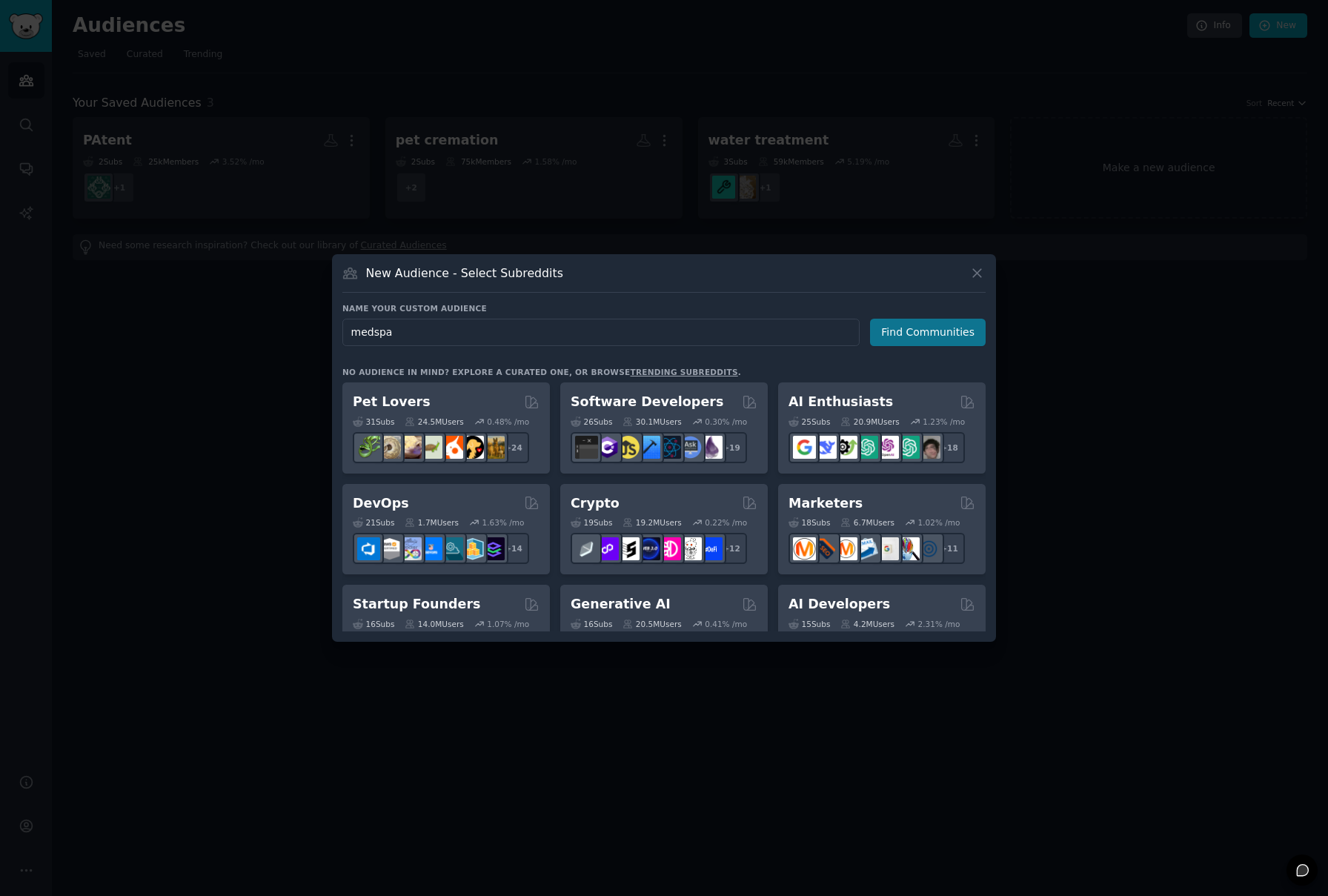
type input "medspa"
click at [900, 333] on button "Find Communities" at bounding box center [928, 332] width 115 height 28
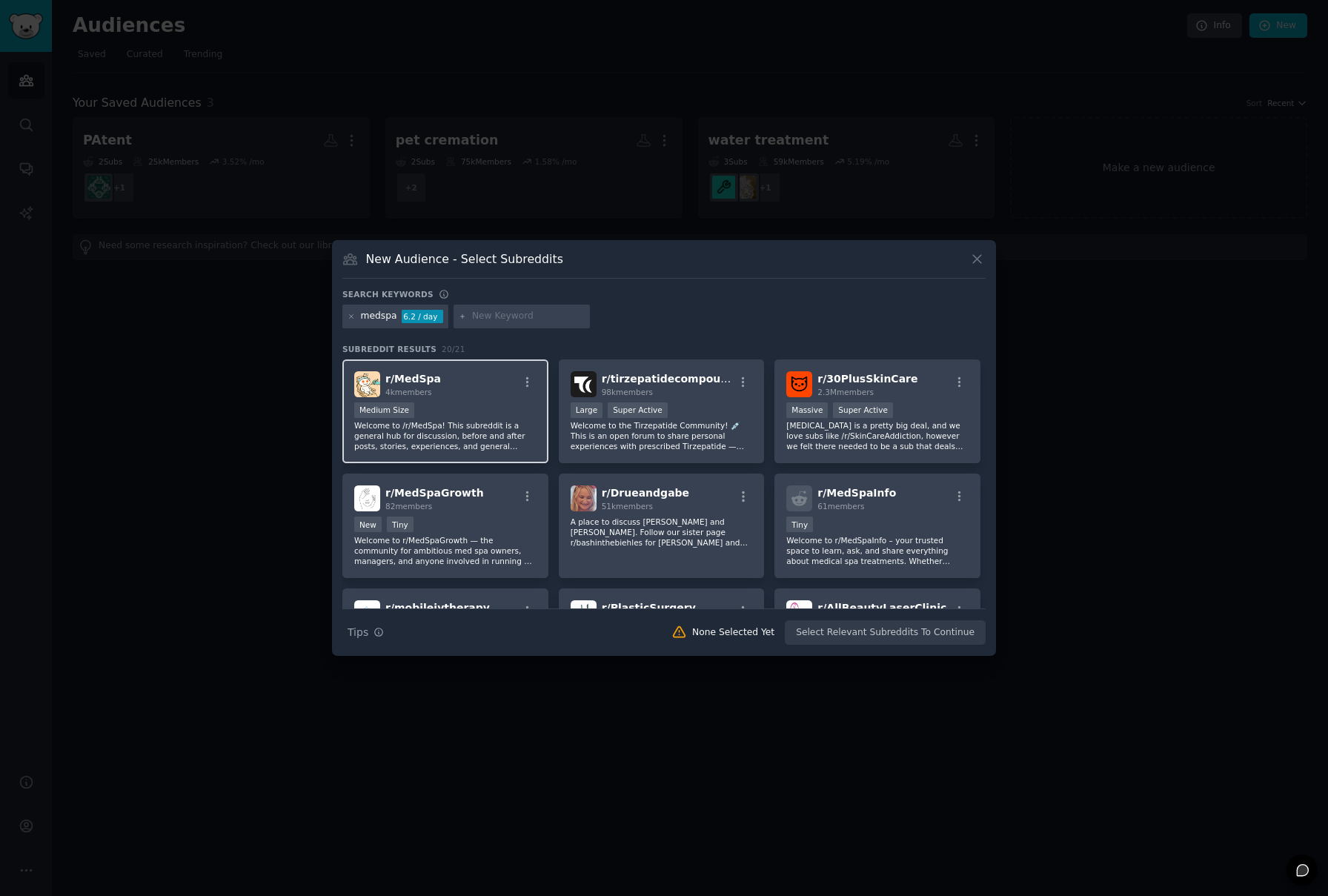
click at [485, 441] on p "Welcome to /r/MedSpa! This subreddit is a general hub for discussion, before an…" at bounding box center [445, 436] width 182 height 32
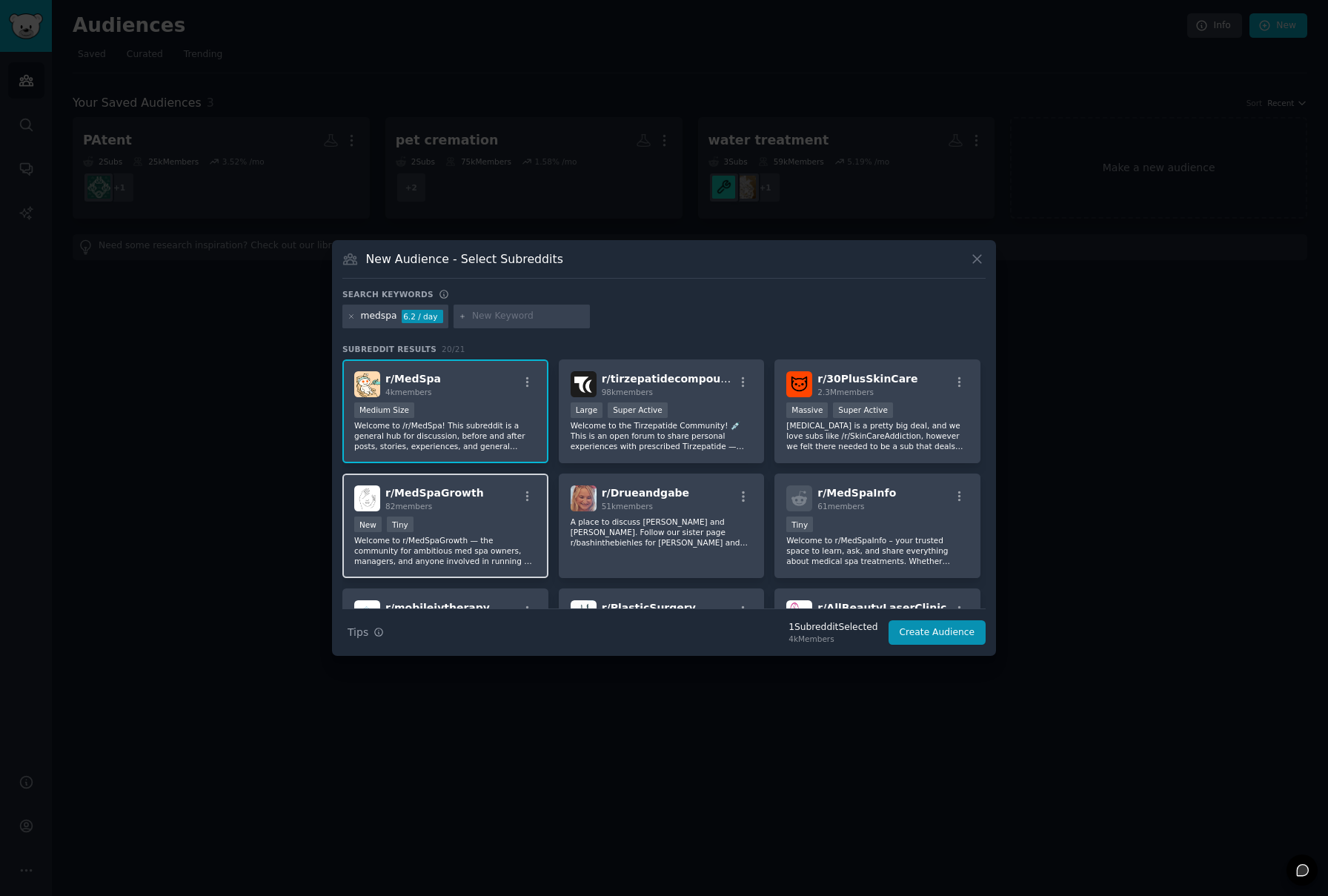
click at [483, 560] on p "Welcome to r/MedSpaGrowth — the community for ambitious med spa owners, manager…" at bounding box center [445, 551] width 182 height 32
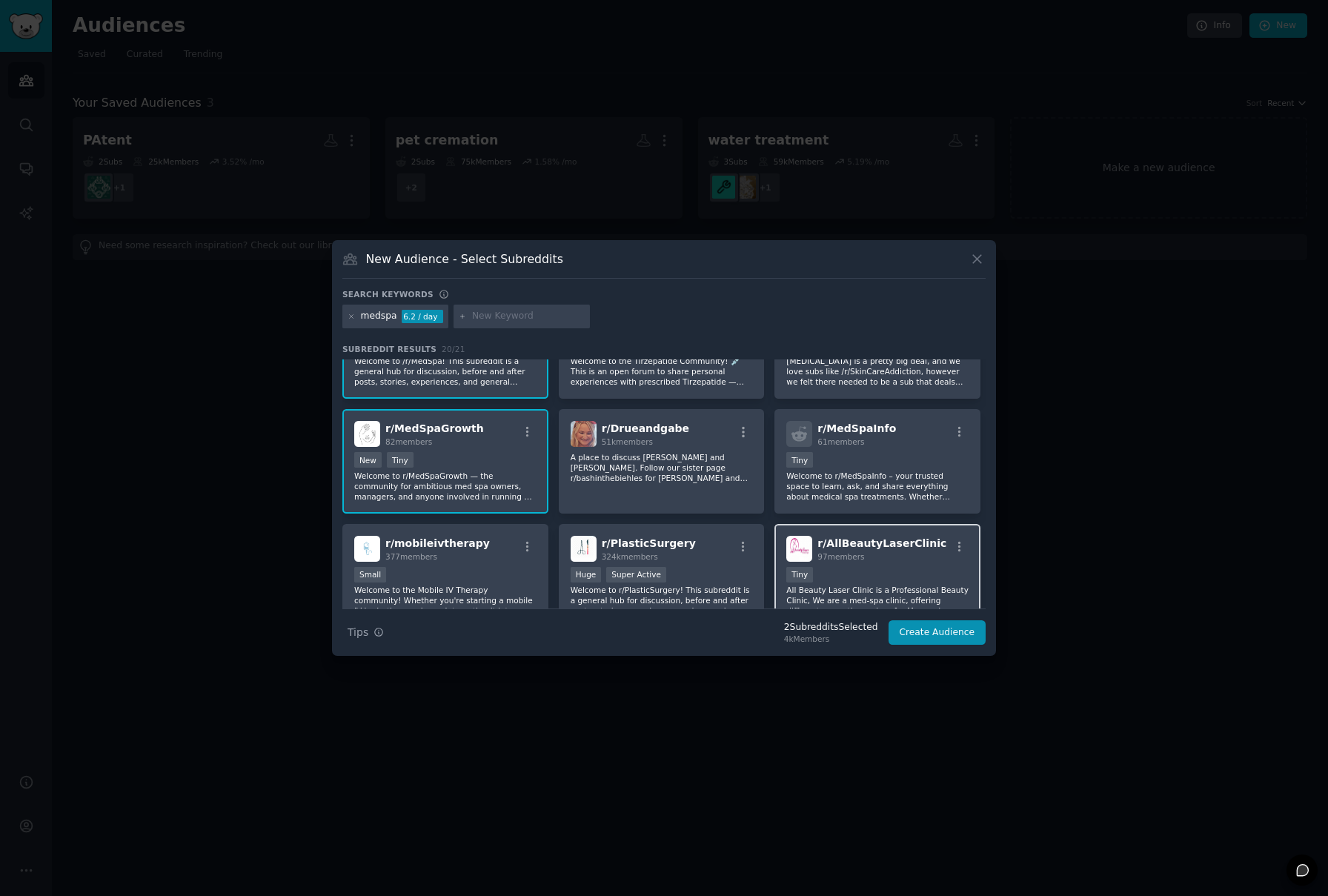
scroll to position [103, 0]
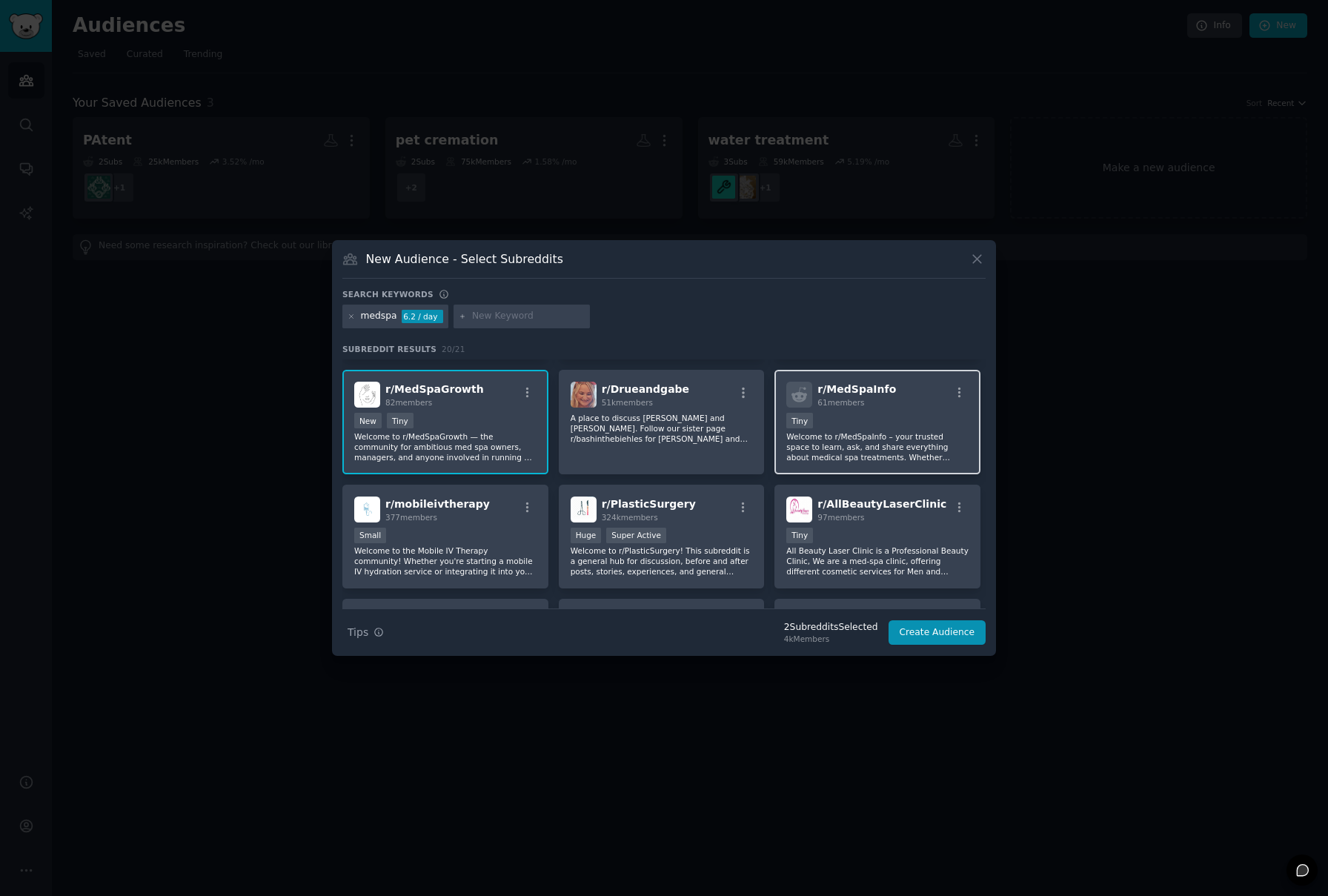
click at [933, 449] on p "Welcome to r/MedSpaInfo – your trusted space to learn, ask, and share everythin…" at bounding box center [877, 448] width 182 height 32
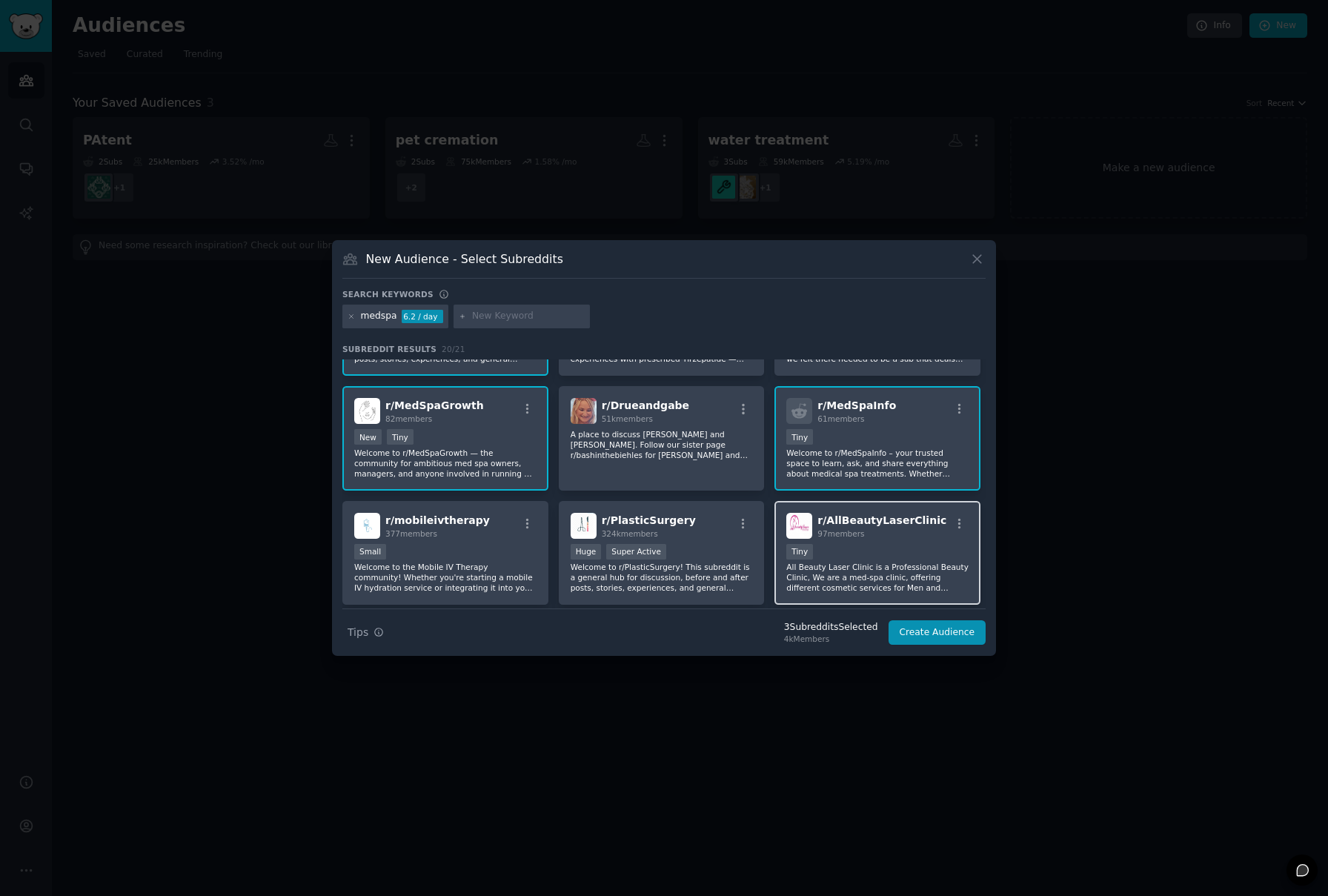
scroll to position [100, 0]
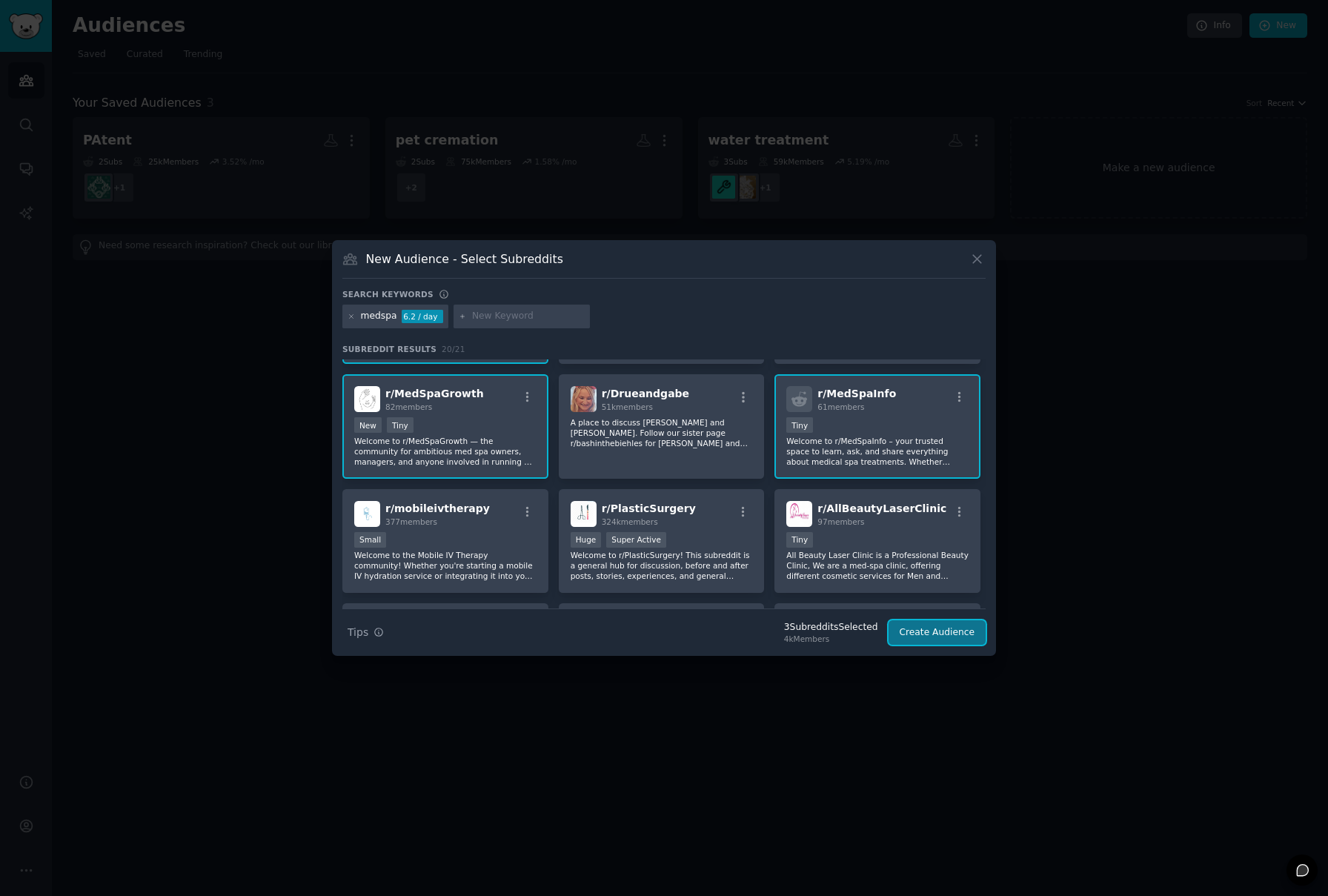
click at [954, 637] on button "Create Audience" at bounding box center [937, 633] width 98 height 26
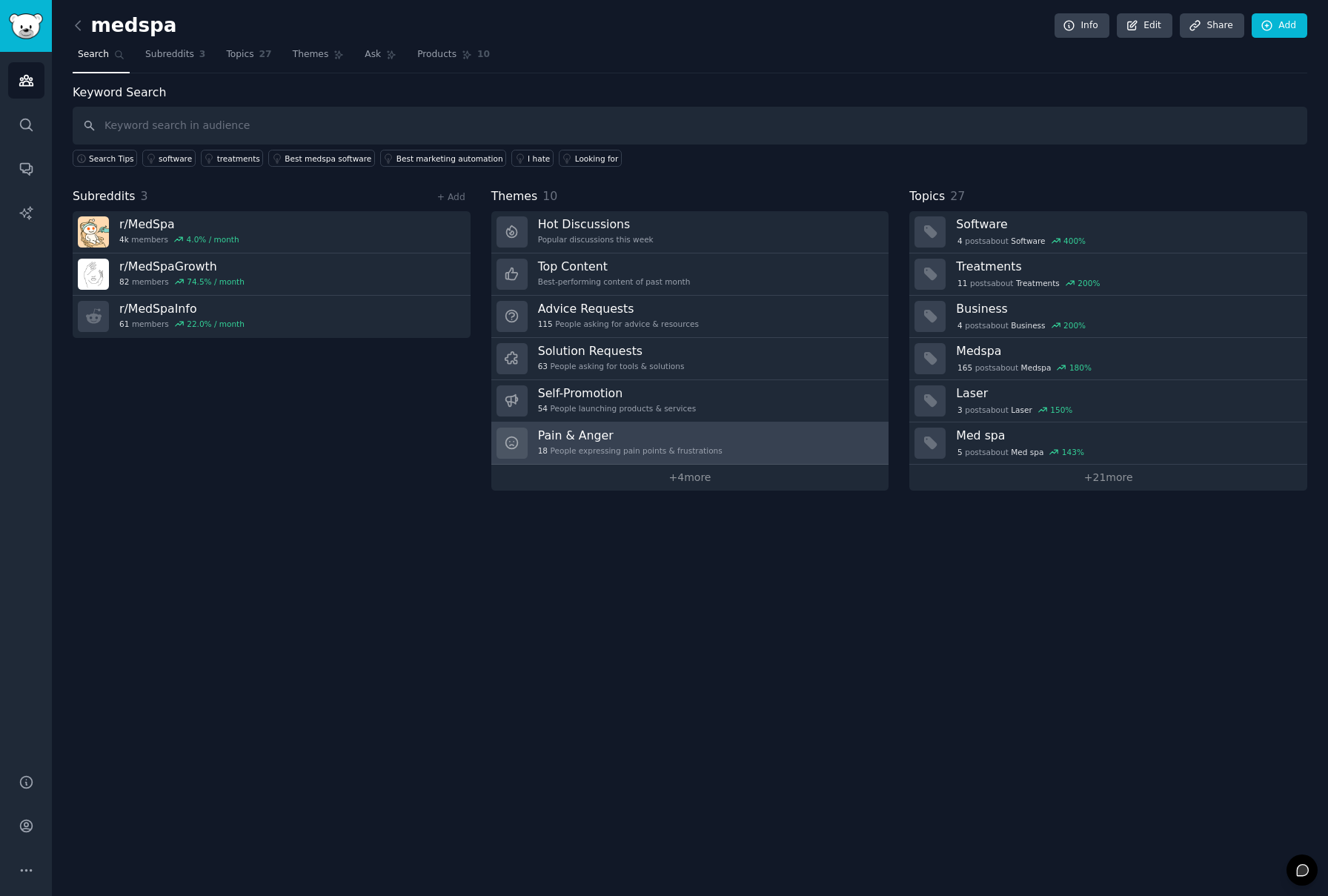
click at [712, 436] on h3 "Pain & Anger" at bounding box center [630, 436] width 184 height 16
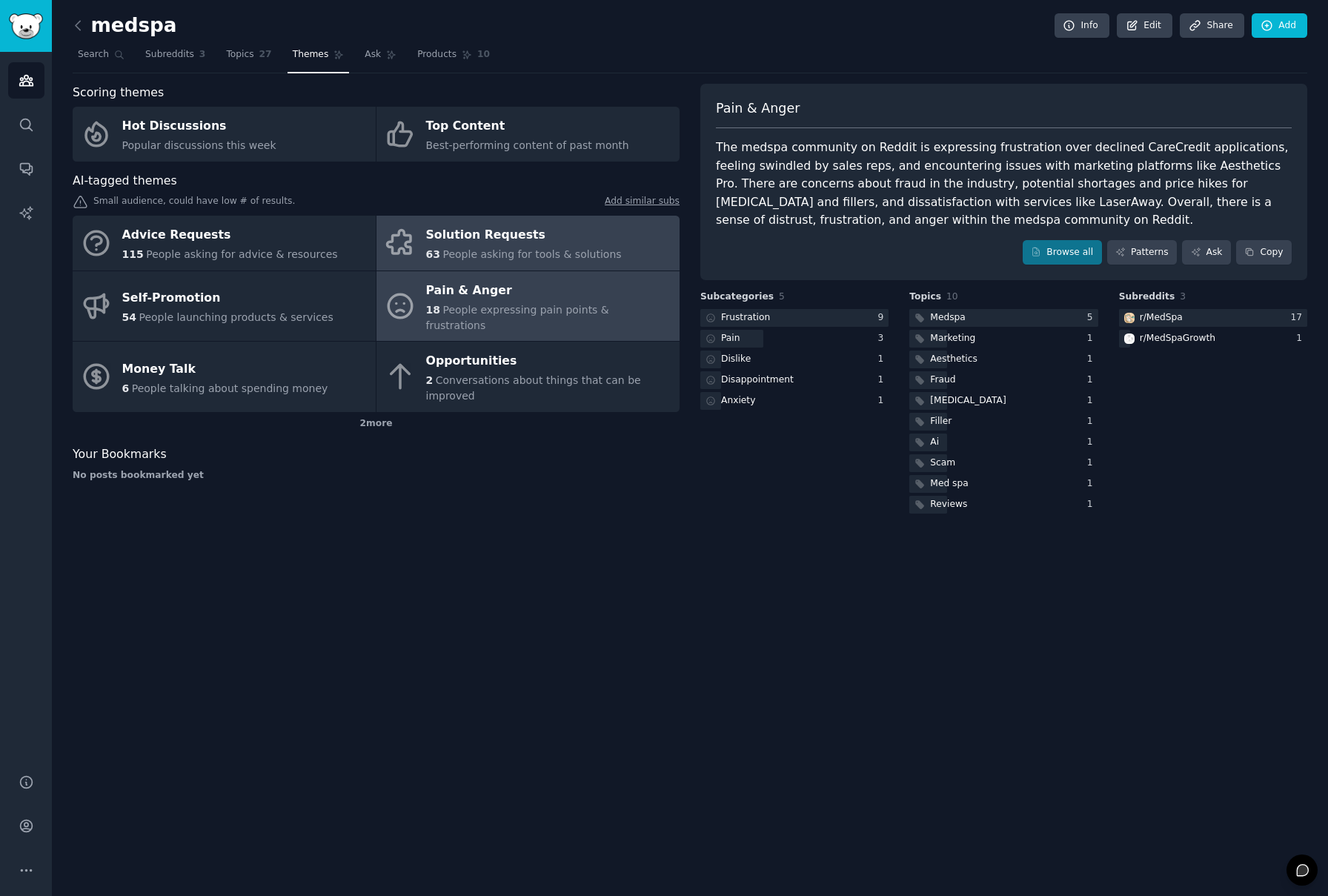
click at [477, 248] on span "People asking for tools & solutions" at bounding box center [531, 254] width 178 height 12
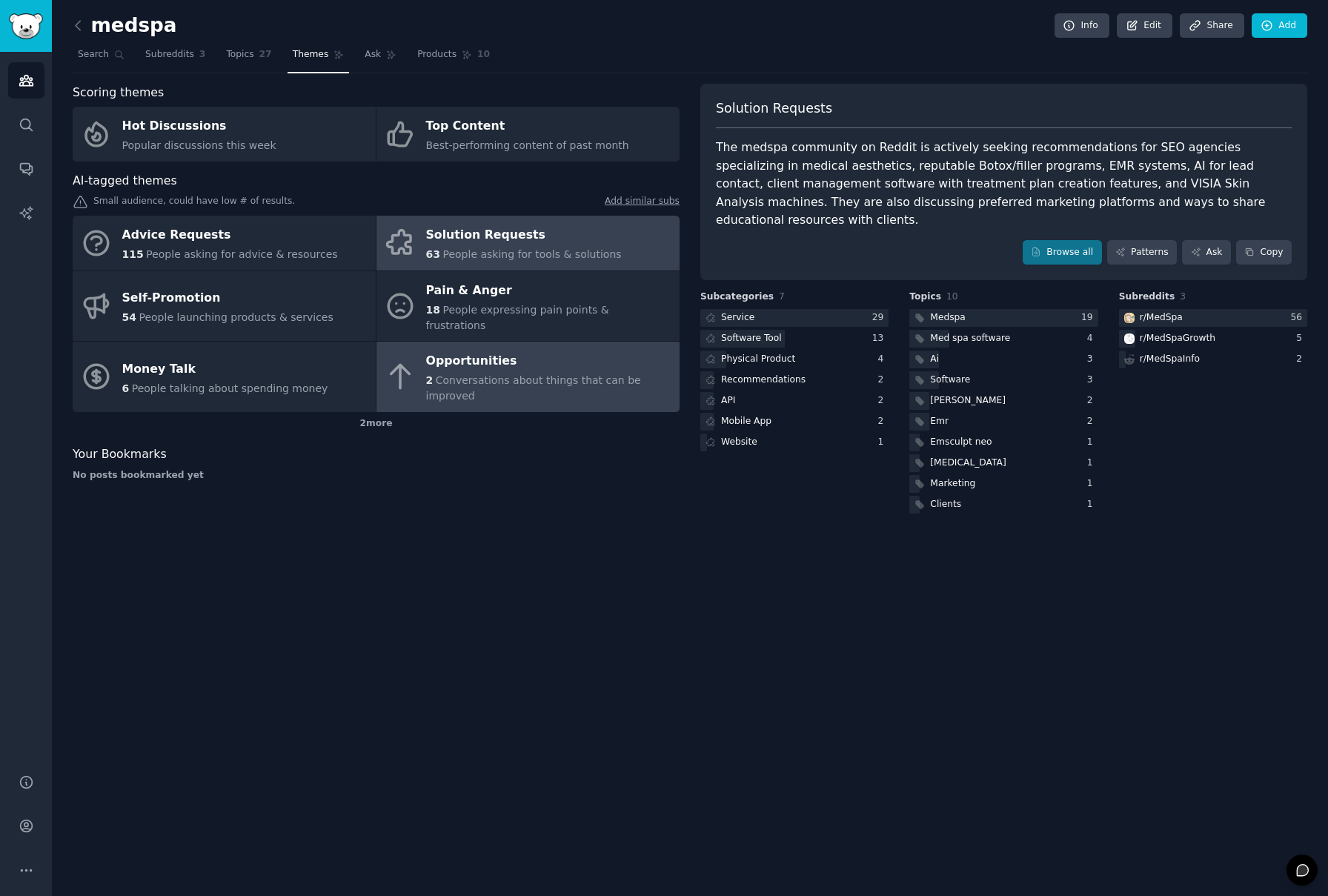
click at [579, 350] on div "Opportunities" at bounding box center [549, 362] width 246 height 24
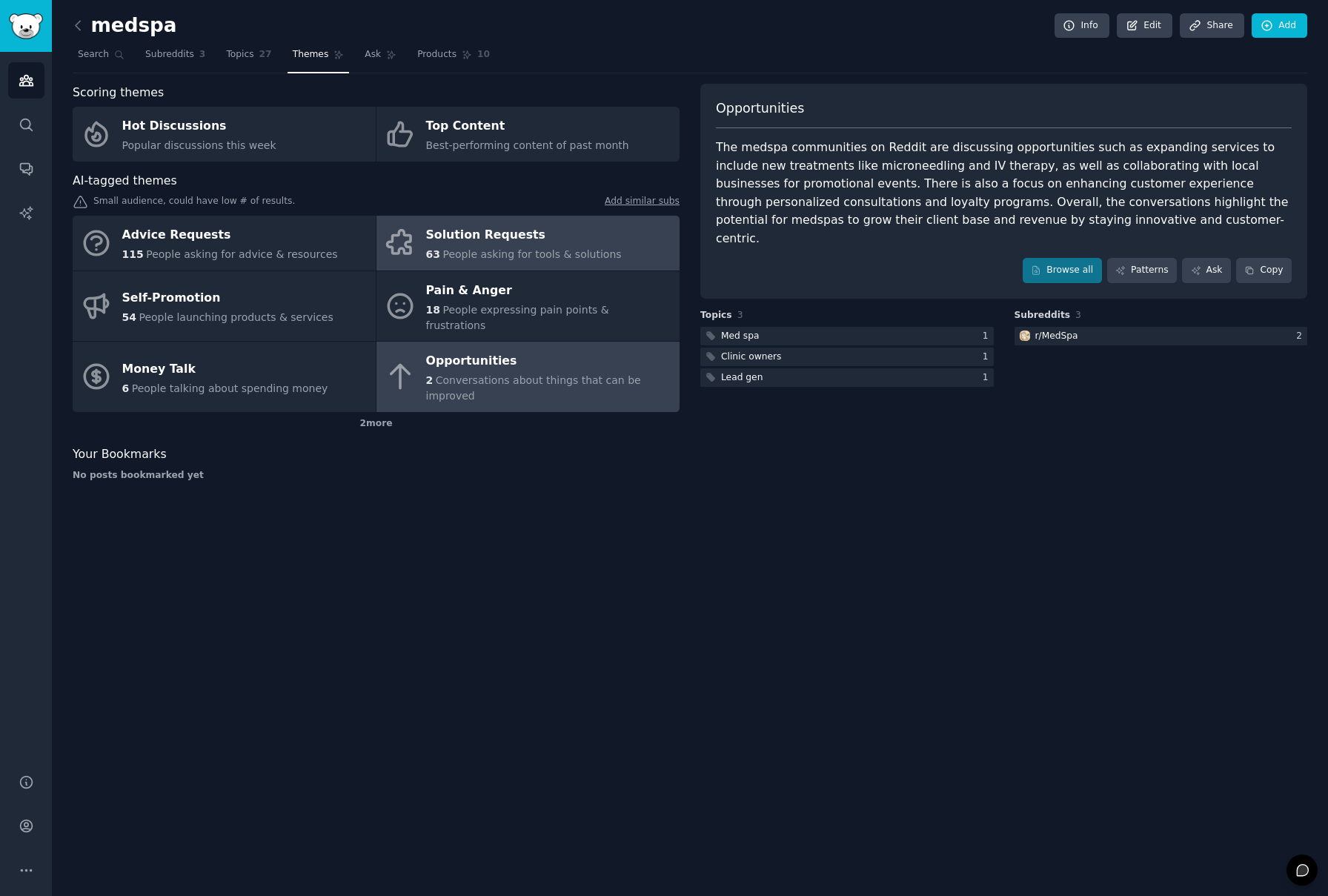
click at [583, 255] on span "People asking for tools & solutions" at bounding box center [531, 254] width 178 height 12
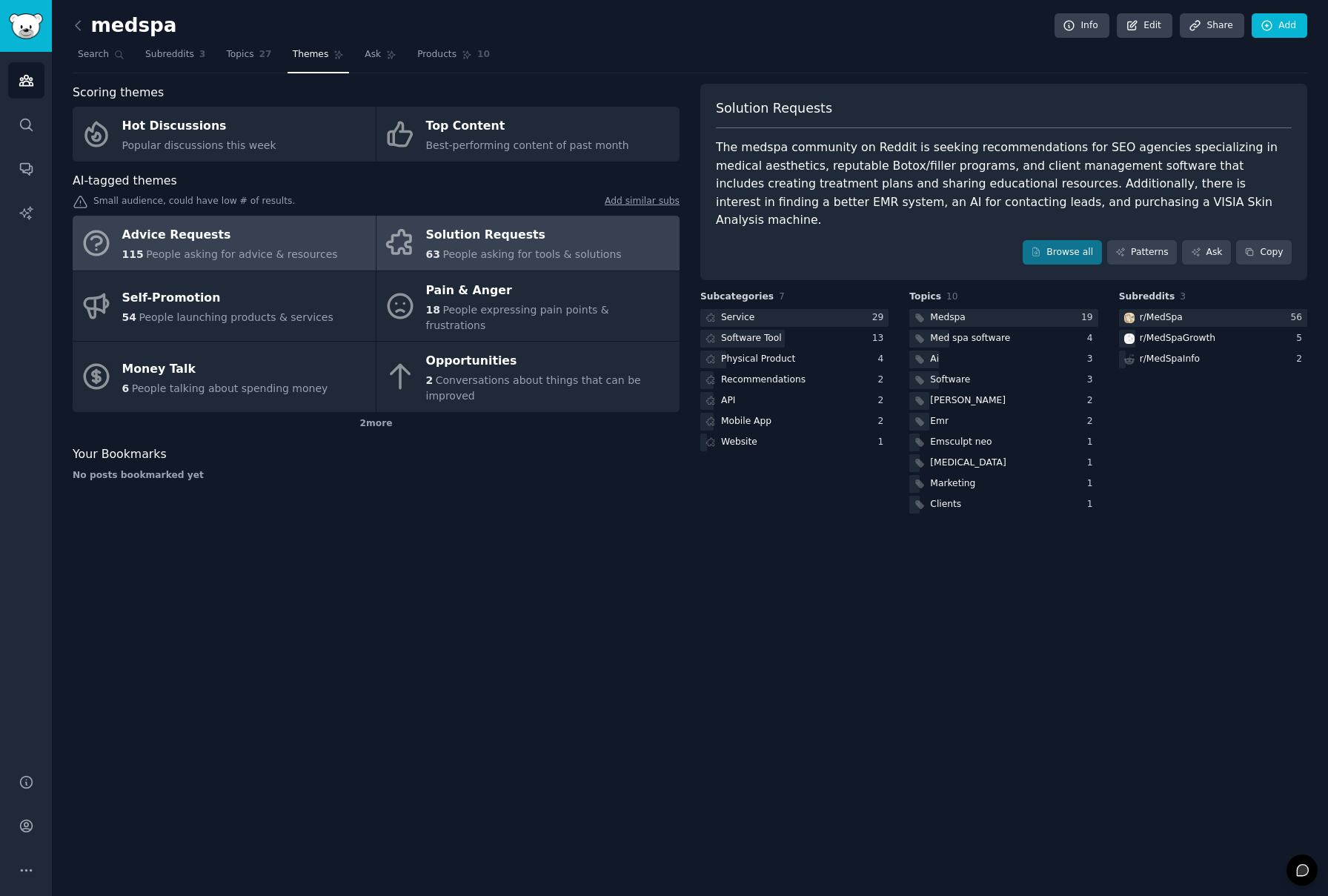
click at [285, 258] on span "People asking for advice & resources" at bounding box center [242, 254] width 191 height 12
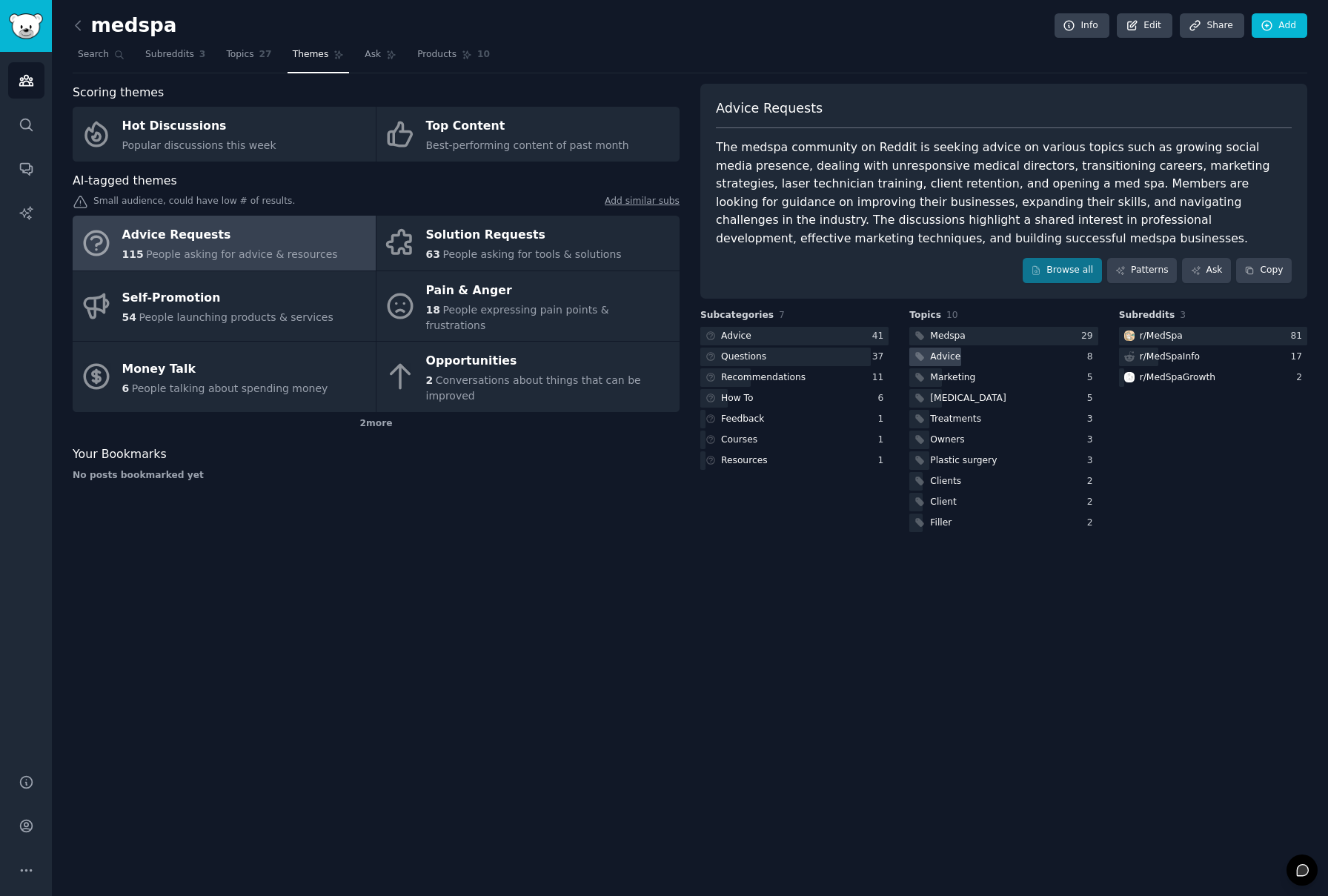
click at [997, 361] on div "Advice" at bounding box center [1003, 357] width 188 height 19
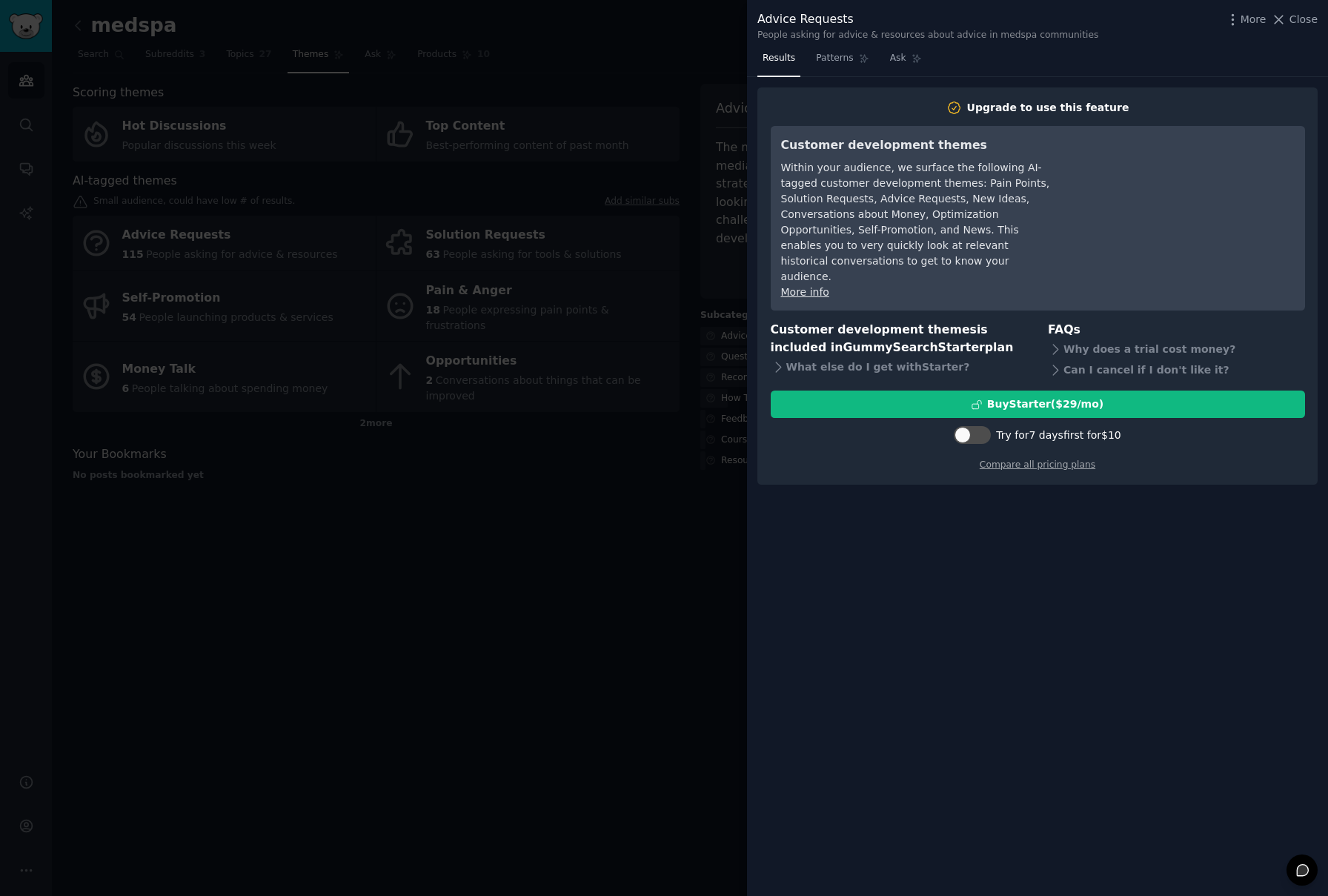
click at [691, 485] on div at bounding box center [664, 448] width 1328 height 896
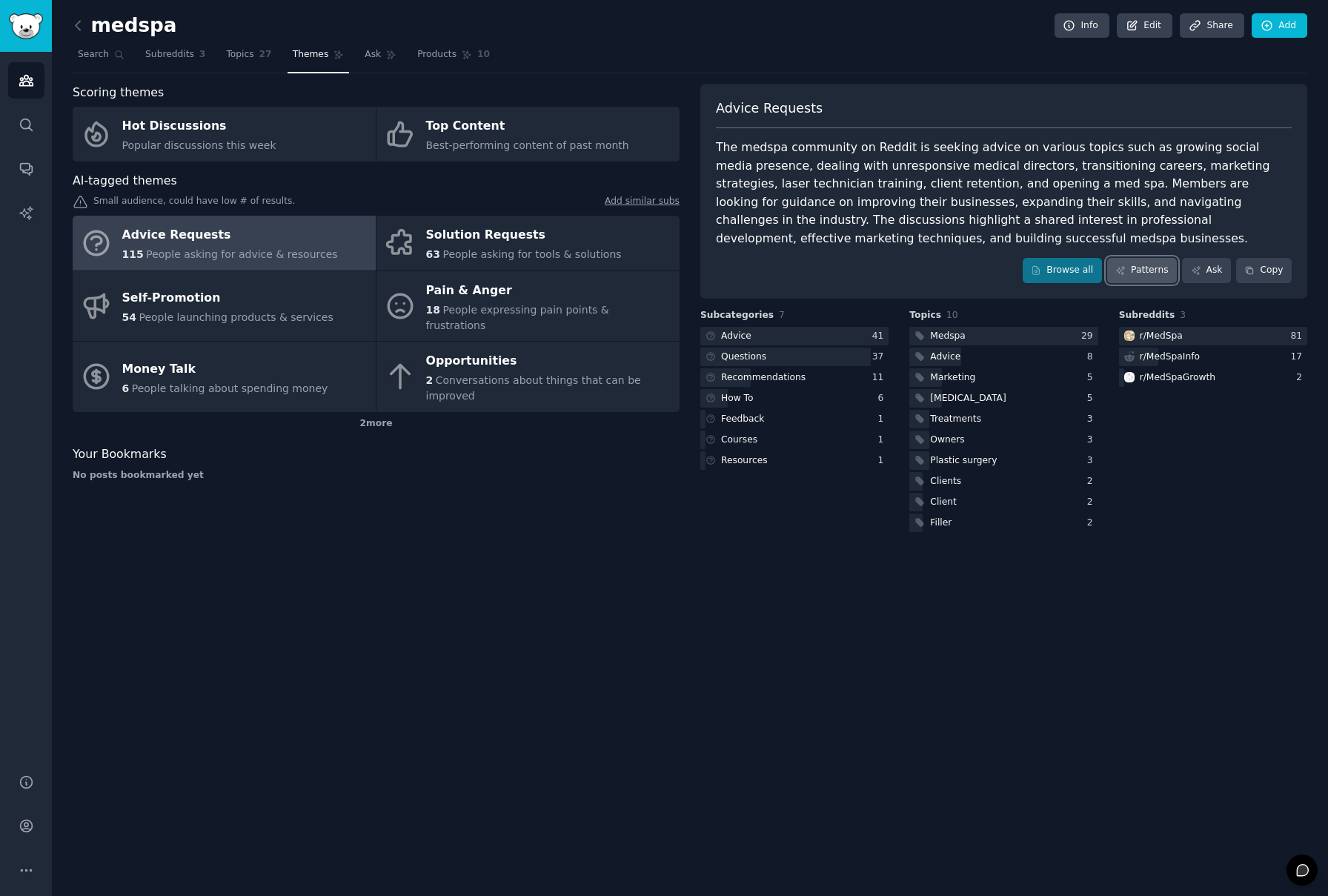
click at [1153, 276] on link "Patterns" at bounding box center [1142, 271] width 70 height 26
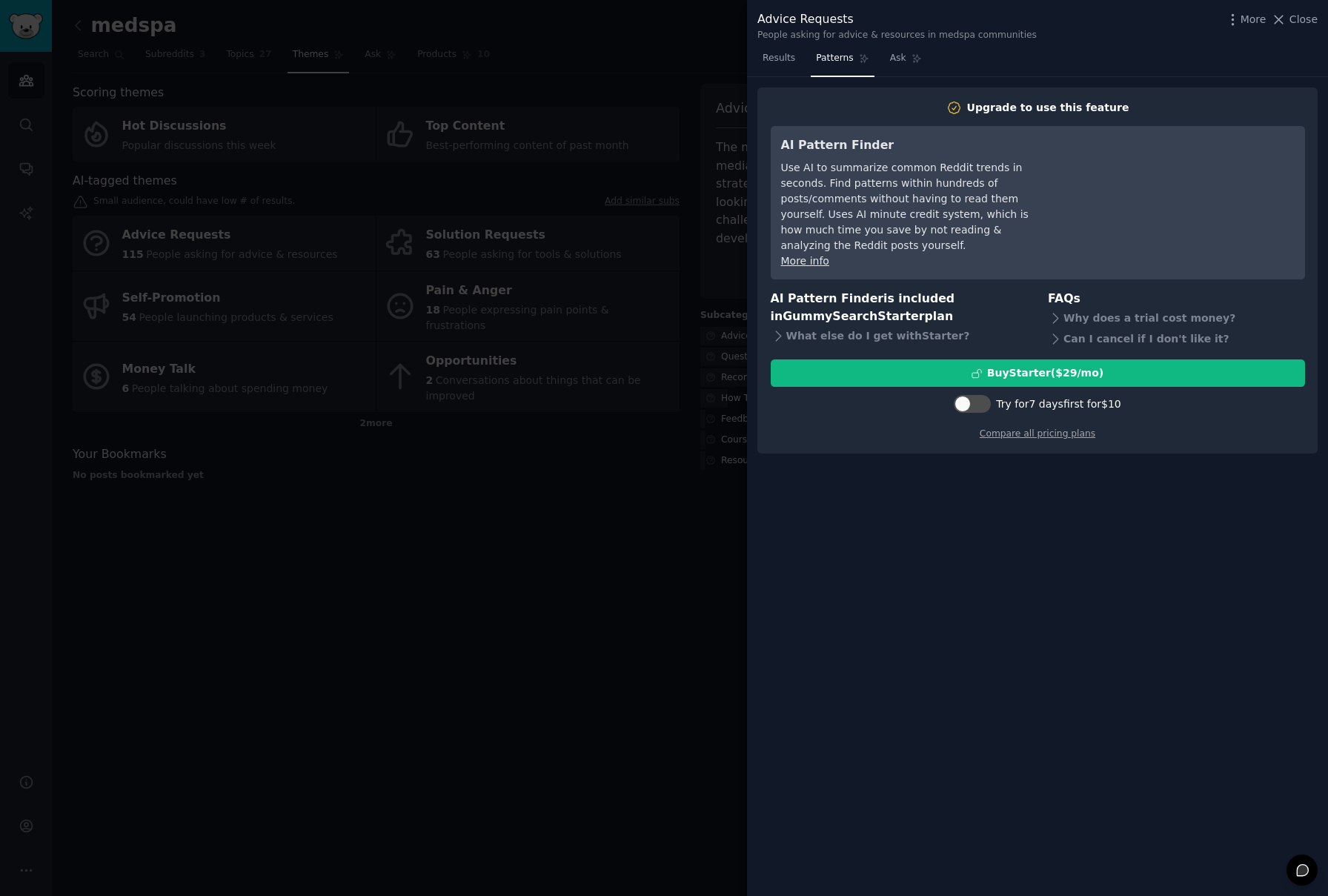
click at [710, 522] on div at bounding box center [664, 448] width 1328 height 896
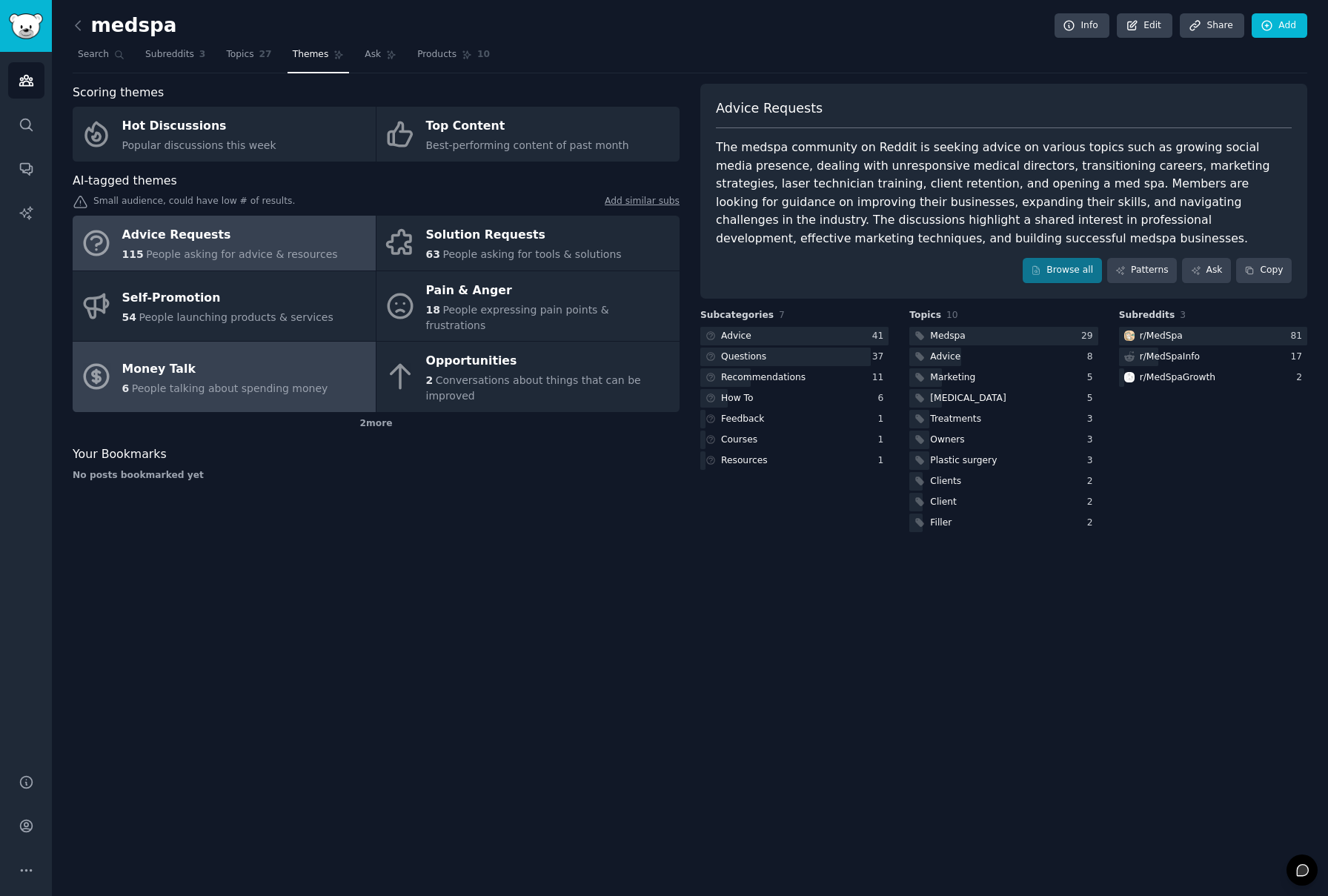
click at [287, 357] on div "Money Talk" at bounding box center [225, 369] width 206 height 24
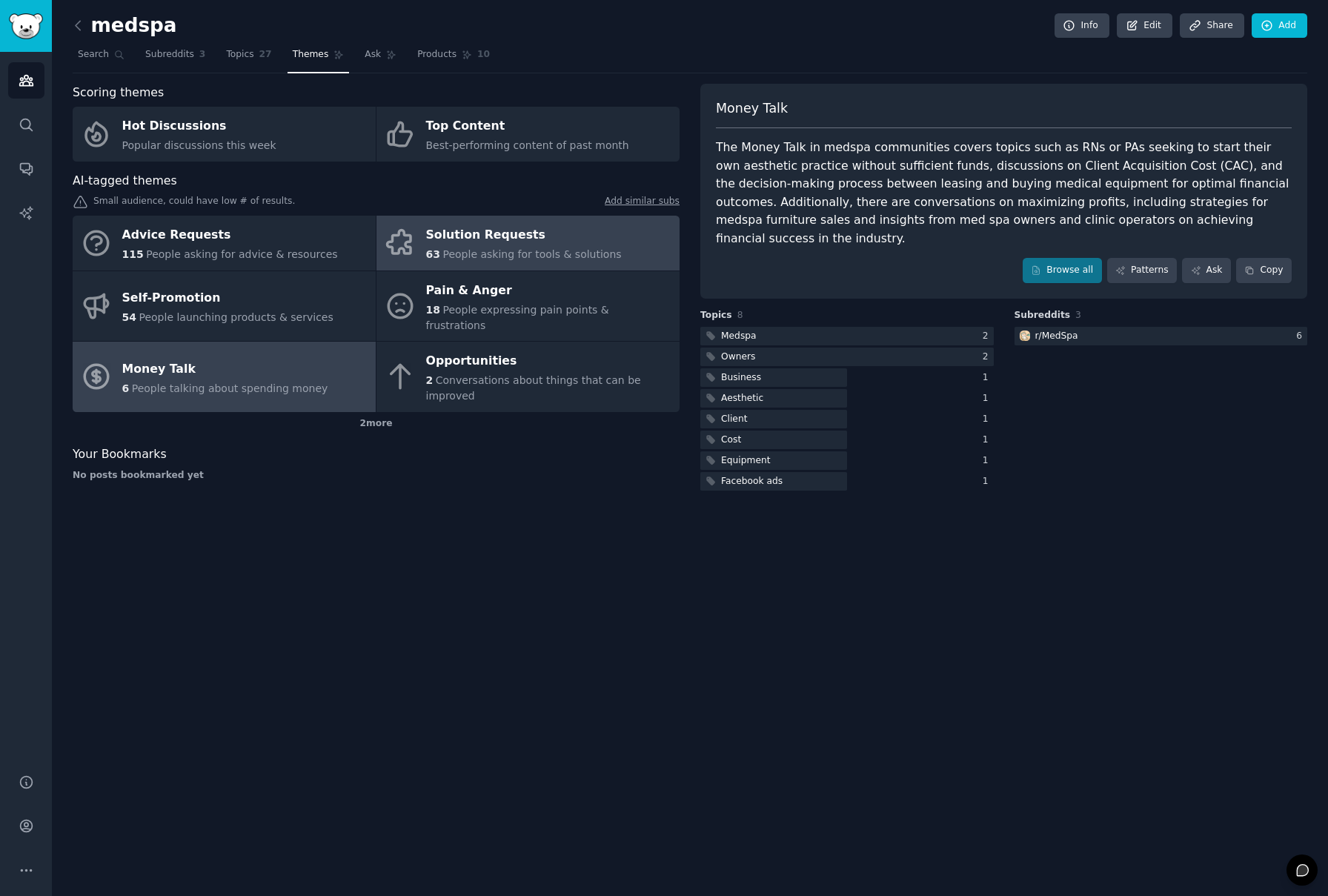
click at [507, 260] on span "People asking for tools & solutions" at bounding box center [531, 254] width 178 height 12
